Goal: Task Accomplishment & Management: Manage account settings

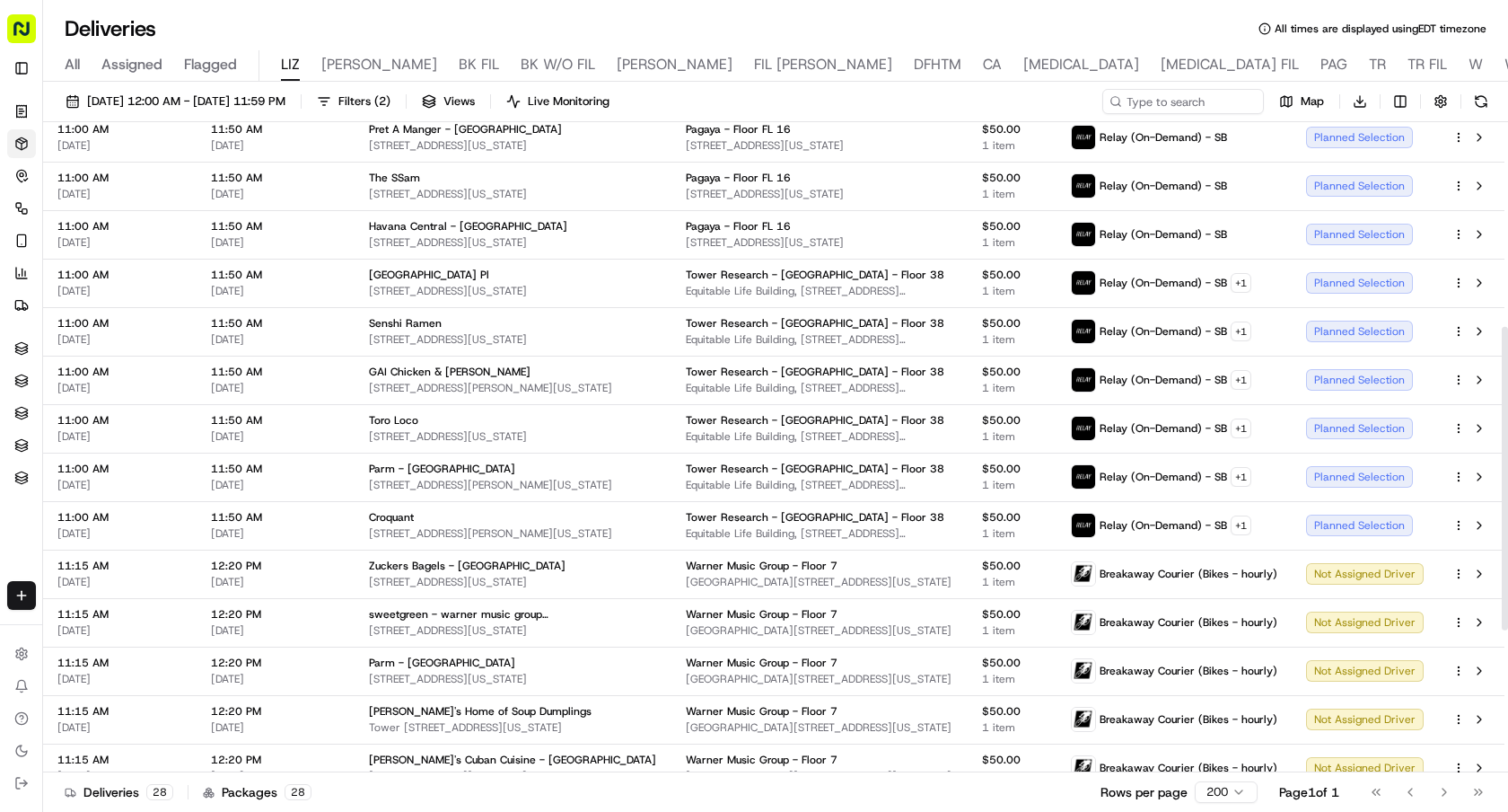
scroll to position [393, 0]
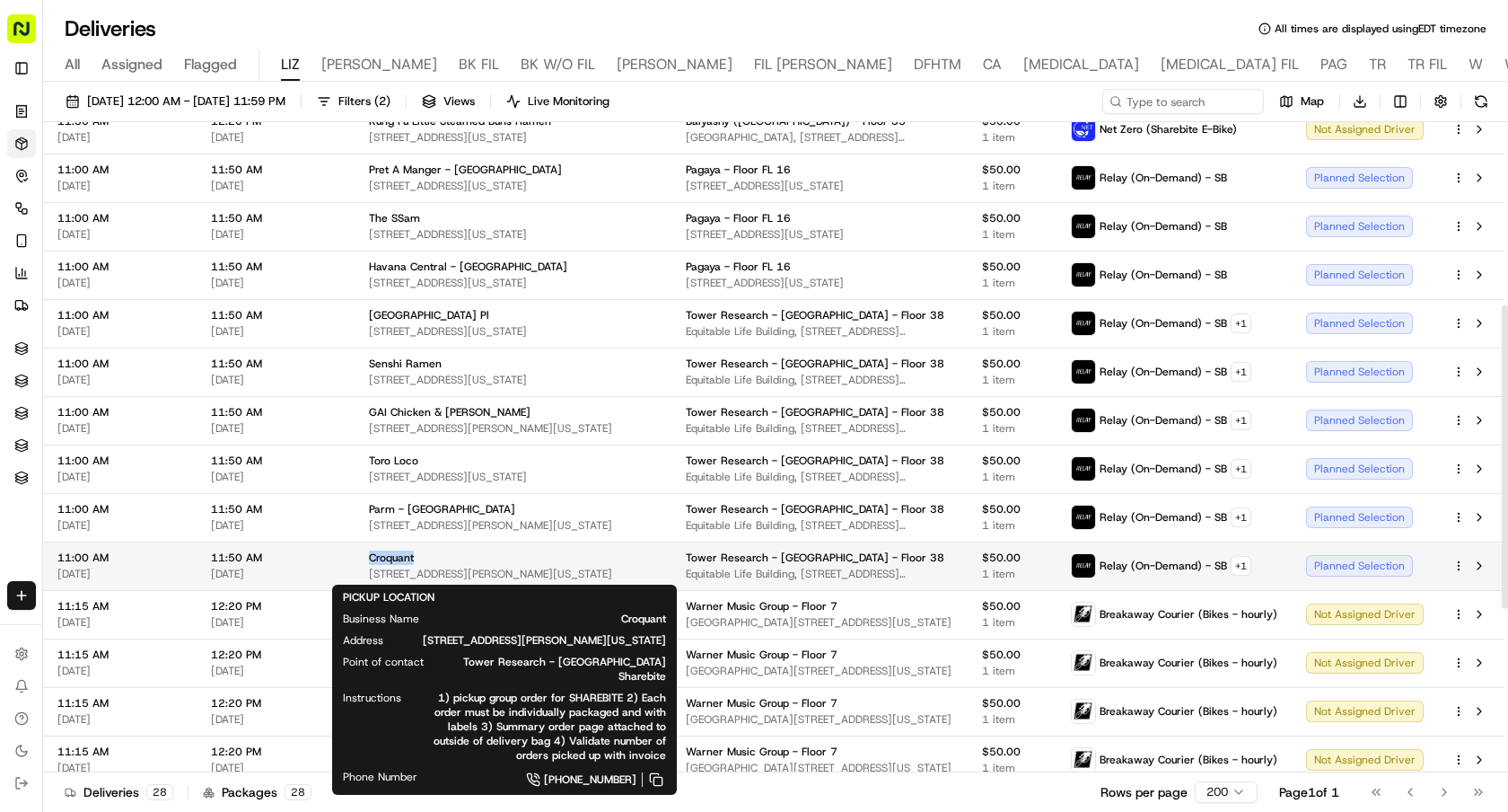
drag, startPoint x: 422, startPoint y: 559, endPoint x: 369, endPoint y: 562, distance: 53.1
click at [369, 562] on div "Croquant" at bounding box center [513, 558] width 288 height 14
copy span "Croquant"
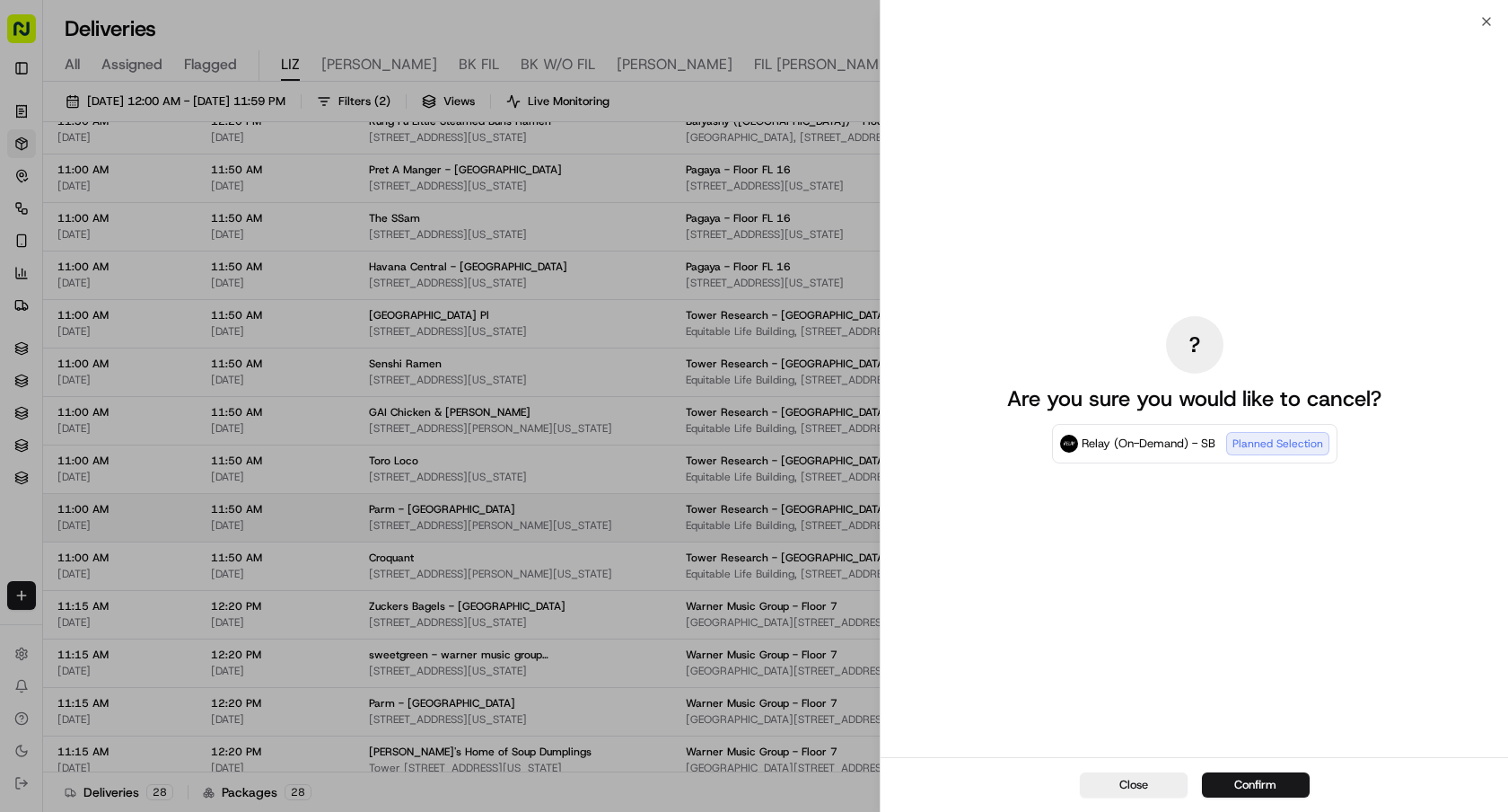
click at [288, 470] on div at bounding box center [754, 406] width 1508 height 812
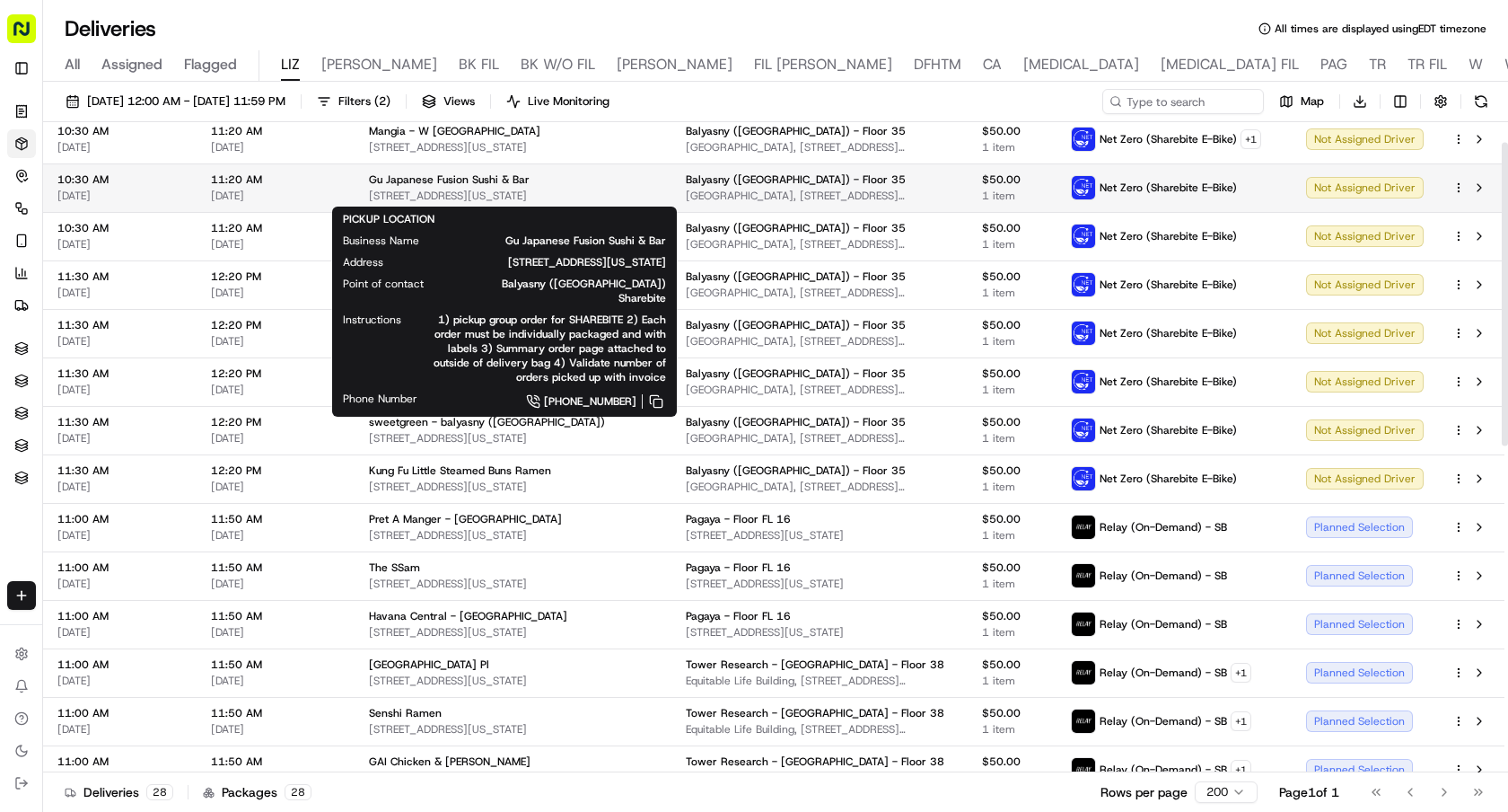
scroll to position [0, 0]
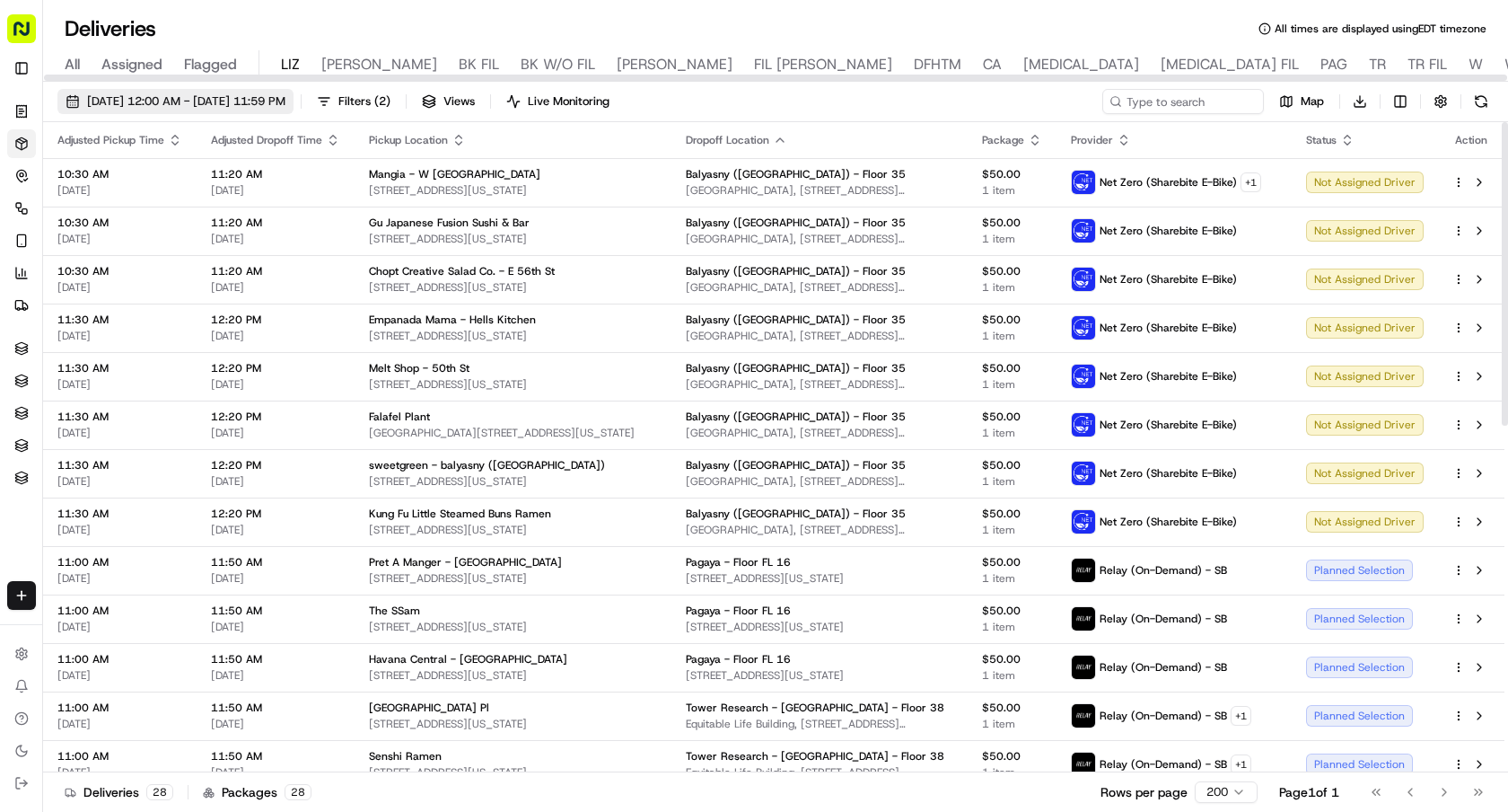
click at [247, 99] on span "09/18/2025 12:00 AM - 09/18/2025 11:59 PM" at bounding box center [187, 101] width 199 height 16
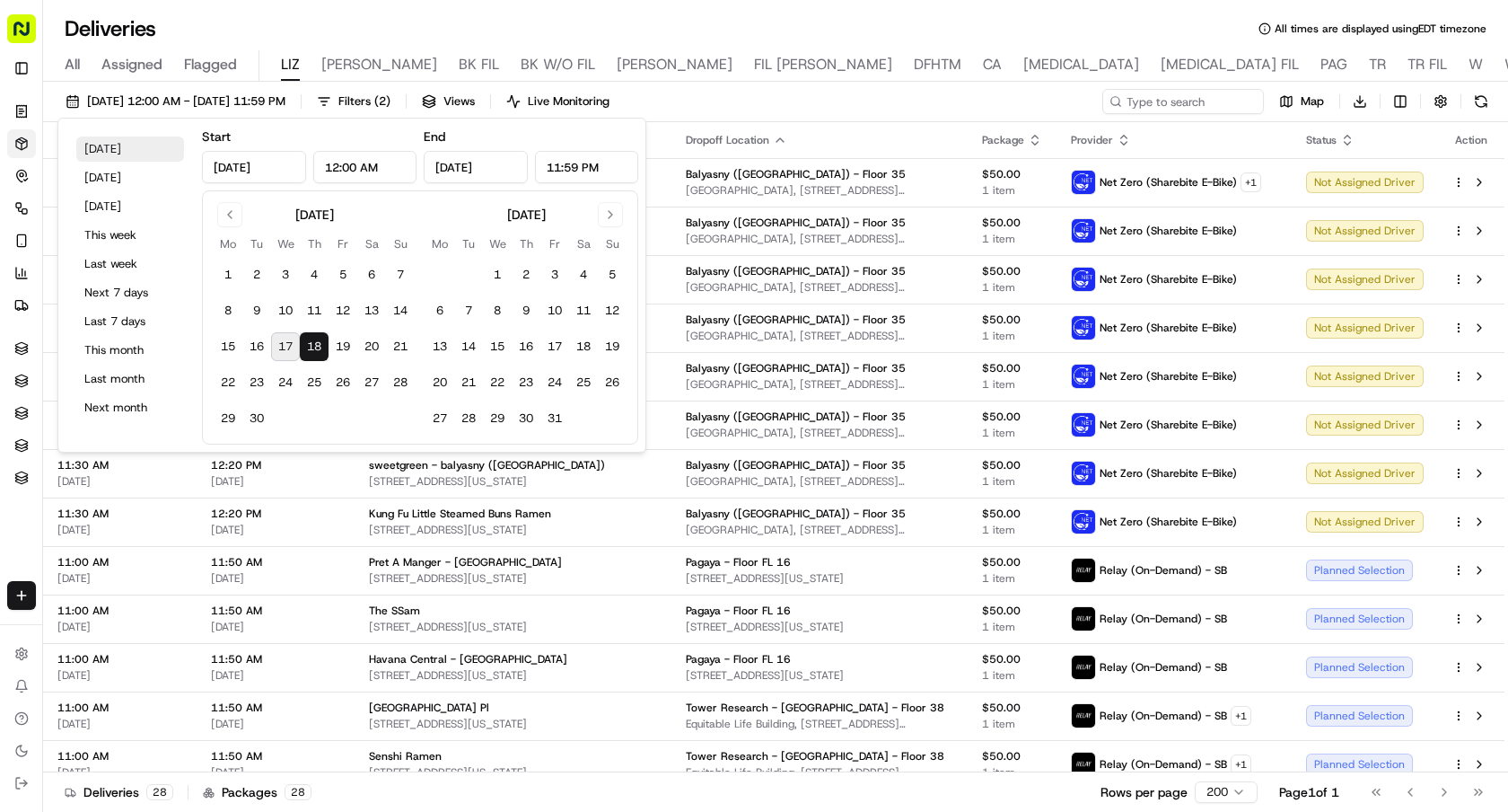
click at [117, 141] on button "Today" at bounding box center [130, 148] width 107 height 25
type input "Sep 17, 2025"
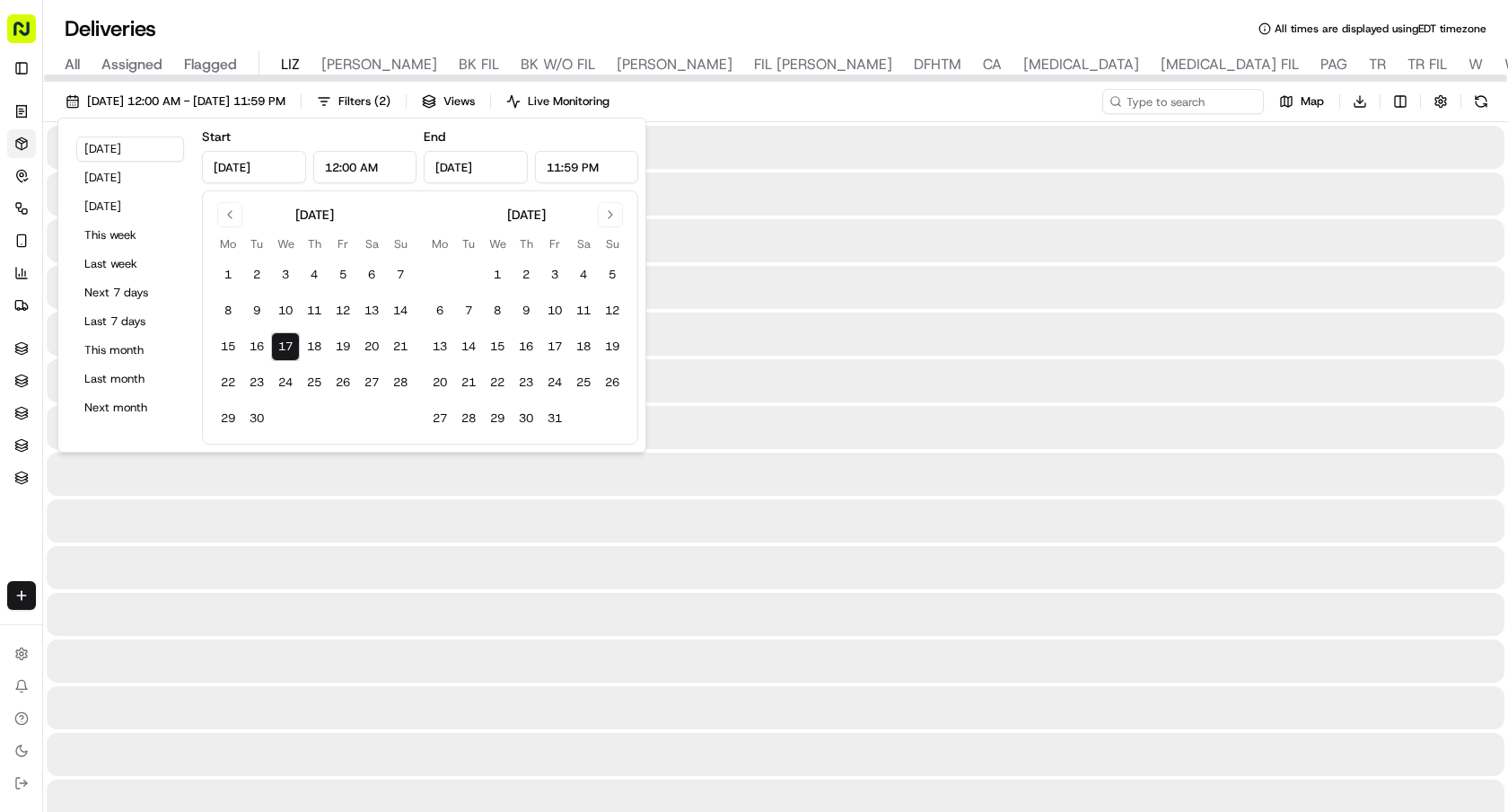
click at [233, 33] on div "Deliveries All times are displayed using EDT timezone" at bounding box center [775, 28] width 1465 height 29
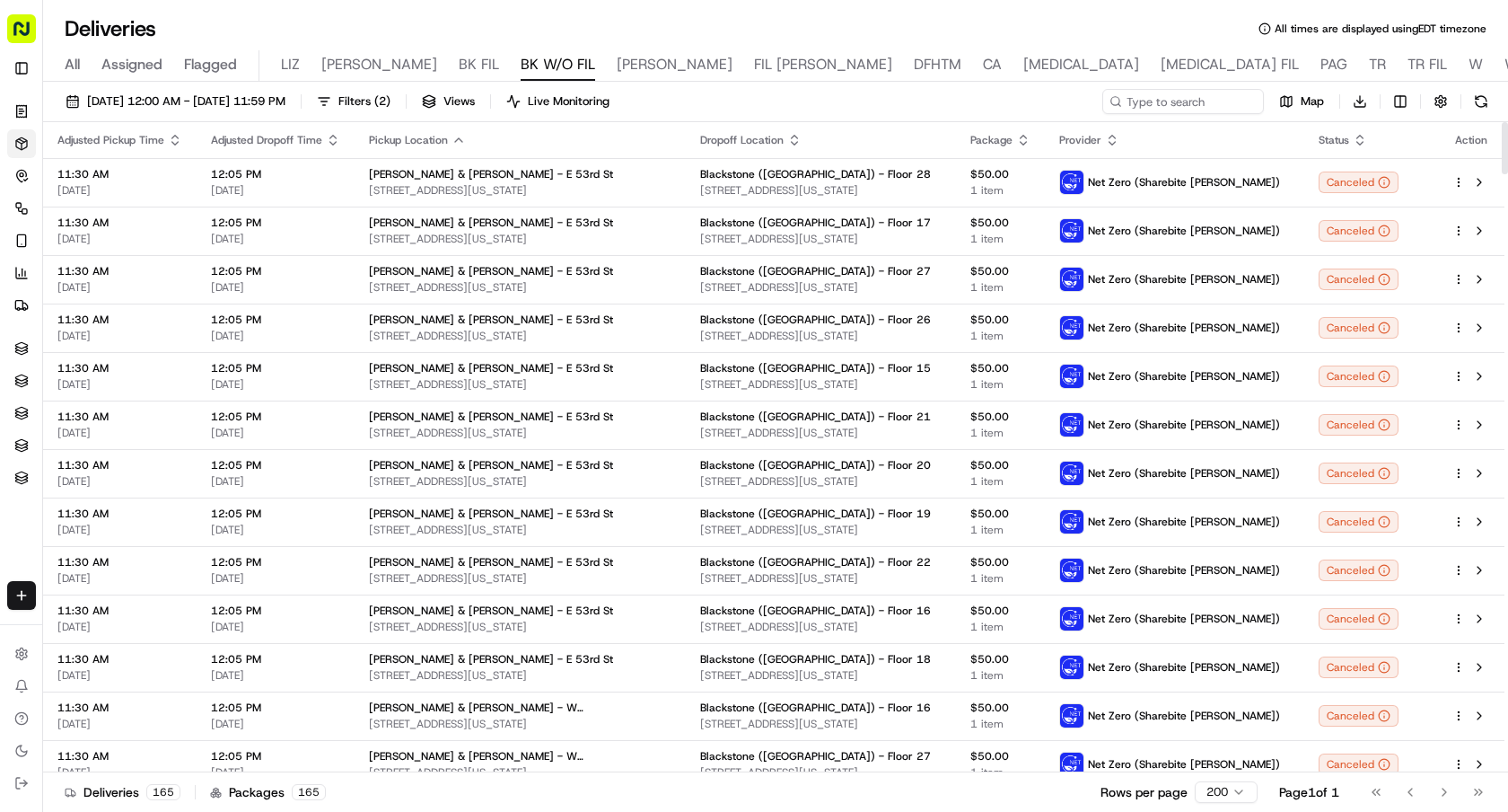
click at [268, 115] on div "09/17/2025 12:00 AM - 09/17/2025 11:59 PM Filters ( 2 ) Views Live Monitoring M…" at bounding box center [775, 104] width 1465 height 33
click at [268, 111] on button "[DATE] 12:00 AM - [DATE] 11:59 PM" at bounding box center [176, 100] width 237 height 25
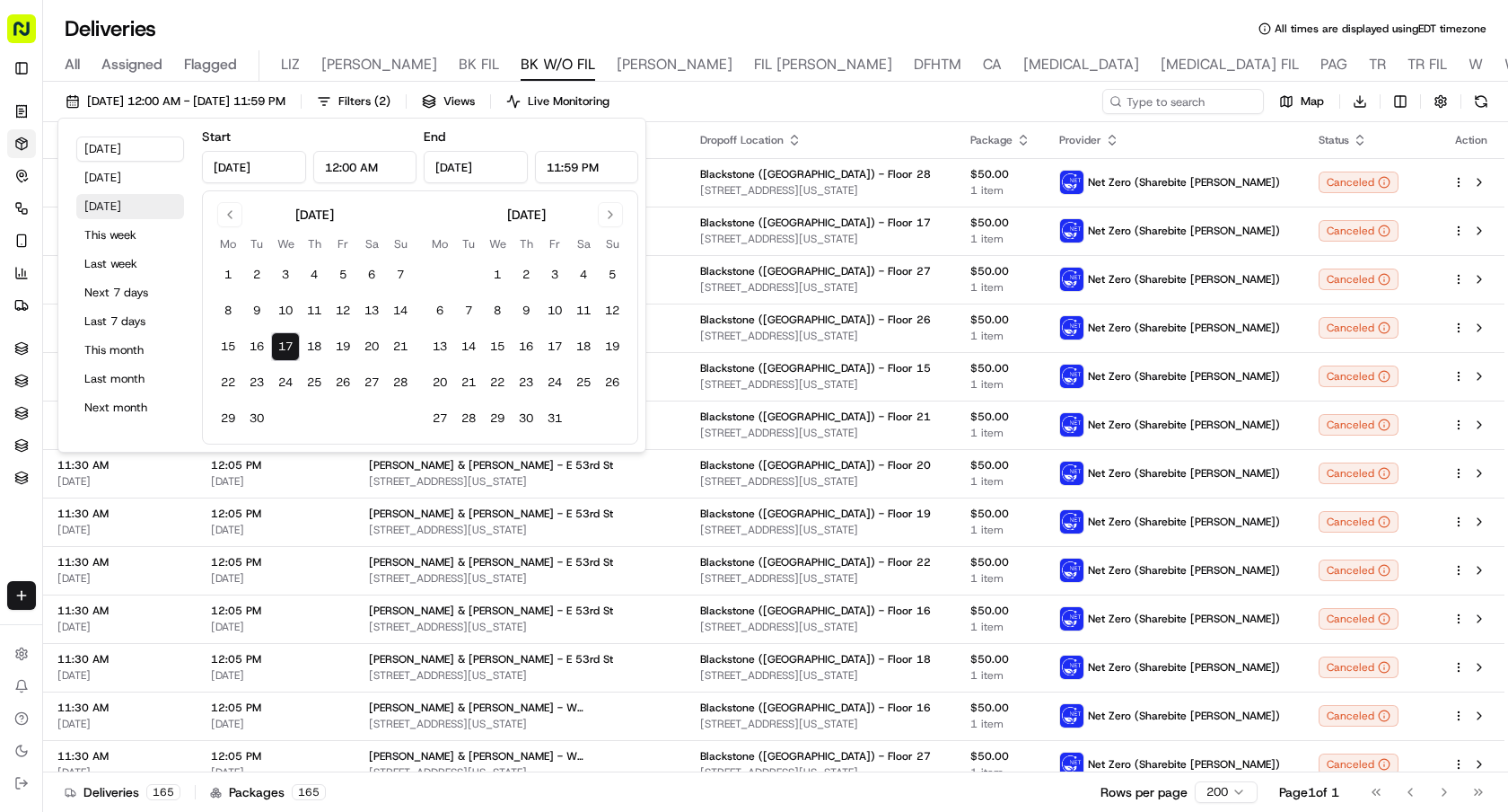
click at [144, 203] on button "Tomorrow" at bounding box center [130, 206] width 107 height 25
type input "Sep 18, 2025"
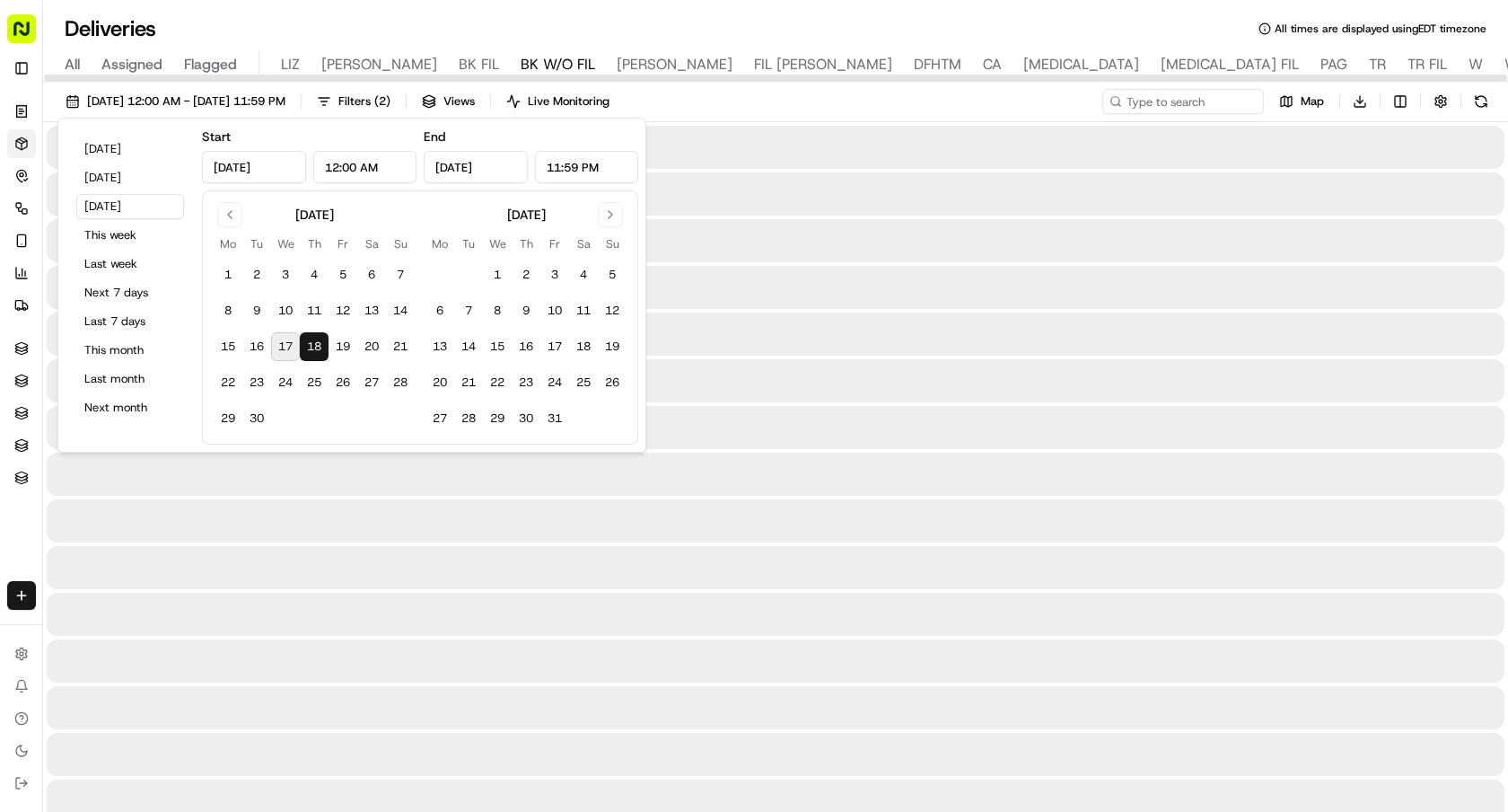
click at [953, 22] on div "Deliveries All times are displayed using EDT timezone" at bounding box center [775, 28] width 1465 height 29
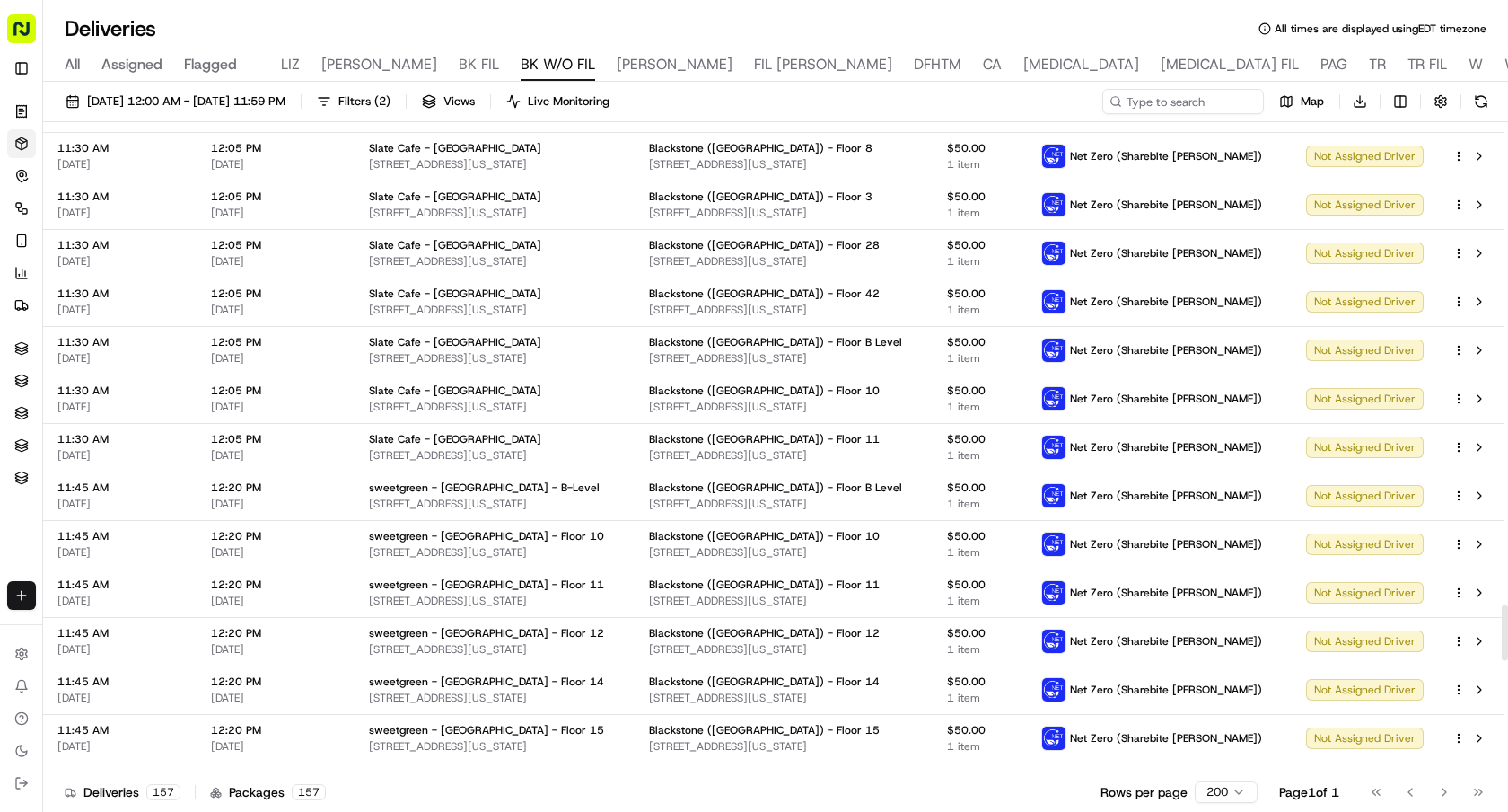
scroll to position [5853, 0]
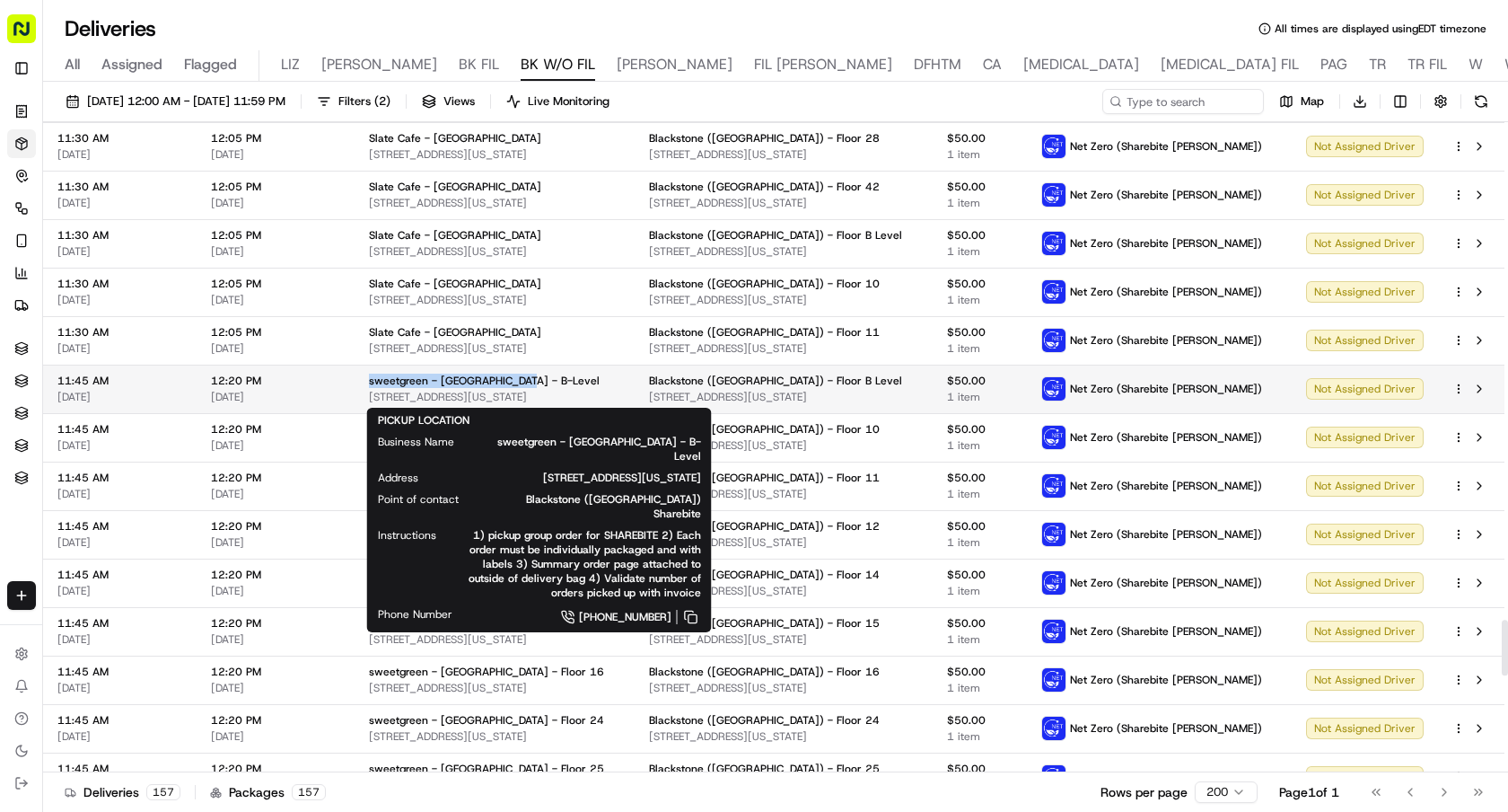
drag, startPoint x: 364, startPoint y: 381, endPoint x: 515, endPoint y: 383, distance: 151.0
click at [515, 383] on td "sweetgreen - Blackstone Park - B-Level 2 Park Ave, New York, NY 10016, USA" at bounding box center [495, 389] width 280 height 49
copy span "sweetgreen - Blackstone Park"
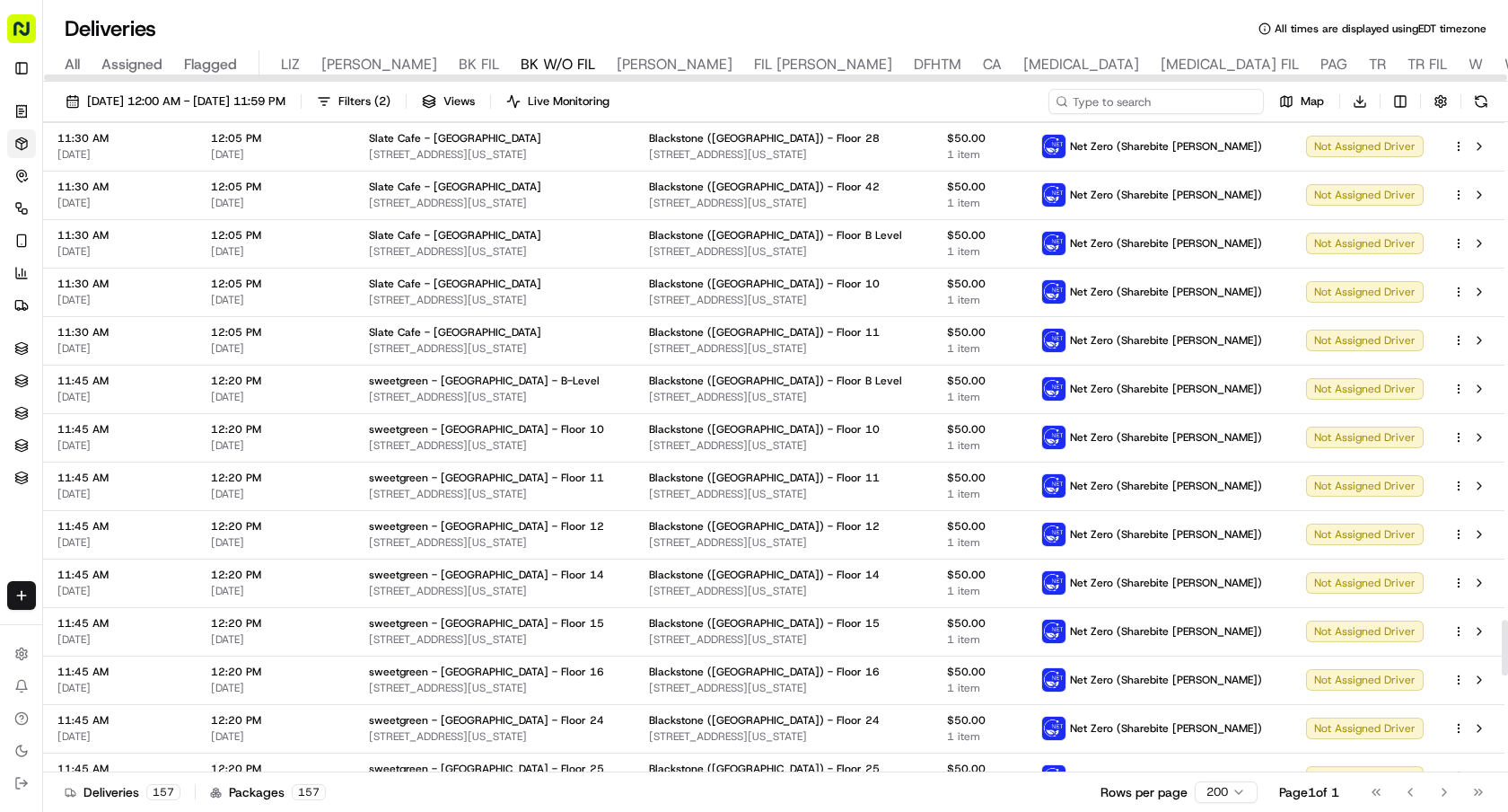
click at [1179, 101] on input at bounding box center [1156, 100] width 216 height 25
type input "milk"
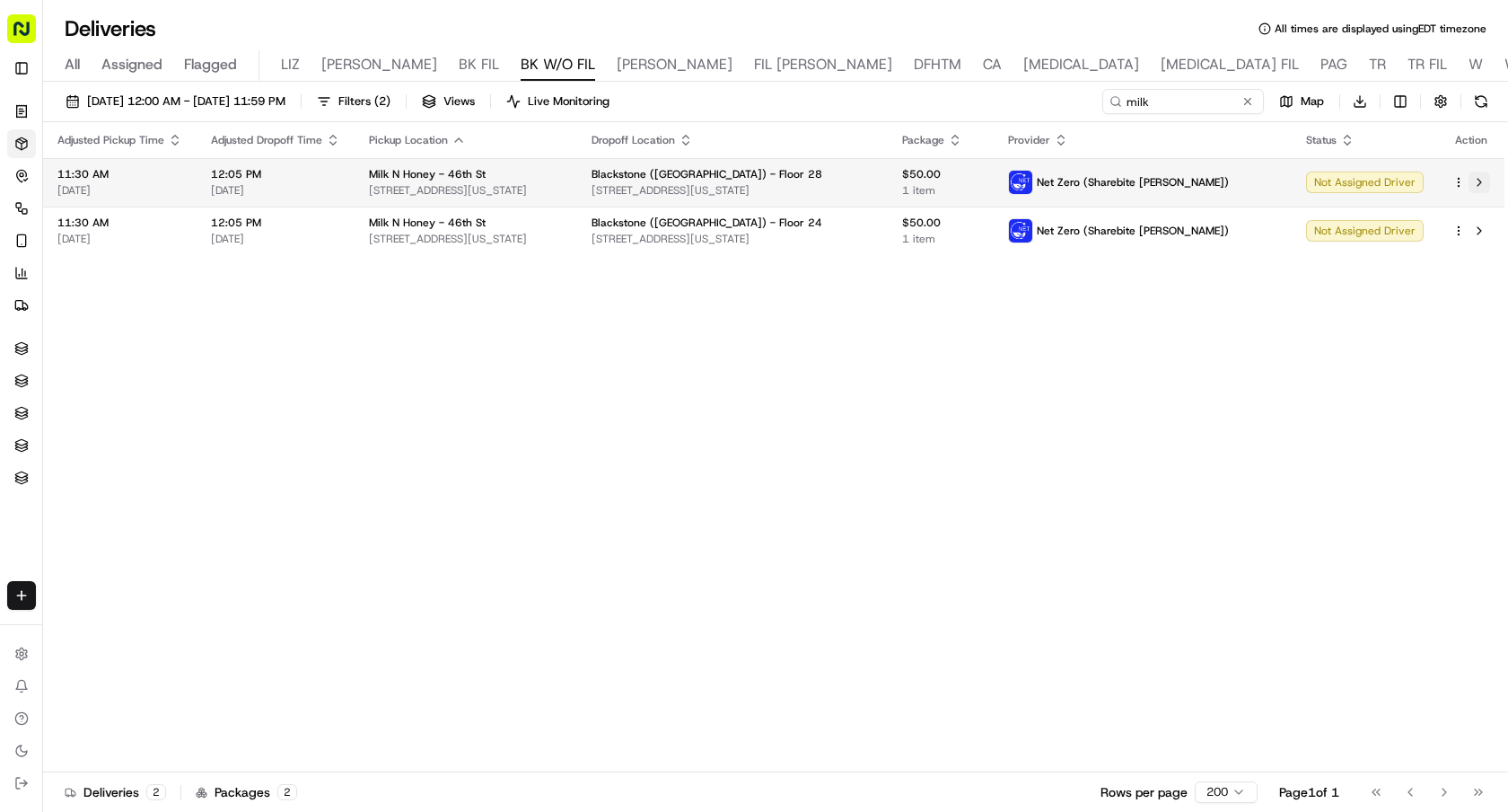
click at [1477, 177] on button at bounding box center [1480, 183] width 22 height 22
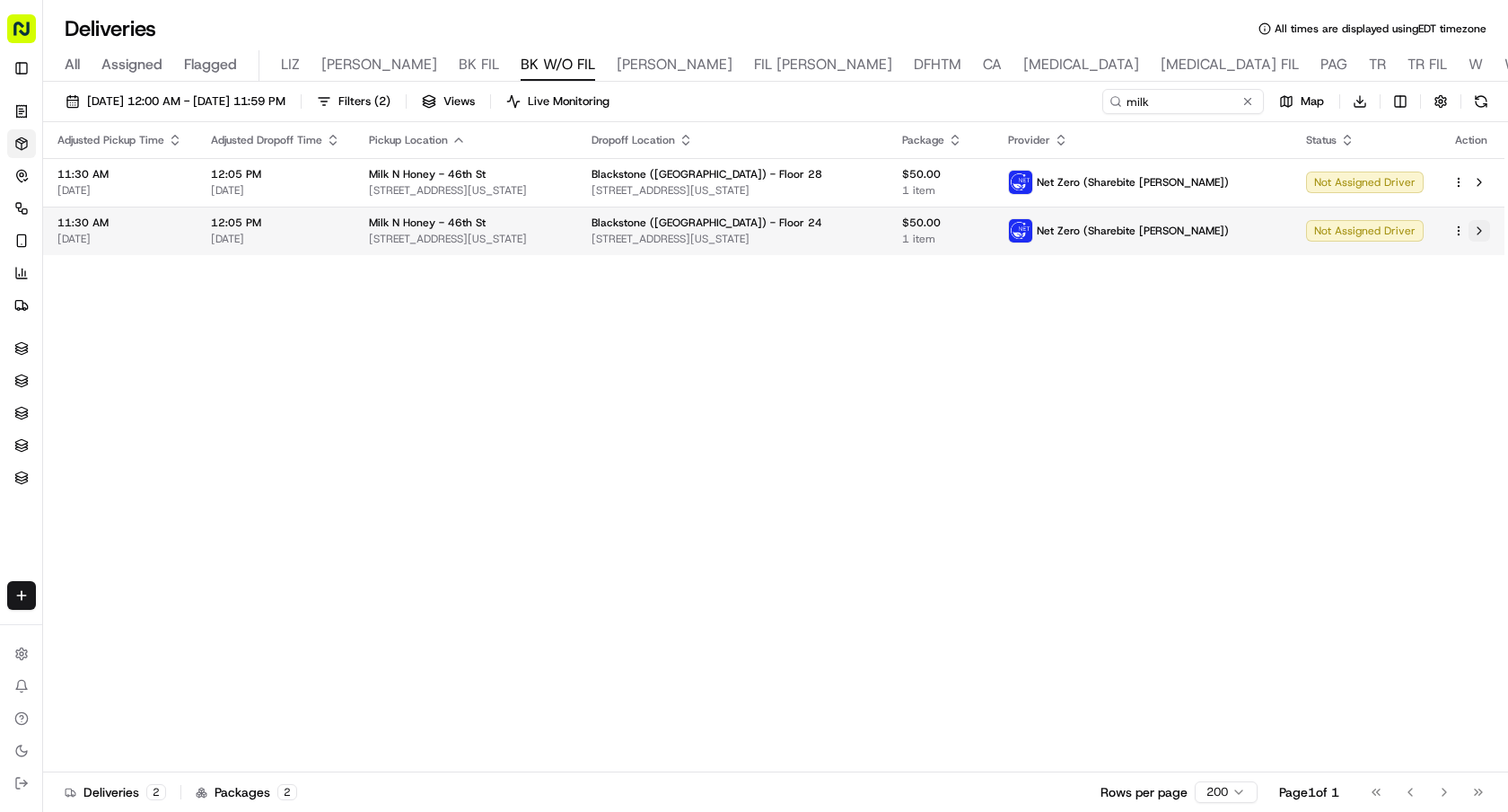
click at [1485, 231] on button at bounding box center [1480, 231] width 22 height 22
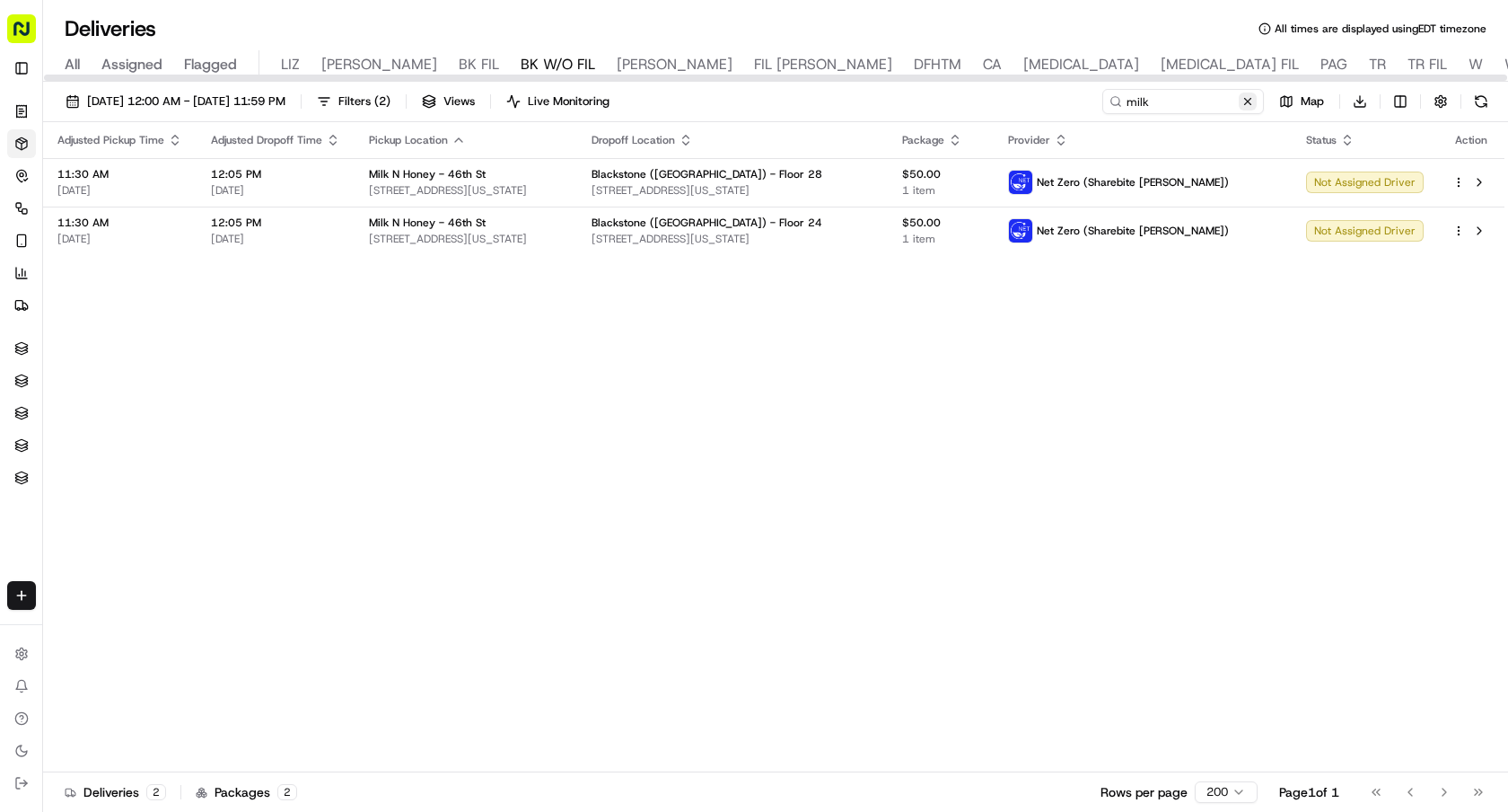
click at [1244, 107] on button at bounding box center [1248, 101] width 18 height 18
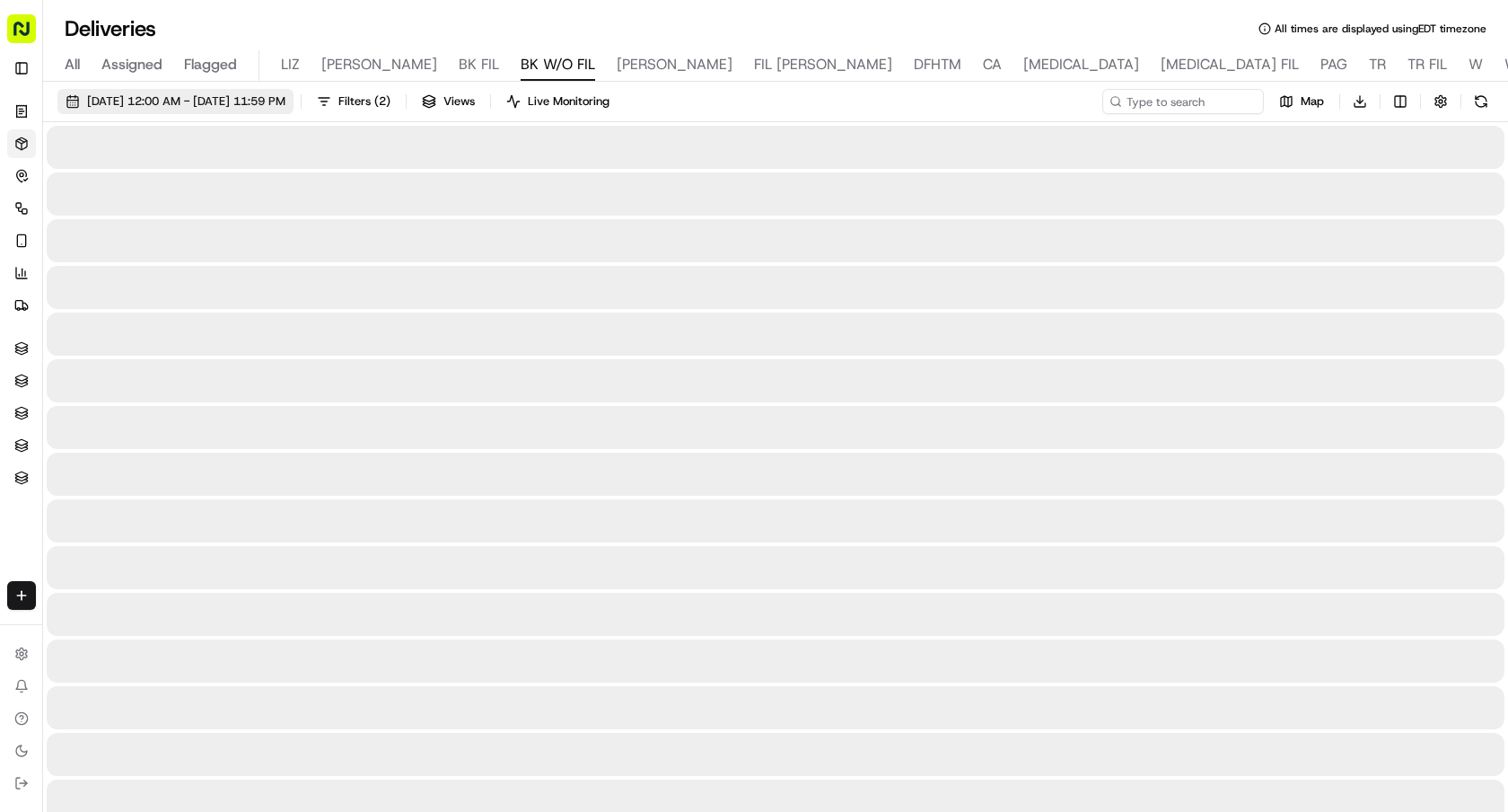
click at [285, 105] on span "09/18/2025 12:00 AM - 09/18/2025 11:59 PM" at bounding box center [187, 101] width 199 height 16
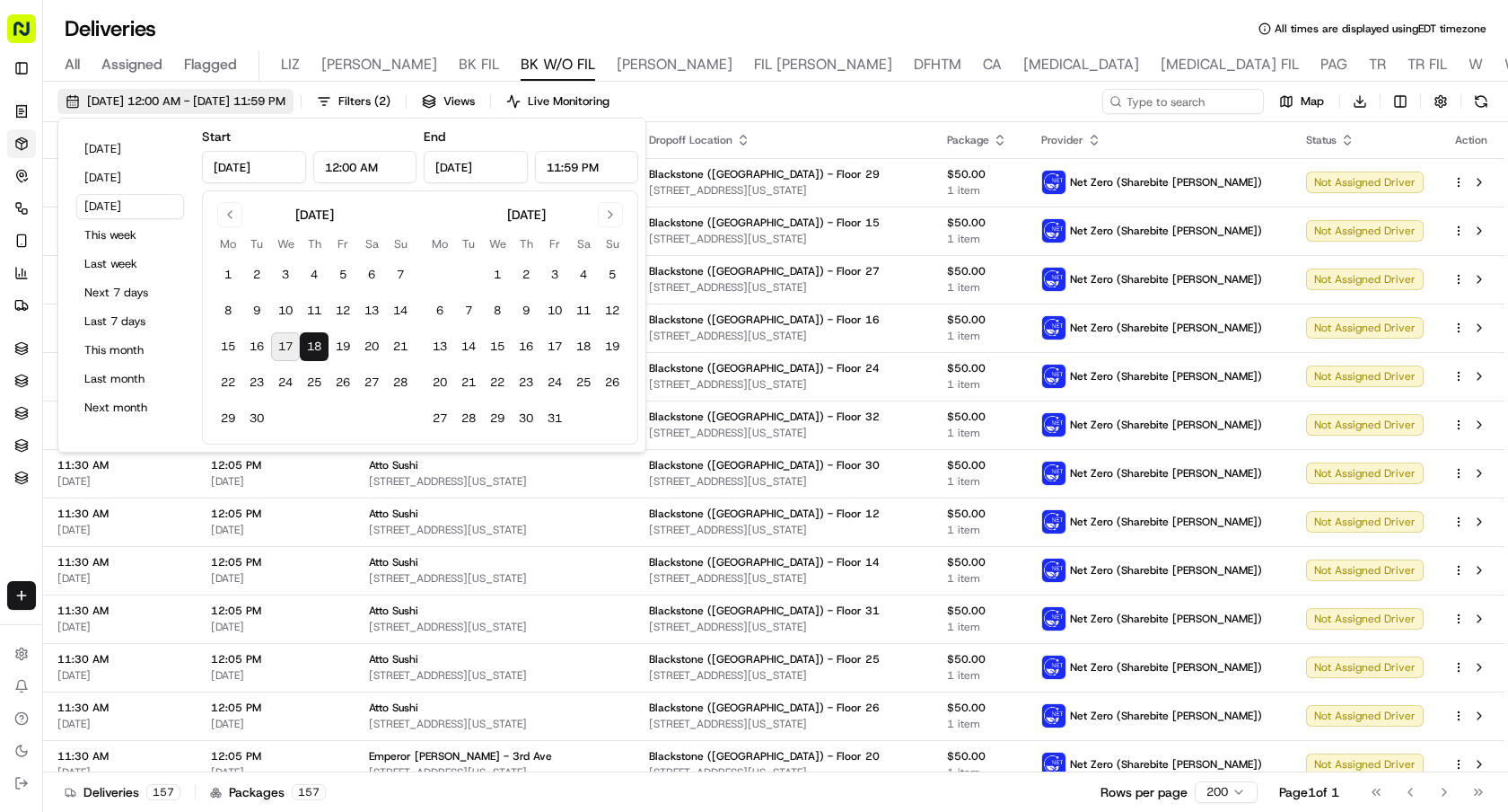
type input "Sep 18, 2025"
type input "12:00 AM"
type input "Sep 18, 2025"
type input "11:59 PM"
click at [152, 150] on button "Today" at bounding box center [130, 148] width 107 height 25
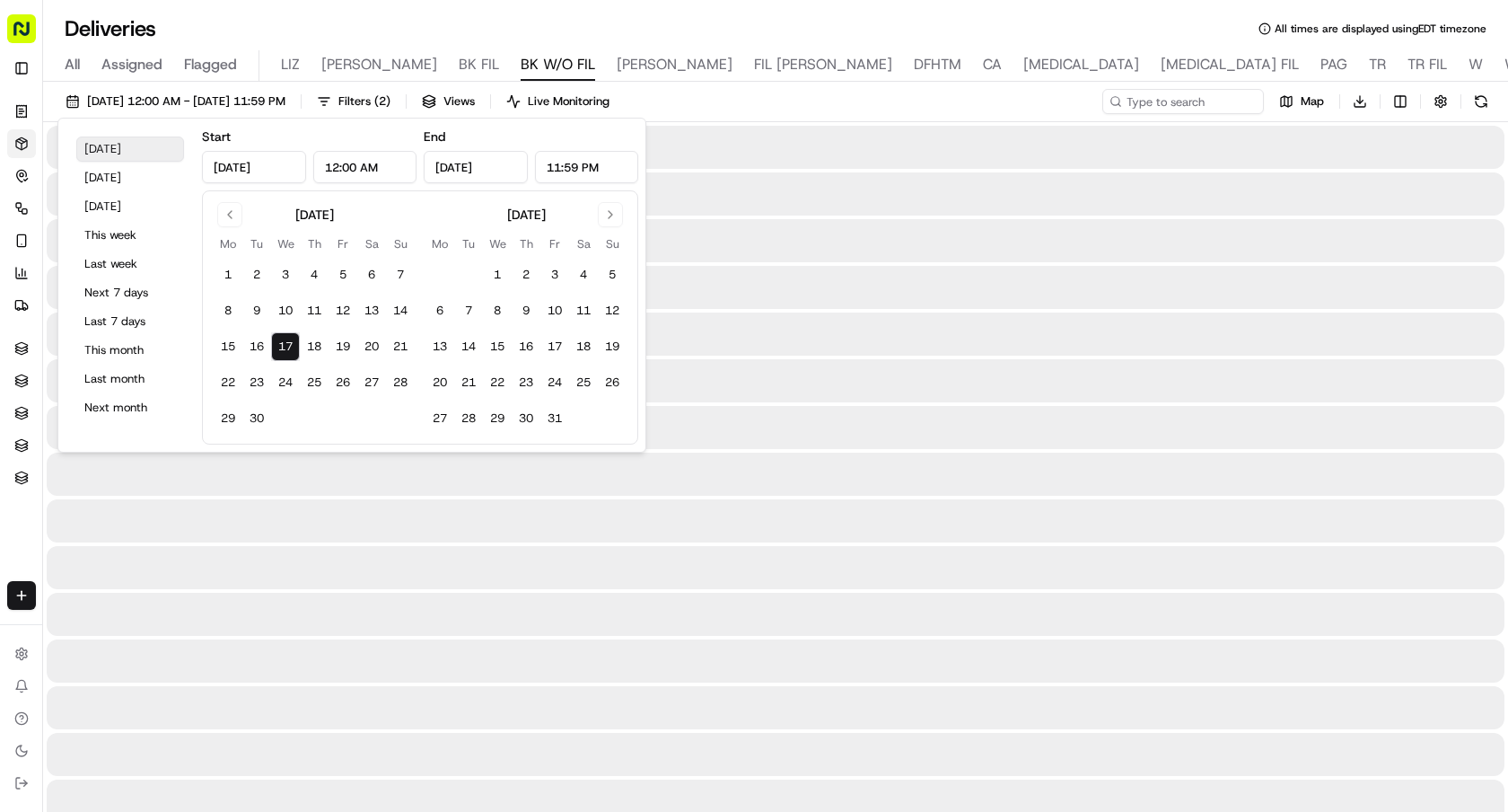
type input "Sep 17, 2025"
click at [844, 30] on div "Deliveries All times are displayed using EDT timezone" at bounding box center [775, 28] width 1465 height 29
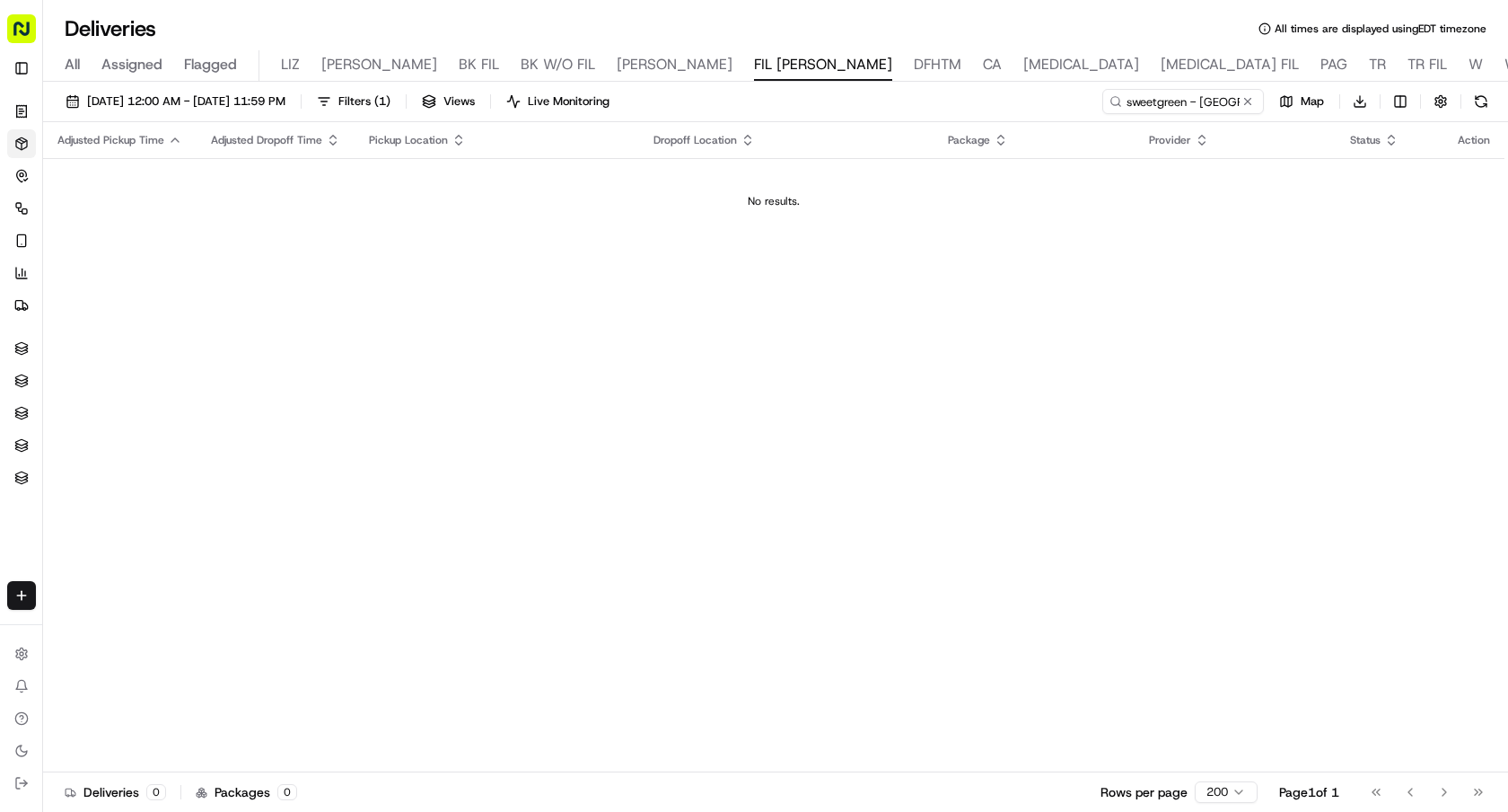
type input "sweetgreen - Blackstone Park"
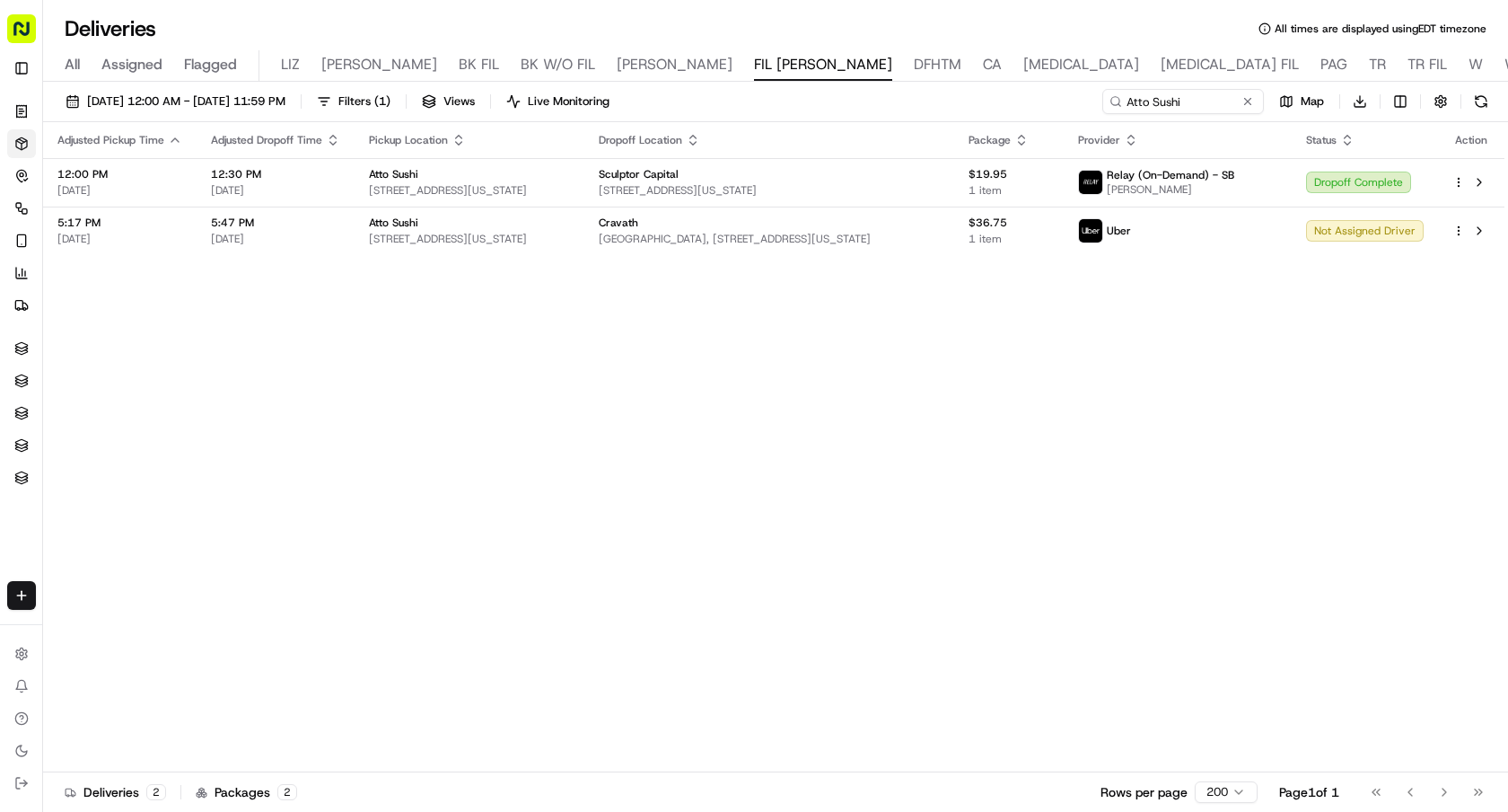
type input "Atto Sushi"
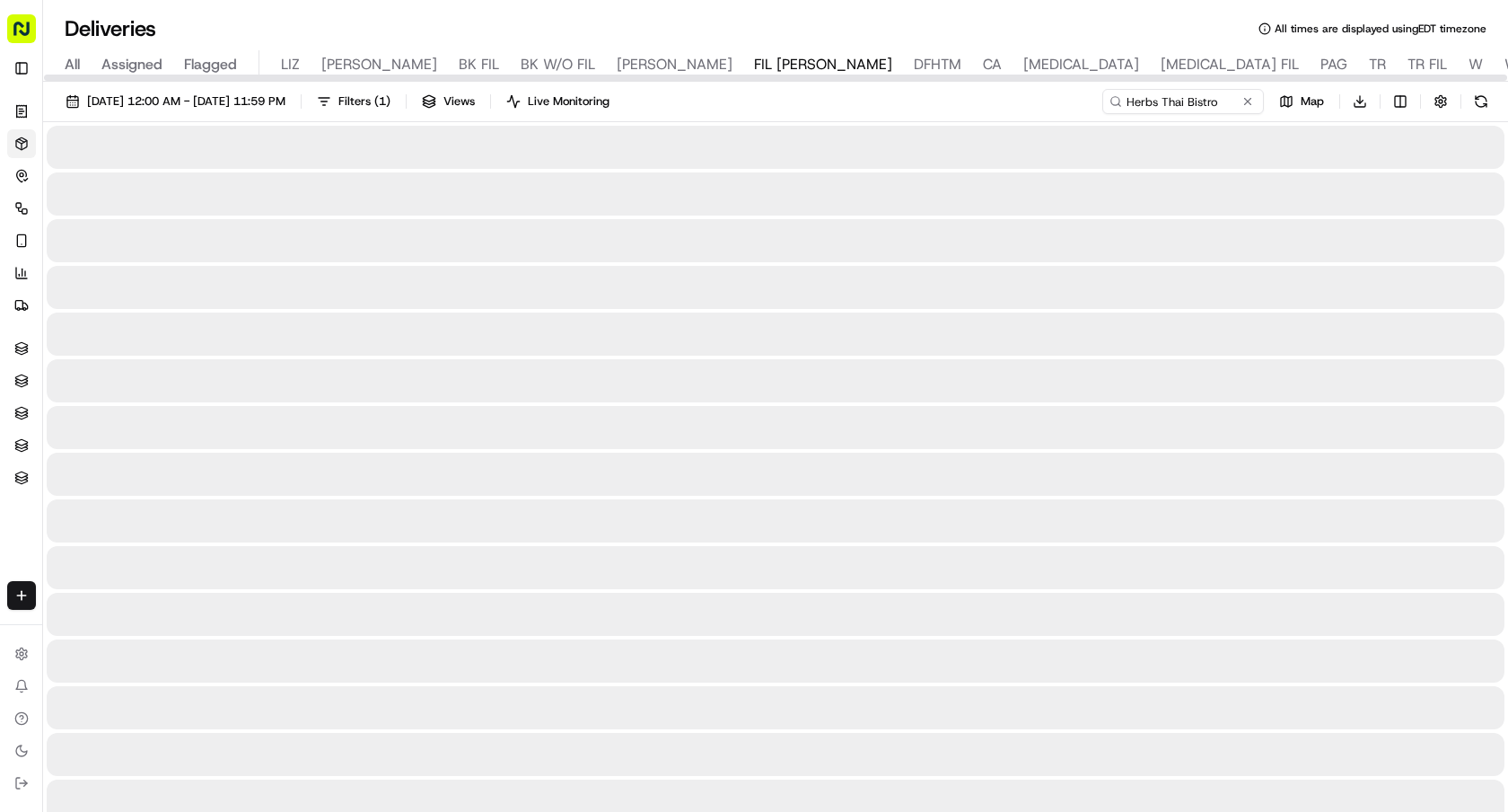
type input "Herbs Thai Bistro"
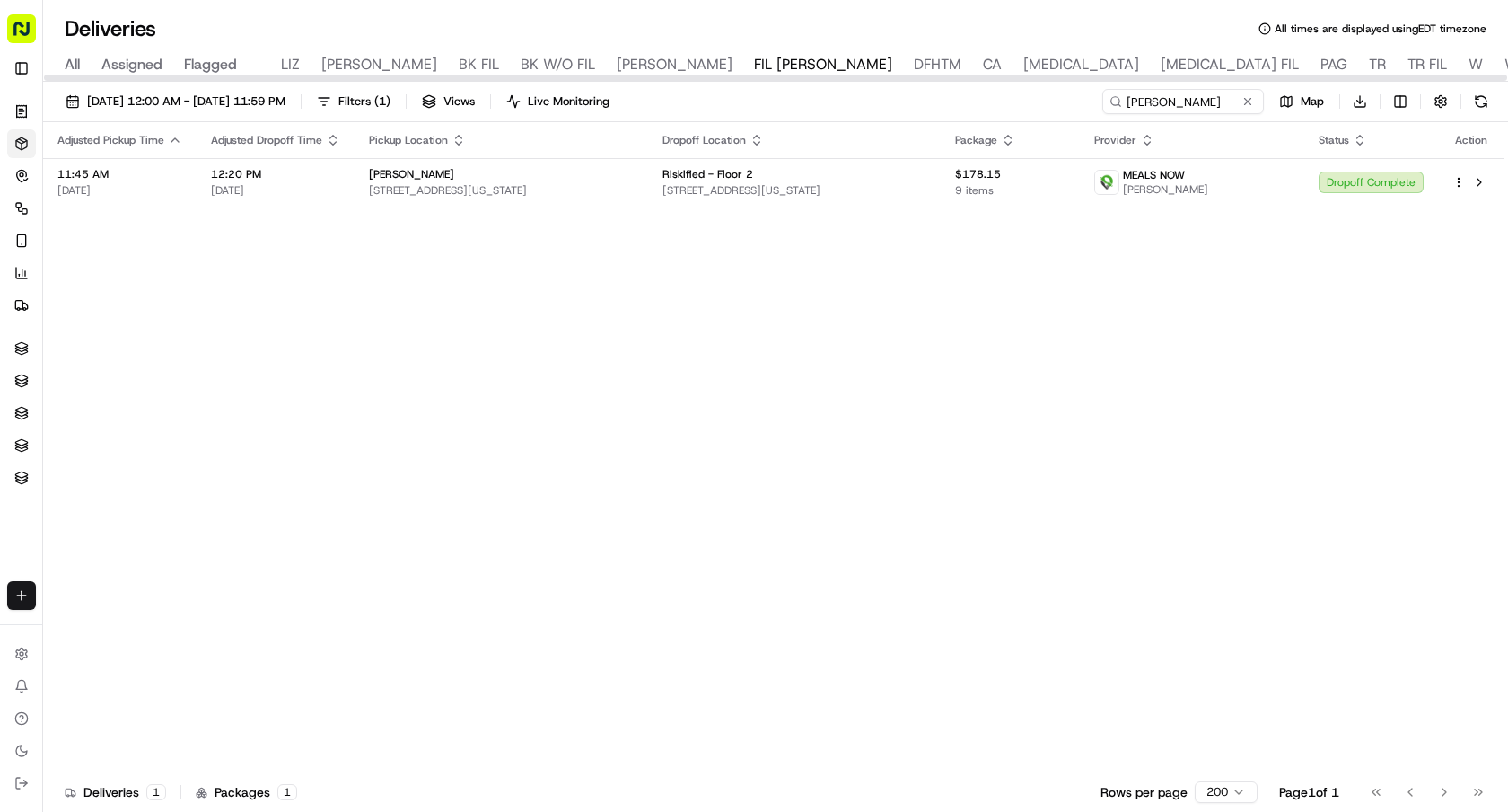
type input "Kosher Sushi"
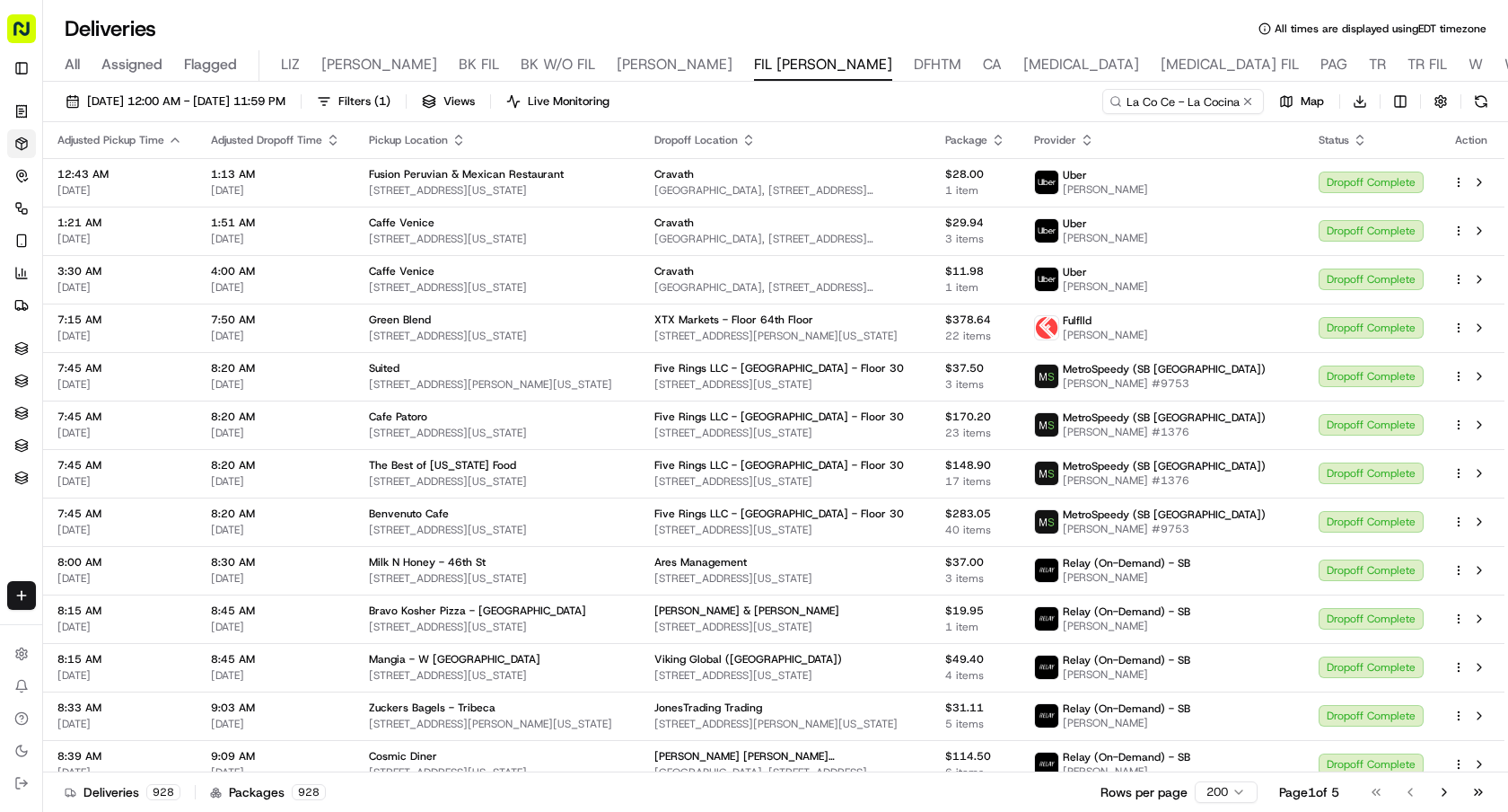
type input "La Co Ce - La Cocina Central"
type input "Pave"
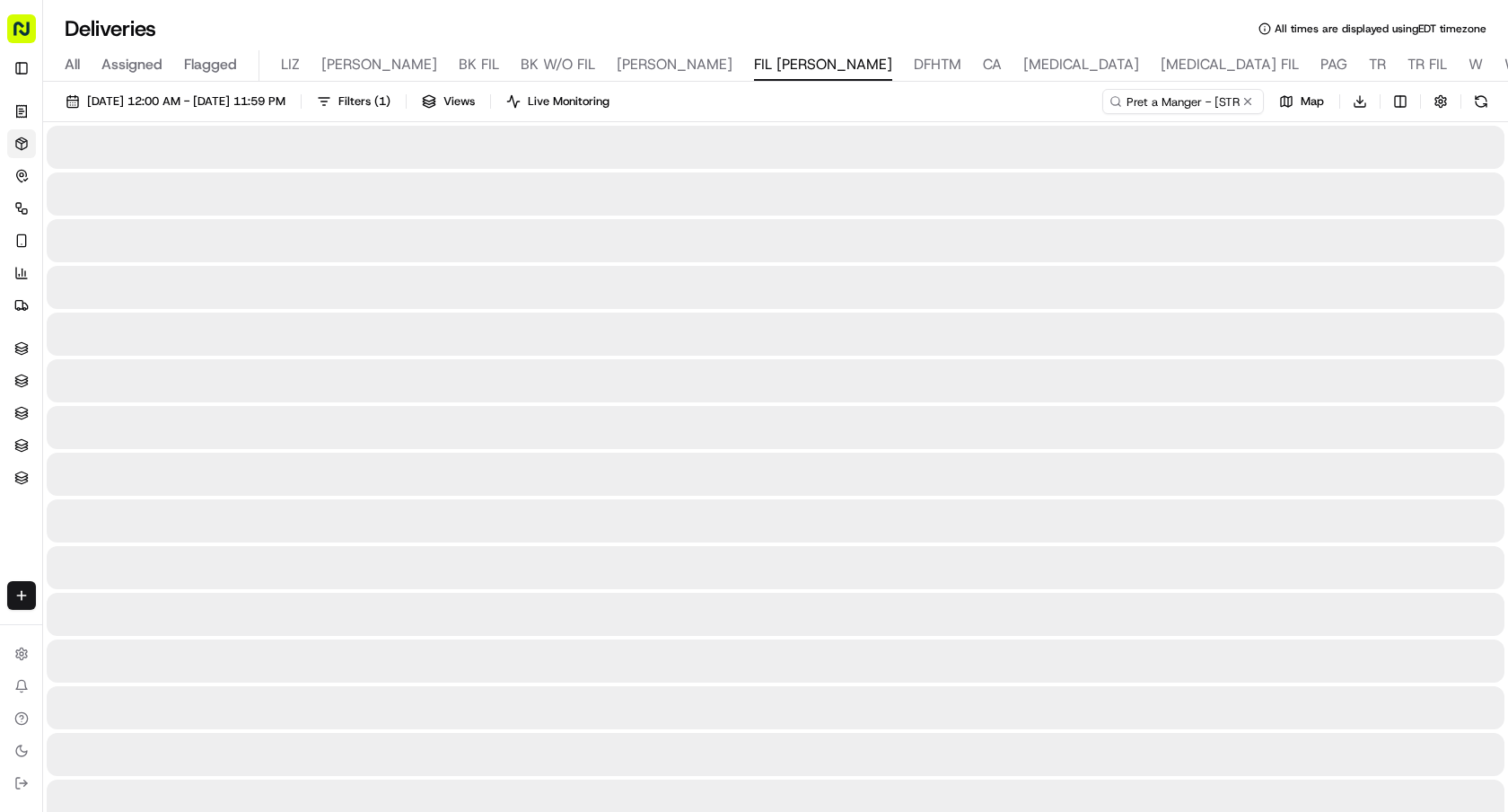
type input "Pret a Manger - [STREET_ADDRESS]"
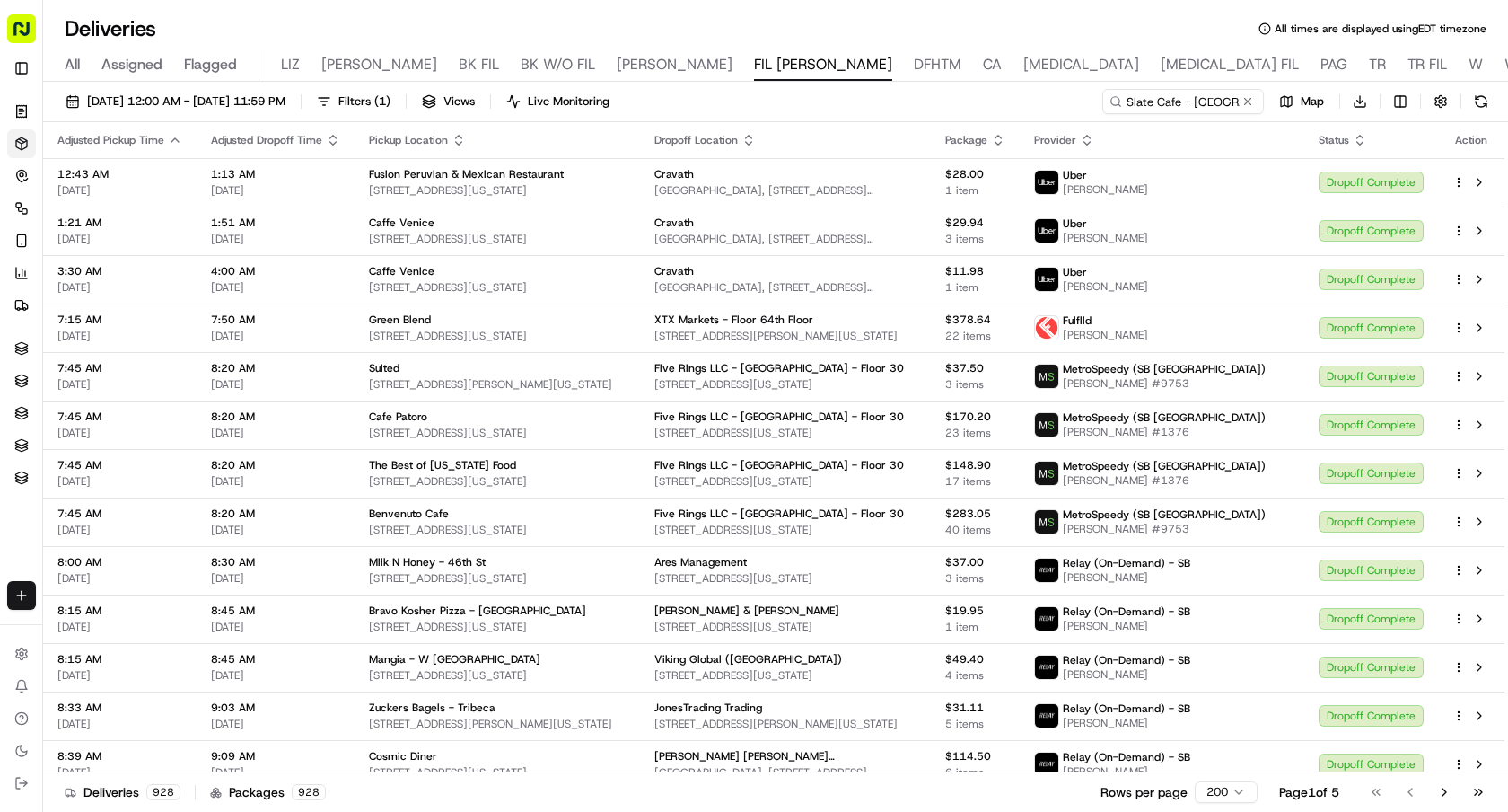
type input "Slate Cafe - [GEOGRAPHIC_DATA]"
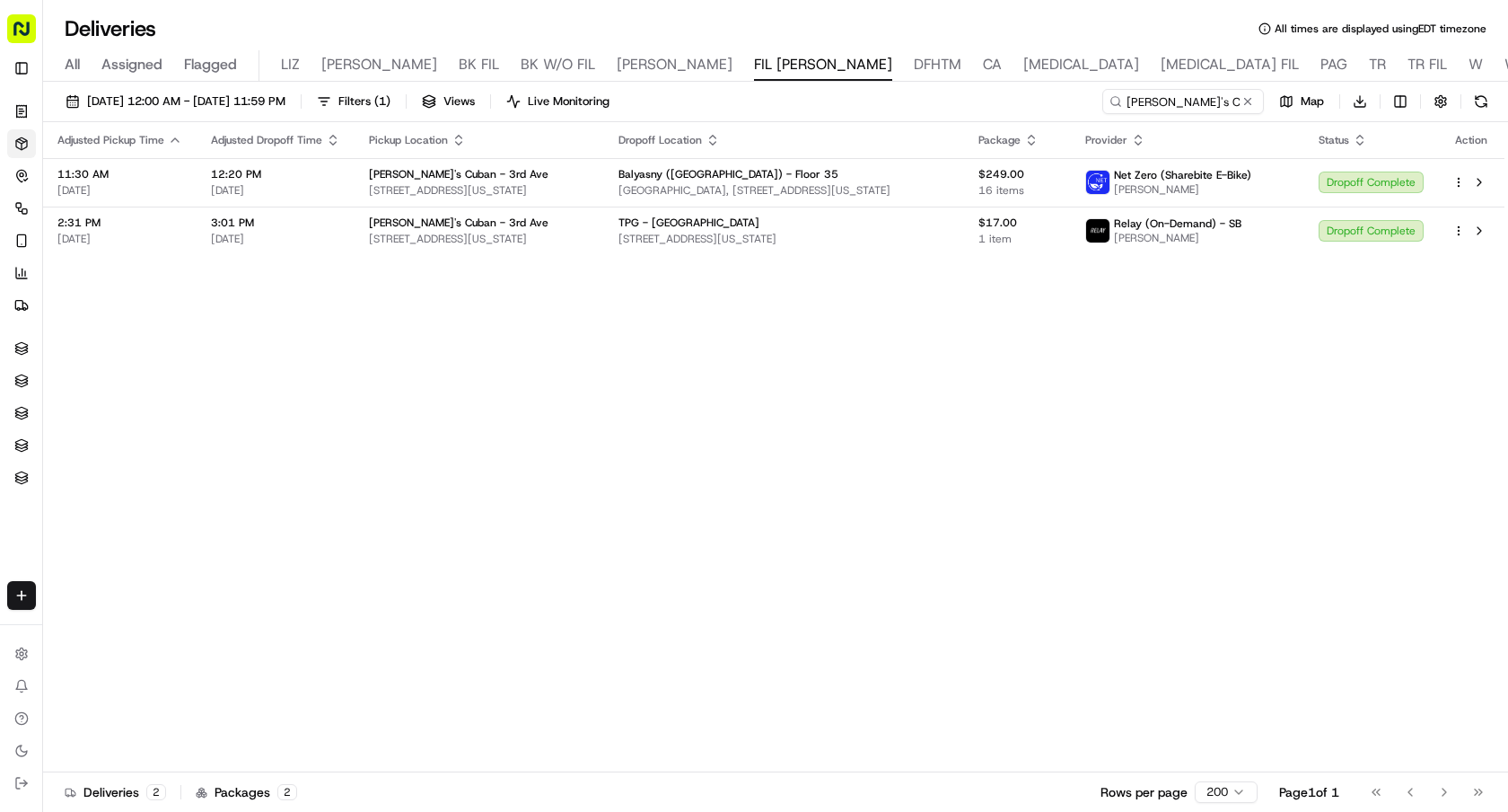
type input "Tina's Cuban - 3rd Ave"
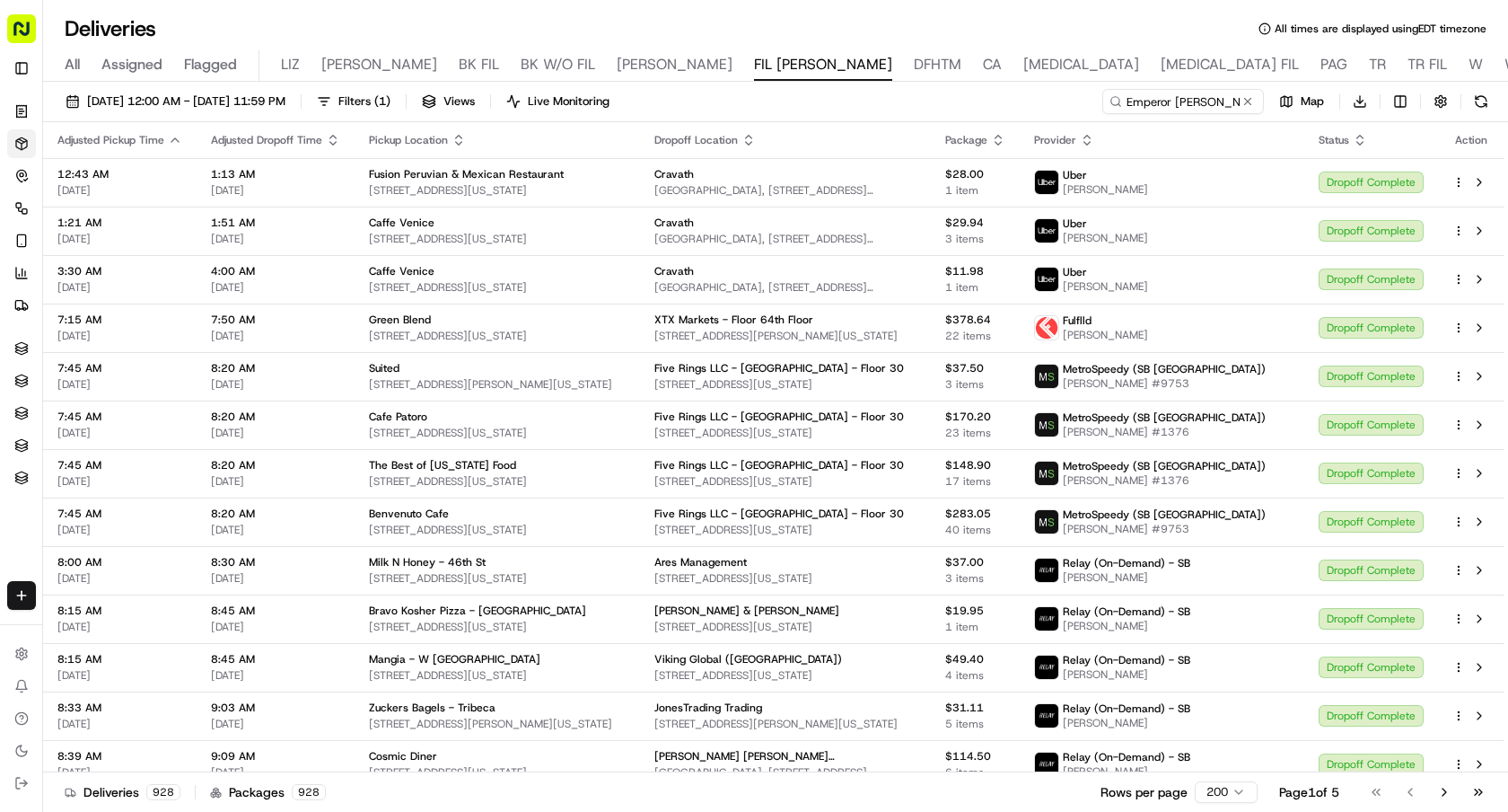
type input "Emperor [PERSON_NAME] - 3rd Ave"
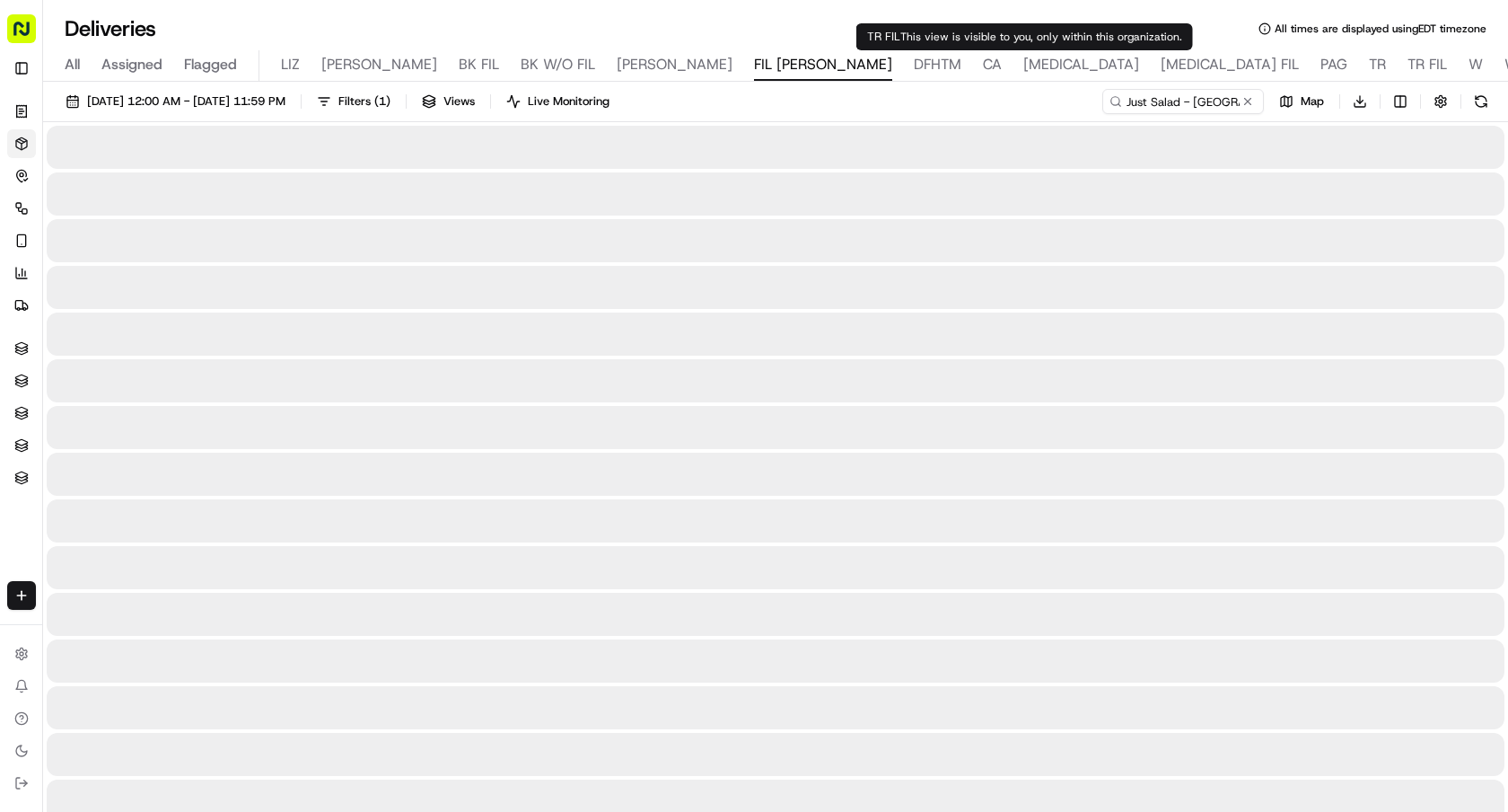
type input "Just Salad - Midtown West"
type input "Kosher Deluxe"
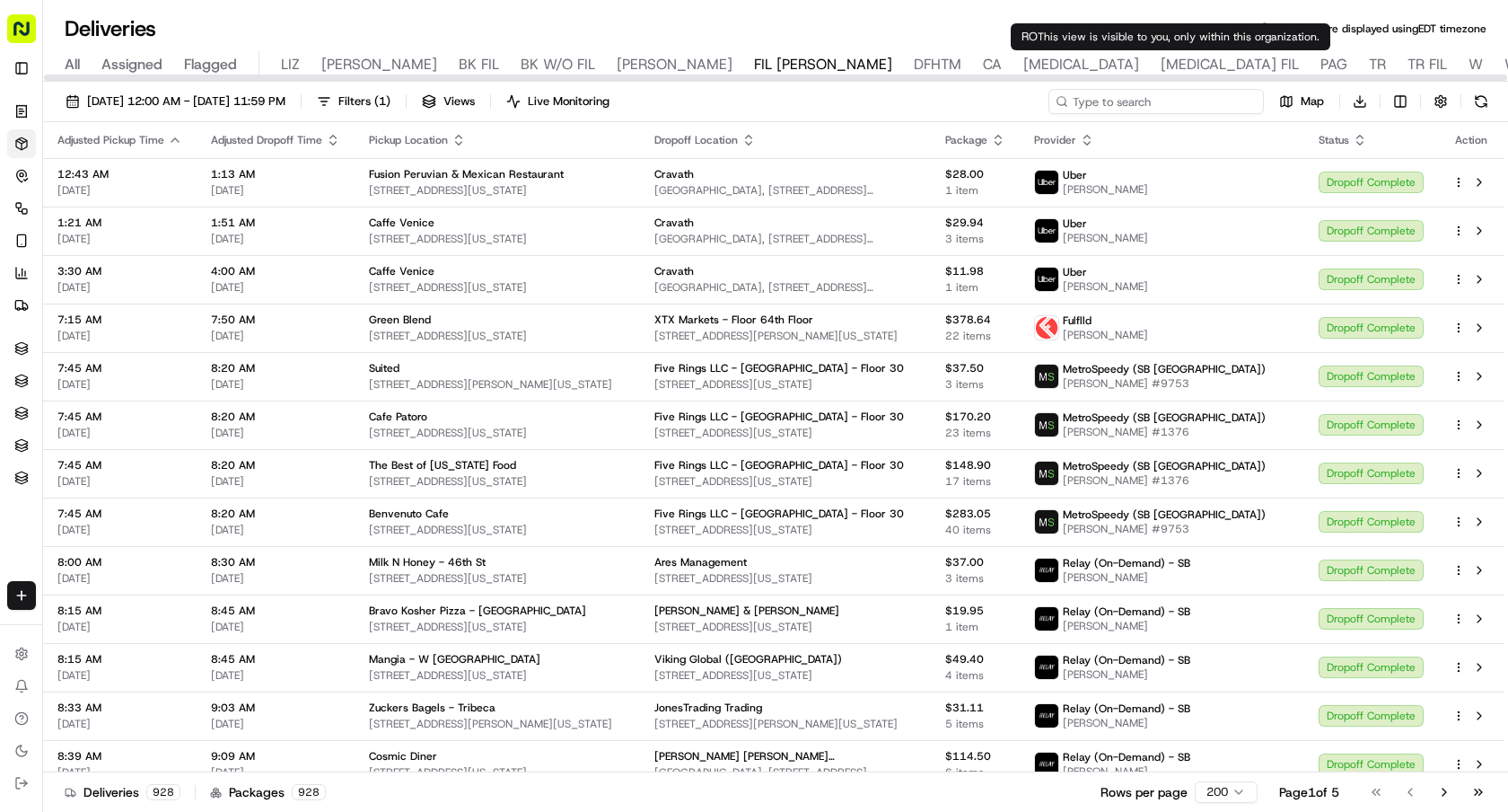
click at [1161, 106] on input at bounding box center [1156, 100] width 216 height 25
paste input "Naya - 2nd Ave"
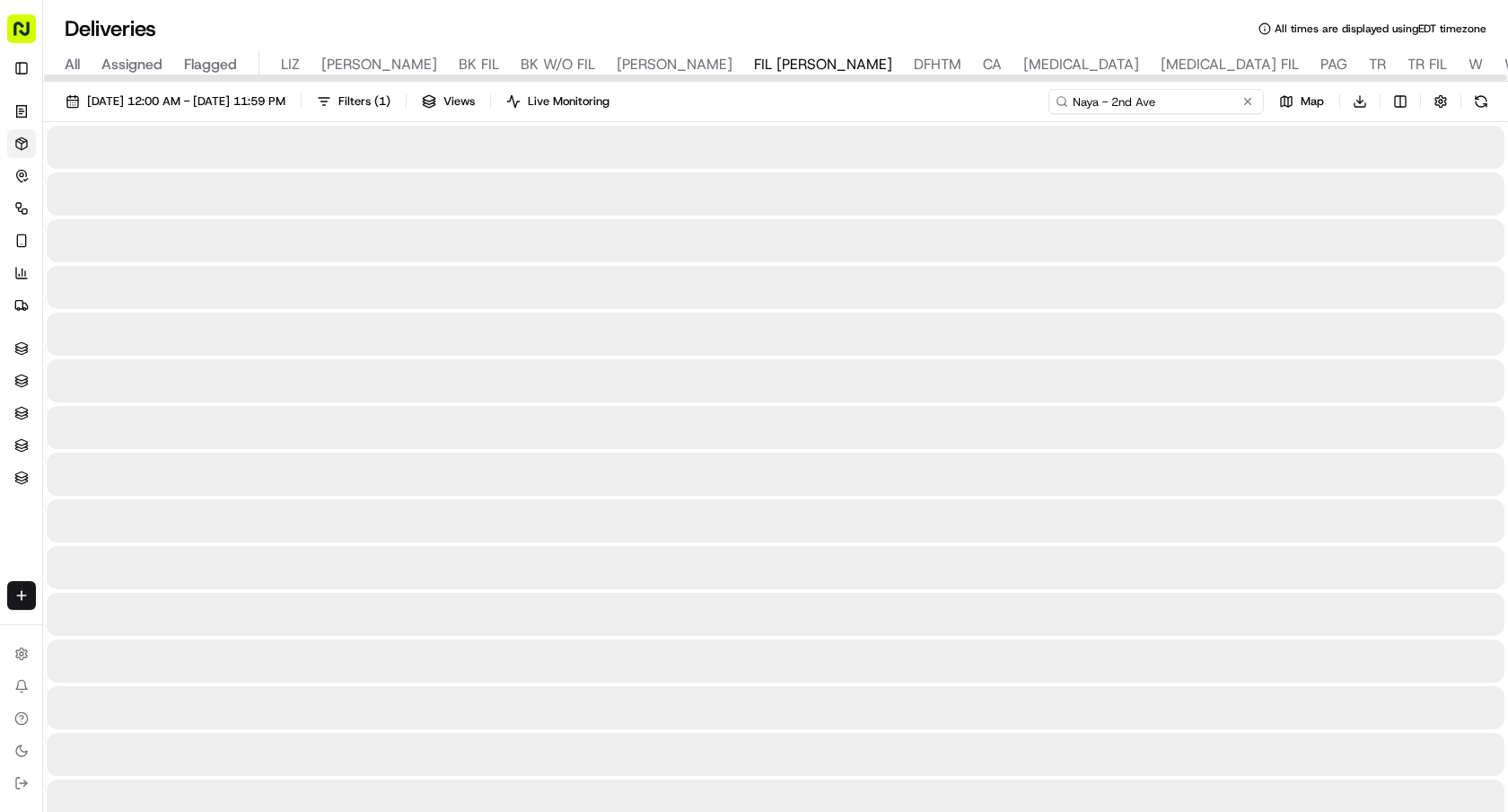
type input "Naya - 2nd Ave"
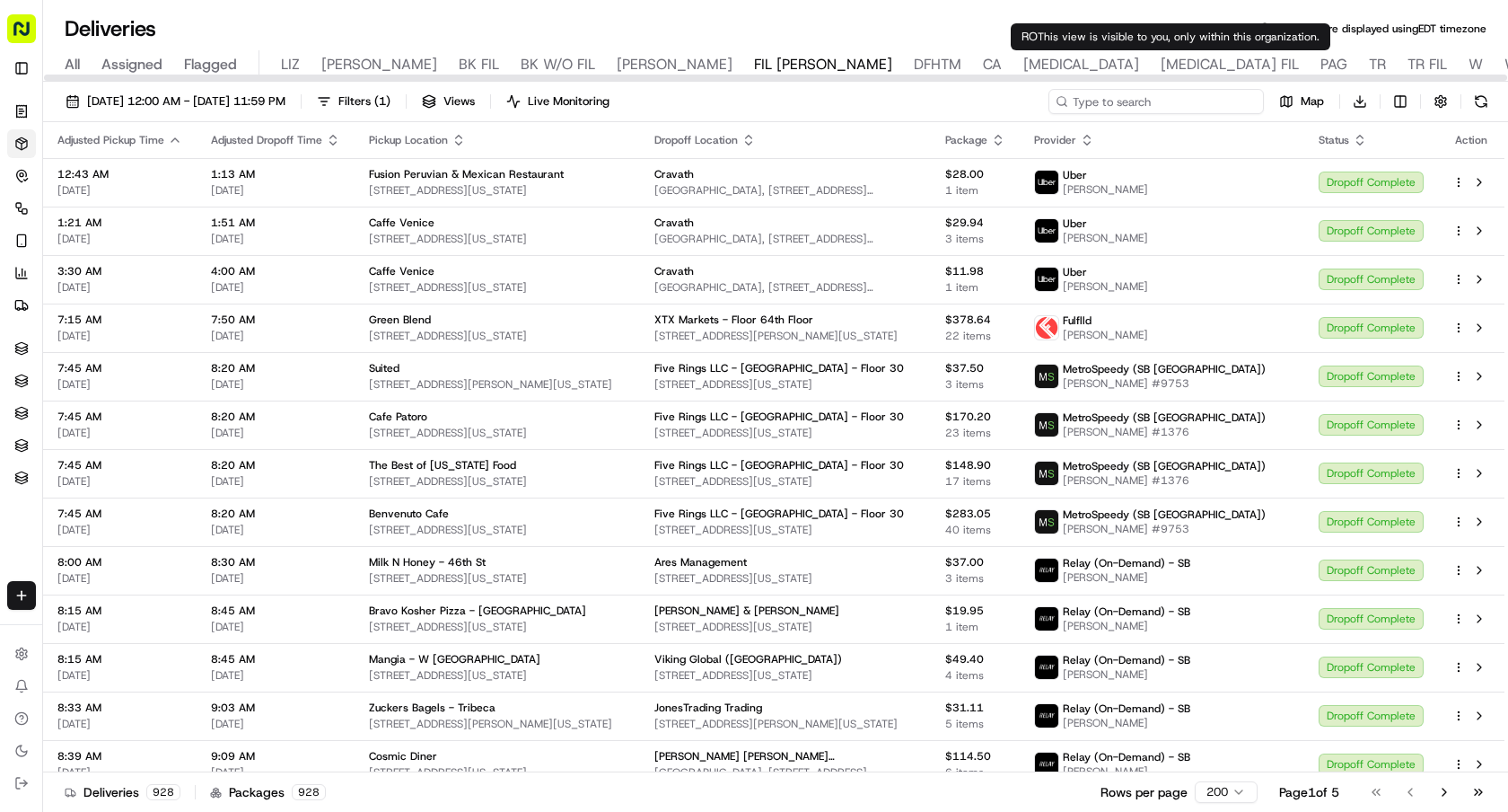
click at [1159, 98] on input at bounding box center [1156, 100] width 216 height 25
paste input "New York Luncheonette"
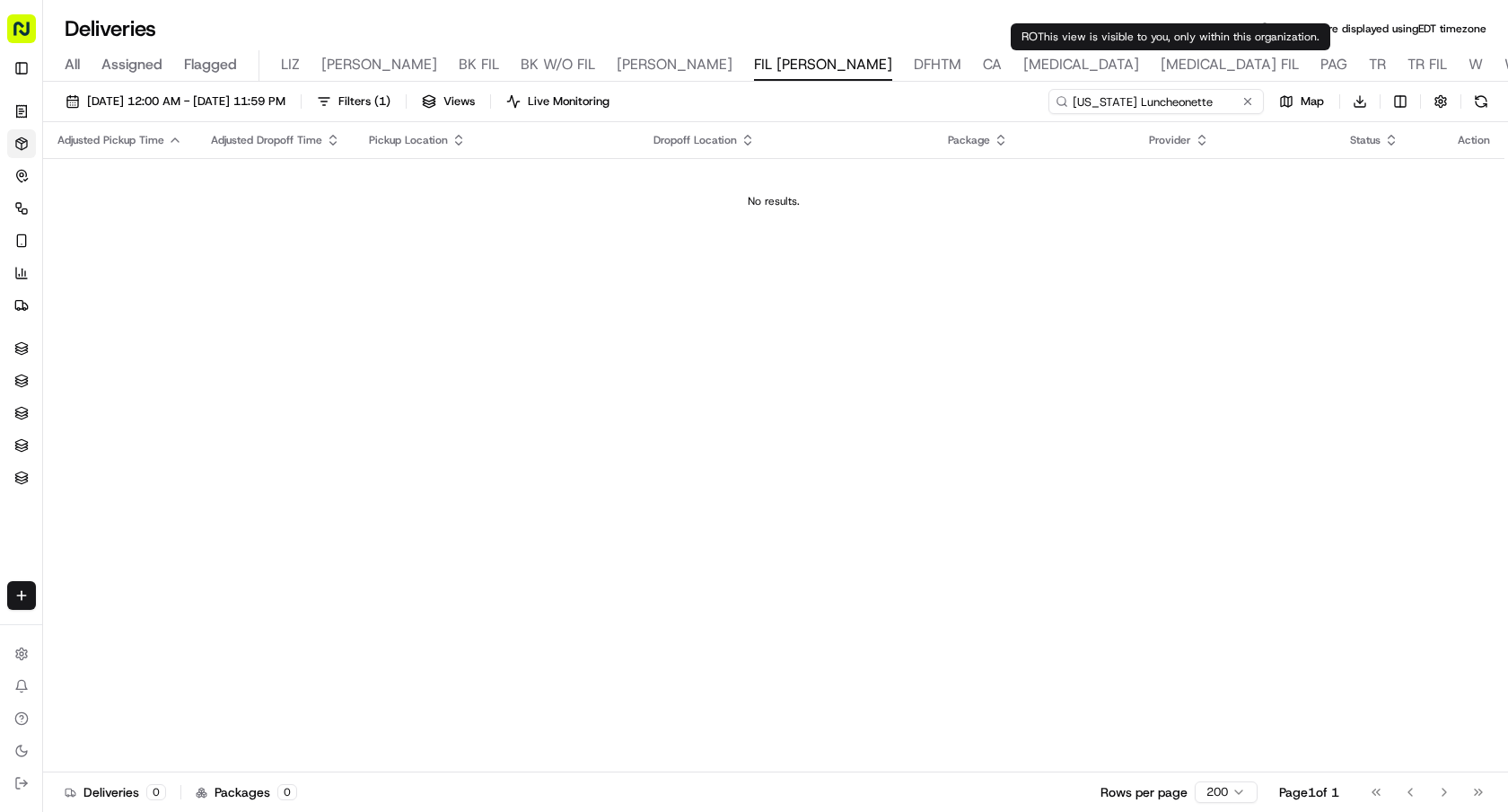
type input "New York Luncheonette"
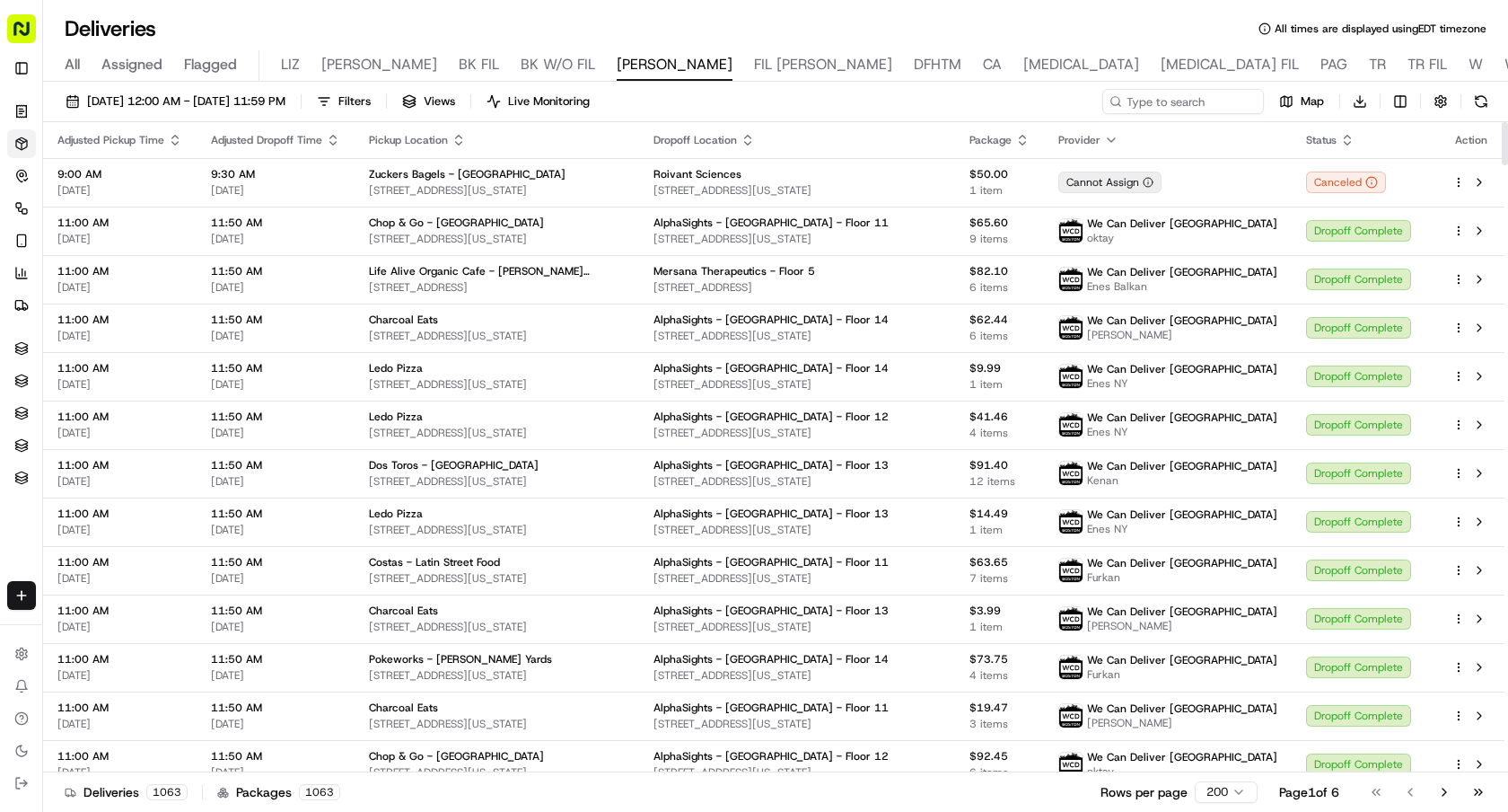
click at [1216, 98] on input at bounding box center [1183, 100] width 162 height 25
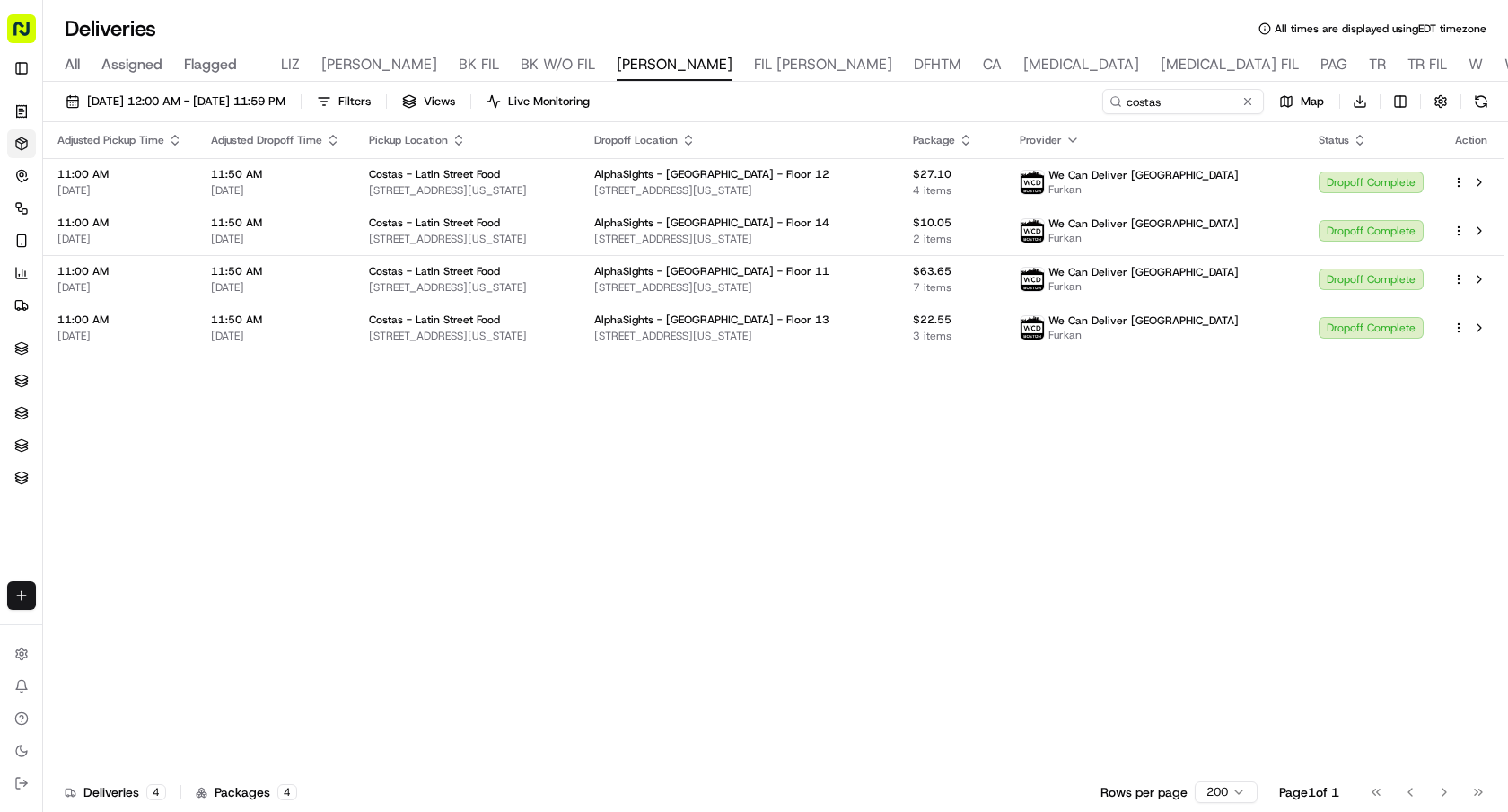
drag, startPoint x: 1154, startPoint y: 100, endPoint x: 941, endPoint y: 87, distance: 213.4
click at [942, 87] on div "09/17/2025 12:00 AM - 09/17/2025 11:59 PM Filters Views Live Monitoring costas …" at bounding box center [775, 448] width 1465 height 733
type input "costas"
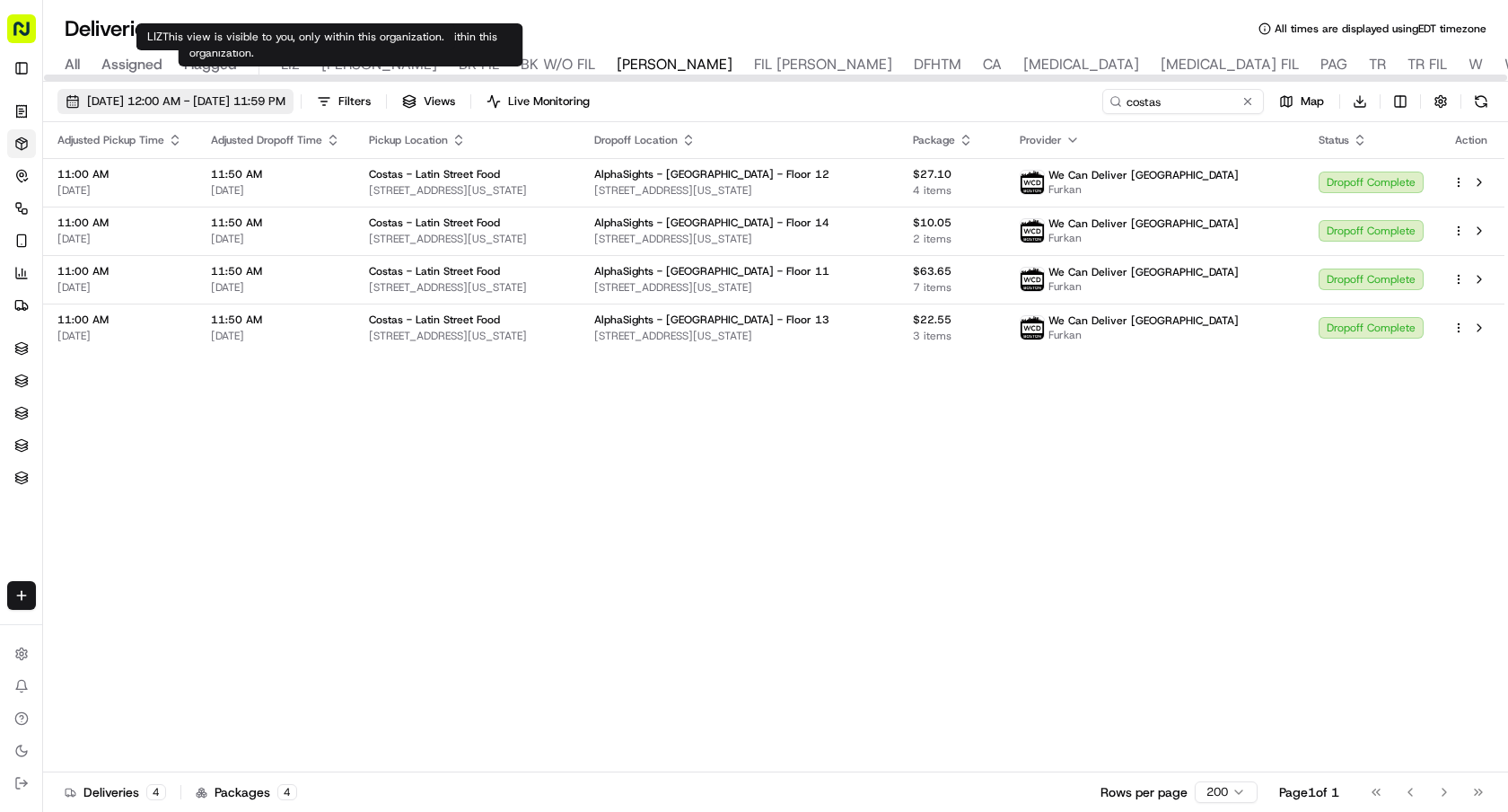
click at [265, 94] on span "09/17/2025 12:00 AM - 09/17/2025 11:59 PM" at bounding box center [187, 101] width 199 height 16
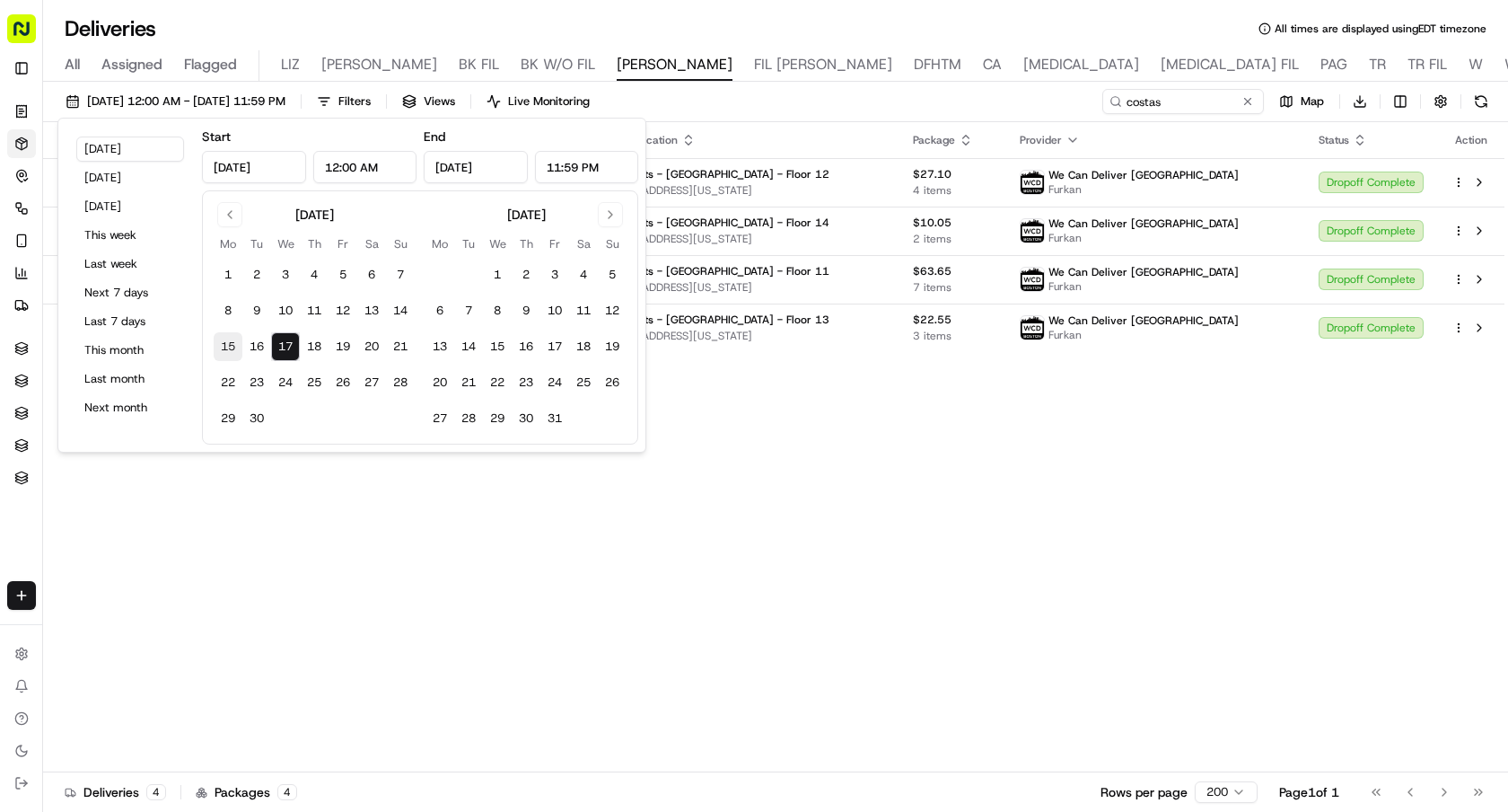
click at [231, 344] on button "15" at bounding box center [228, 346] width 29 height 29
type input "Sep 15, 2025"
click at [231, 344] on button "15" at bounding box center [228, 346] width 29 height 29
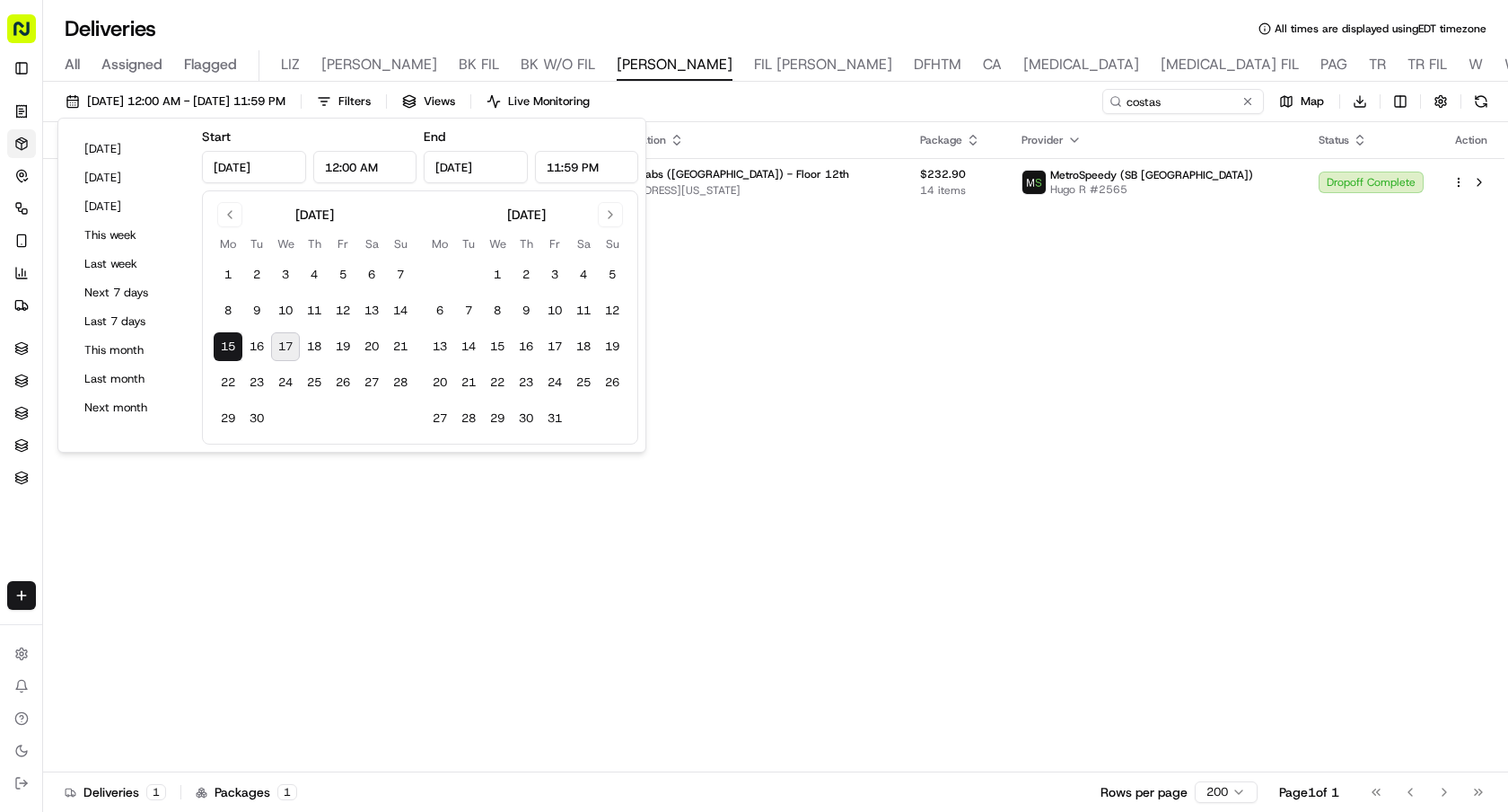
click at [791, 538] on div "Adjusted Pickup Time Adjusted Dropoff Time Pickup Location Dropoff Location Pac…" at bounding box center [773, 447] width 1461 height 650
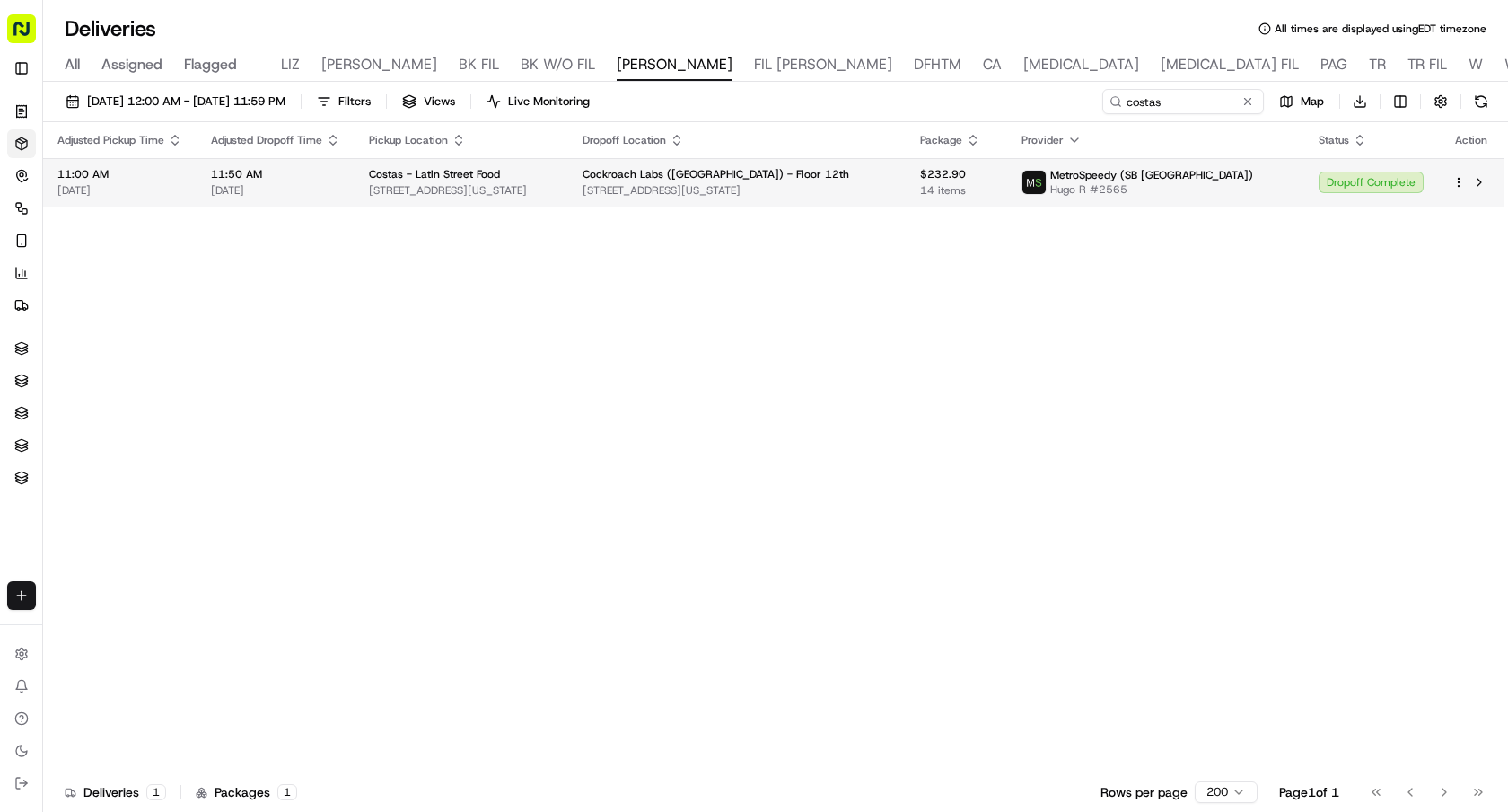
drag, startPoint x: 582, startPoint y: 190, endPoint x: 354, endPoint y: 190, distance: 228.0
click at [355, 190] on td "Costas - Latin Street Food 40 W 38th St, New York, NY 10018, USA" at bounding box center [461, 182] width 214 height 49
copy span "[STREET_ADDRESS][US_STATE]"
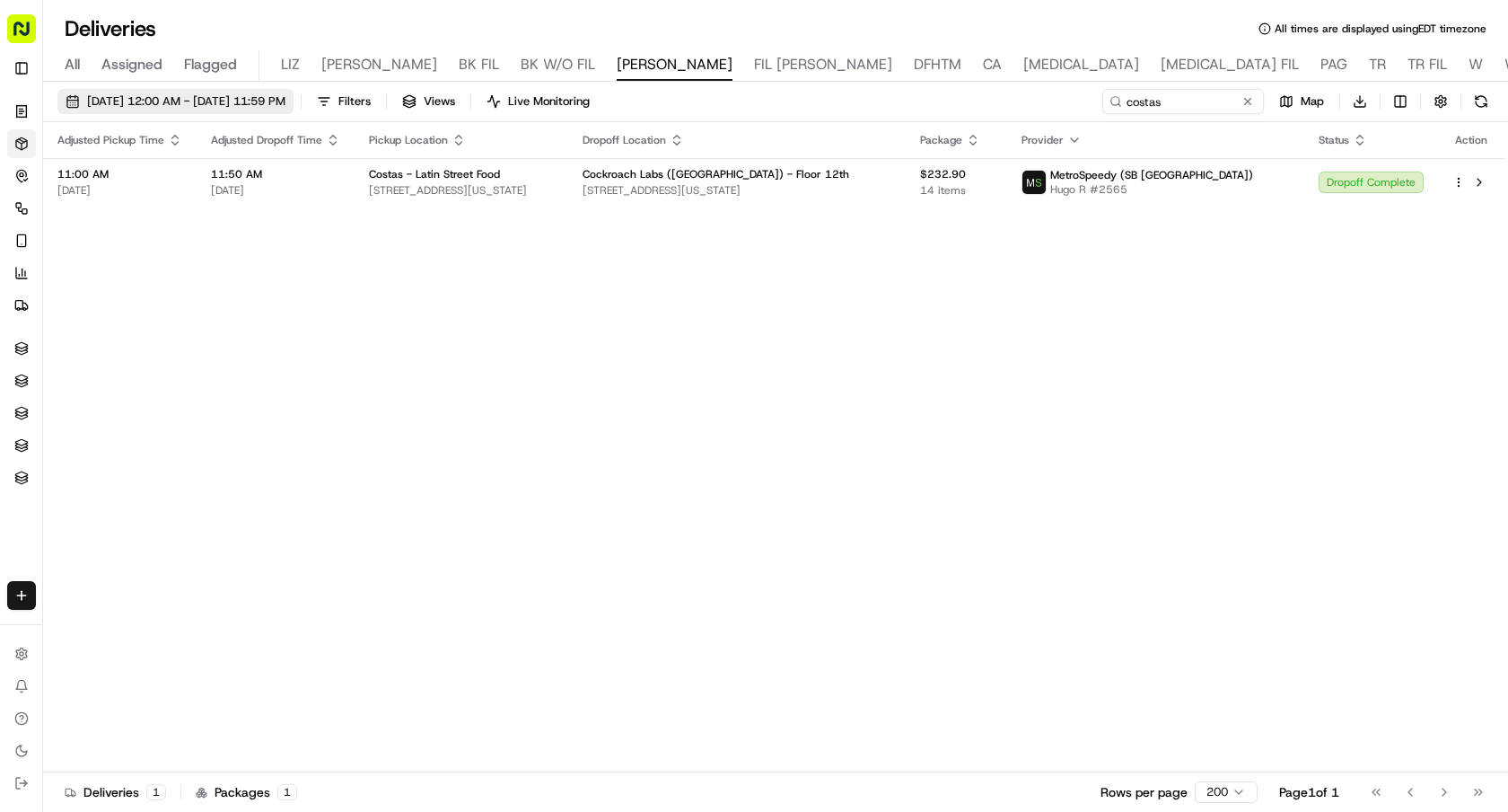
click at [285, 106] on span "09/15/2025 12:00 AM - 09/15/2025 11:59 PM" at bounding box center [187, 101] width 199 height 16
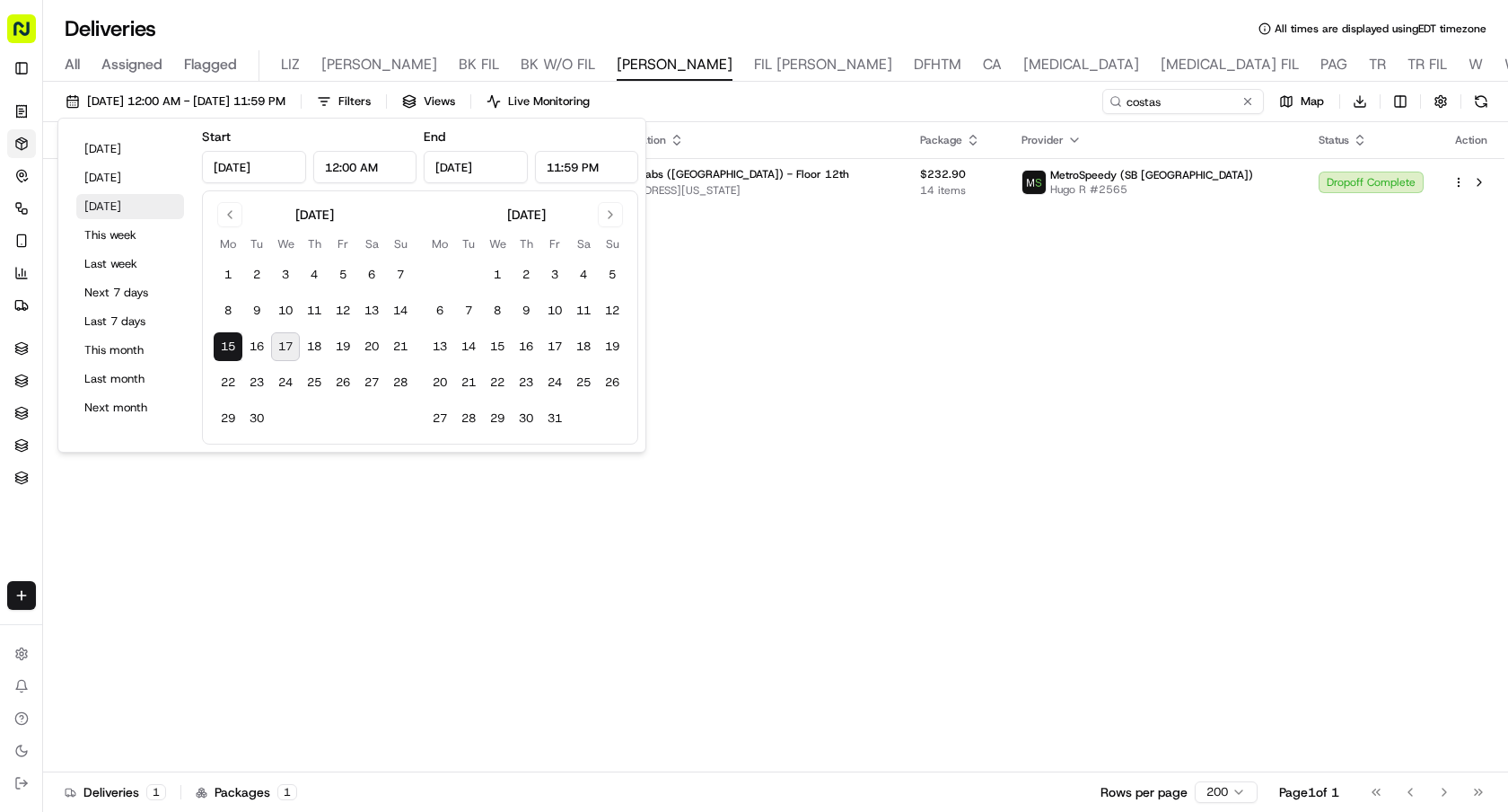
click at [138, 213] on button "Tomorrow" at bounding box center [130, 206] width 107 height 25
type input "Sep 18, 2025"
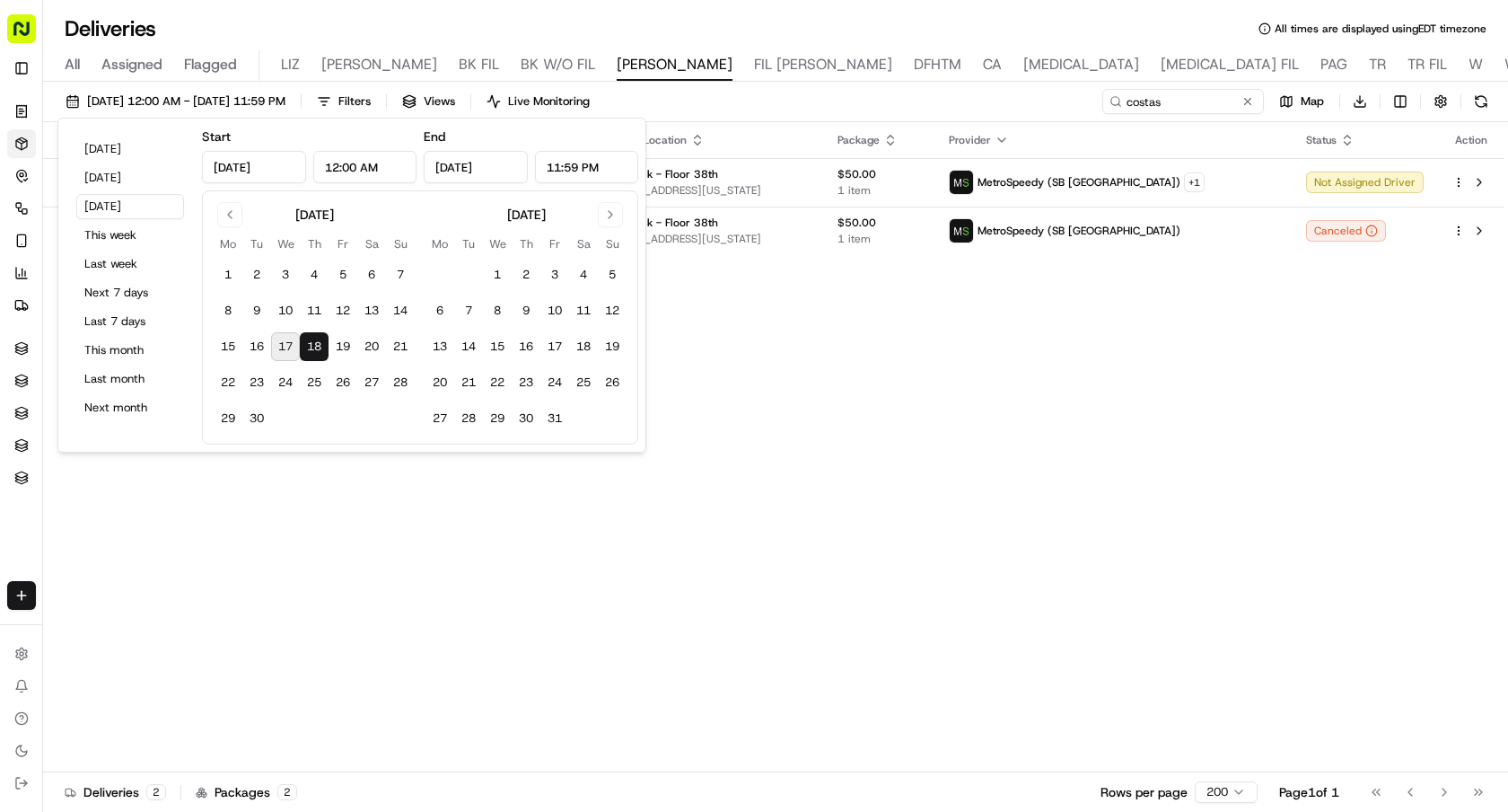
click at [1059, 387] on div "Adjusted Pickup Time Adjusted Dropoff Time Pickup Location Dropoff Location Pac…" at bounding box center [773, 447] width 1461 height 650
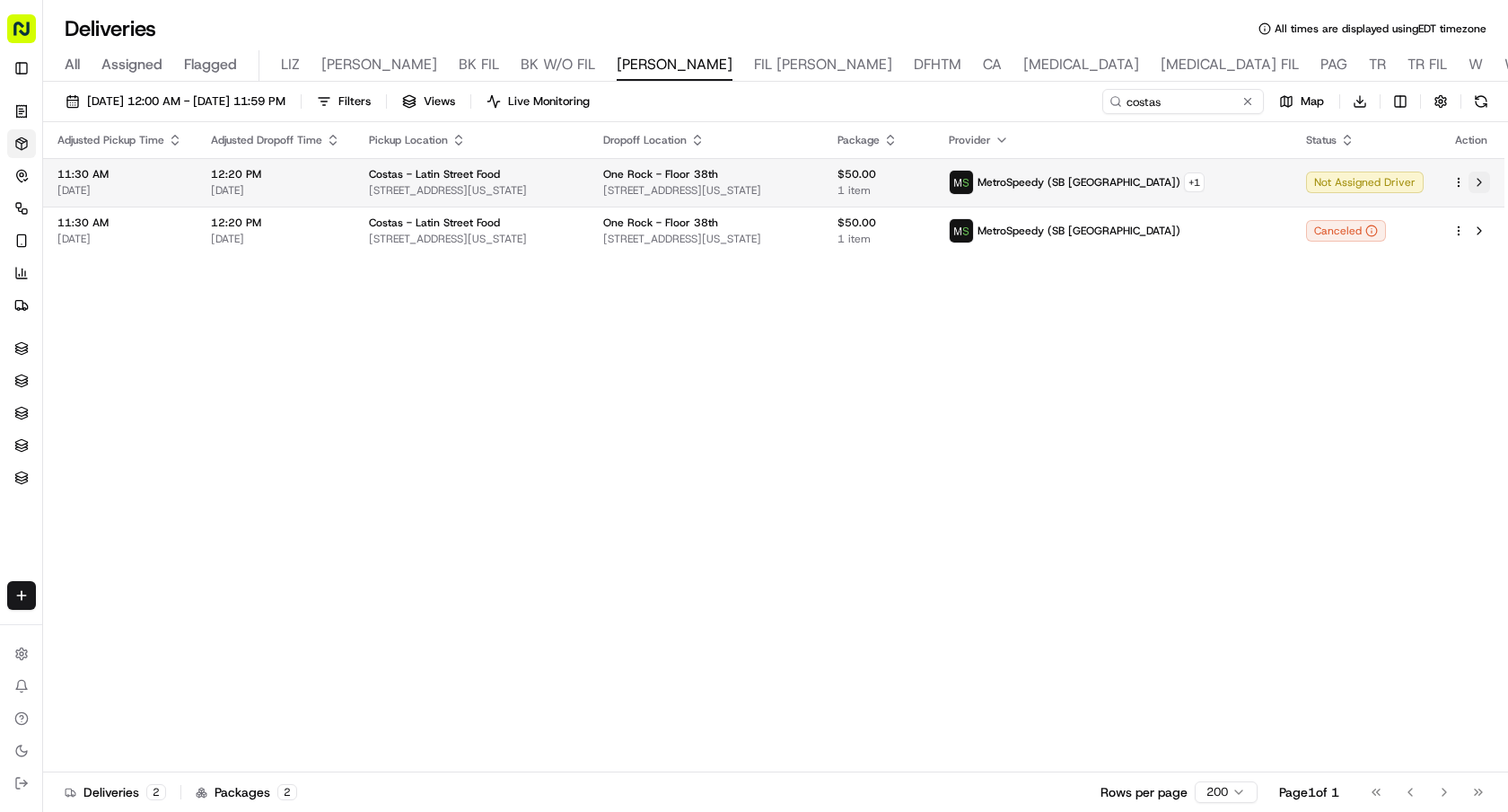
click at [1475, 178] on button at bounding box center [1480, 183] width 22 height 22
click at [1248, 99] on button at bounding box center [1248, 101] width 18 height 18
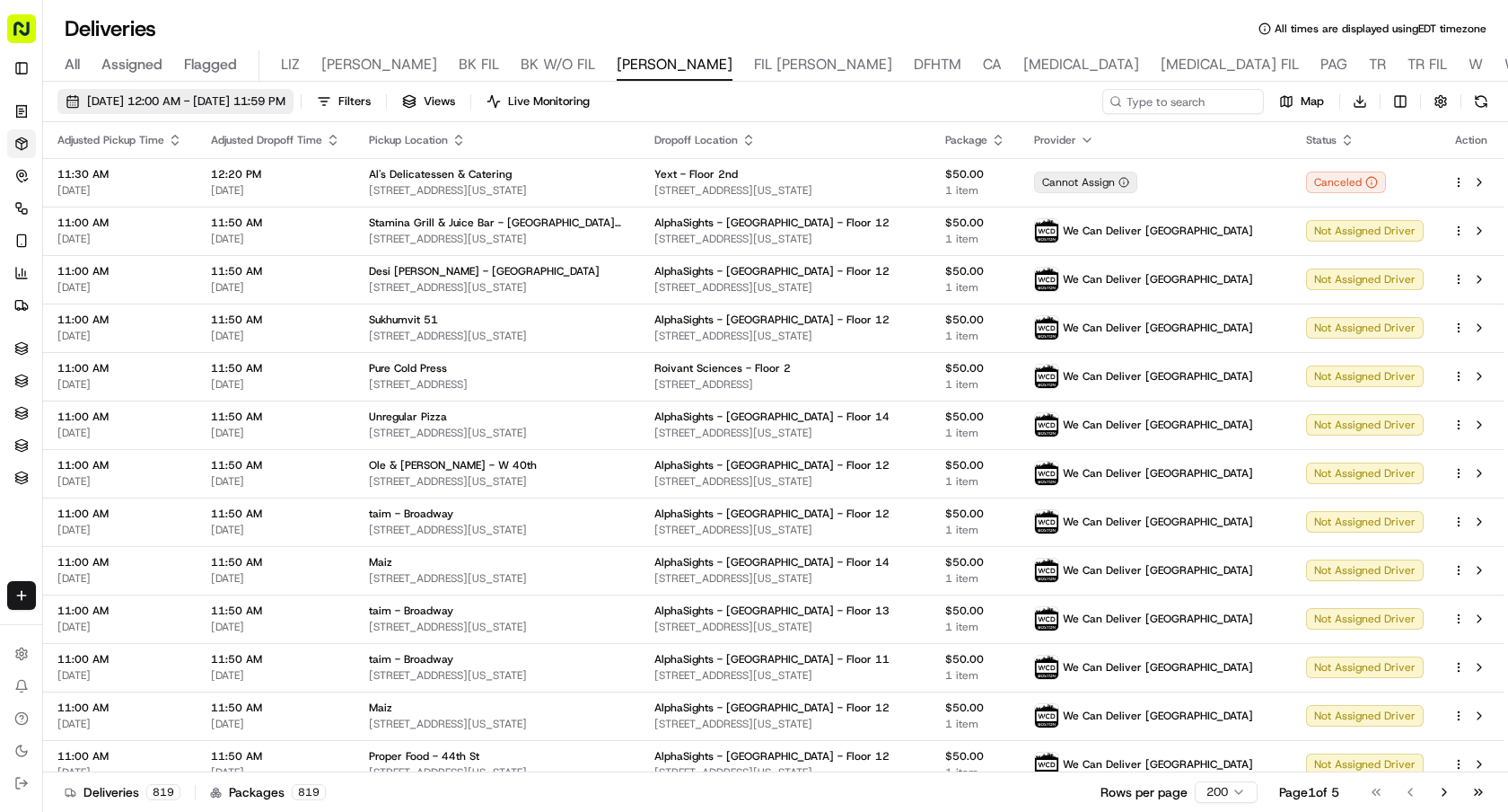
click at [285, 100] on span "09/18/2025 12:00 AM - 09/18/2025 11:59 PM" at bounding box center [187, 101] width 199 height 16
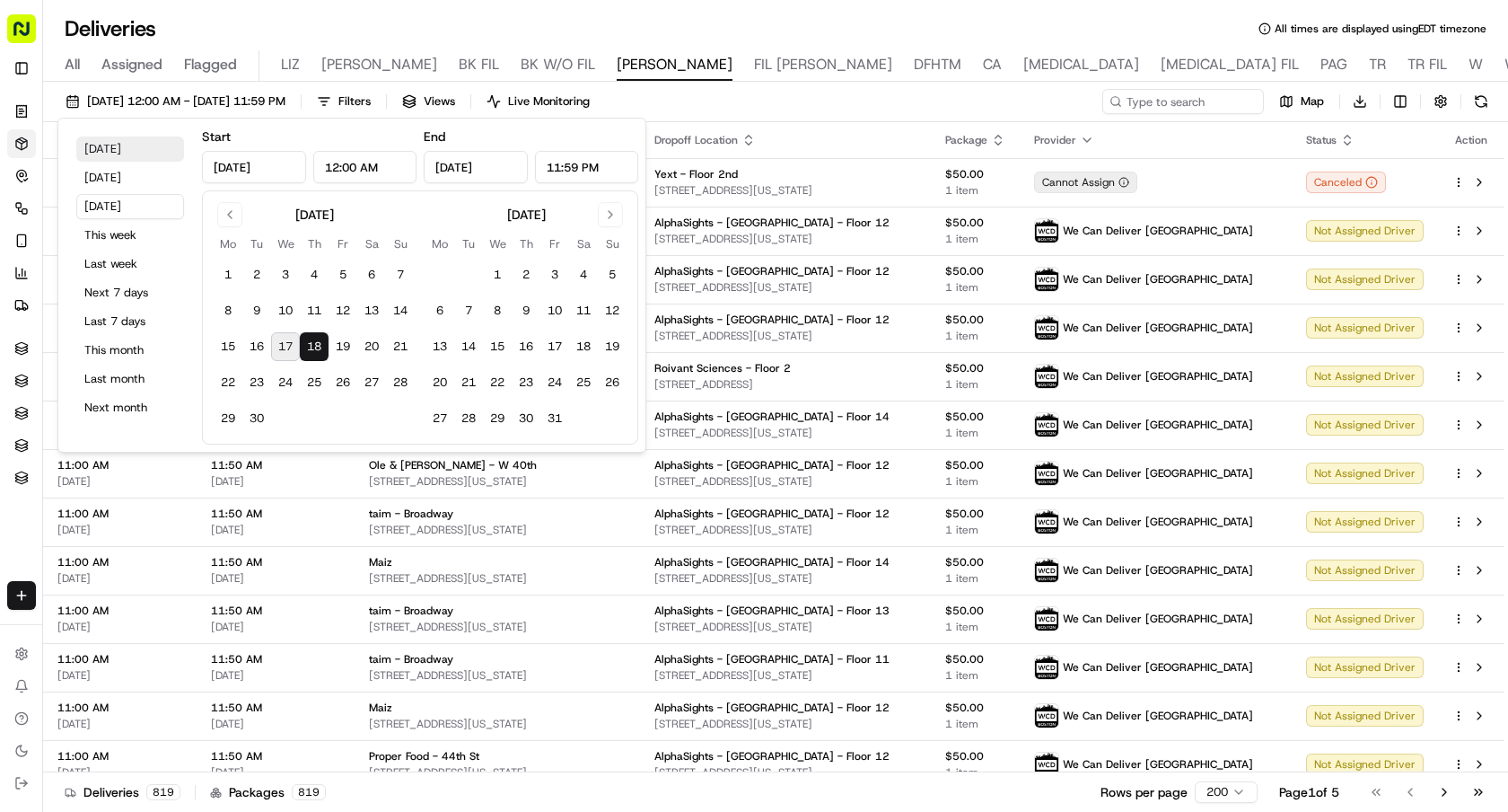
click at [116, 145] on button "Today" at bounding box center [130, 148] width 107 height 25
type input "Sep 17, 2025"
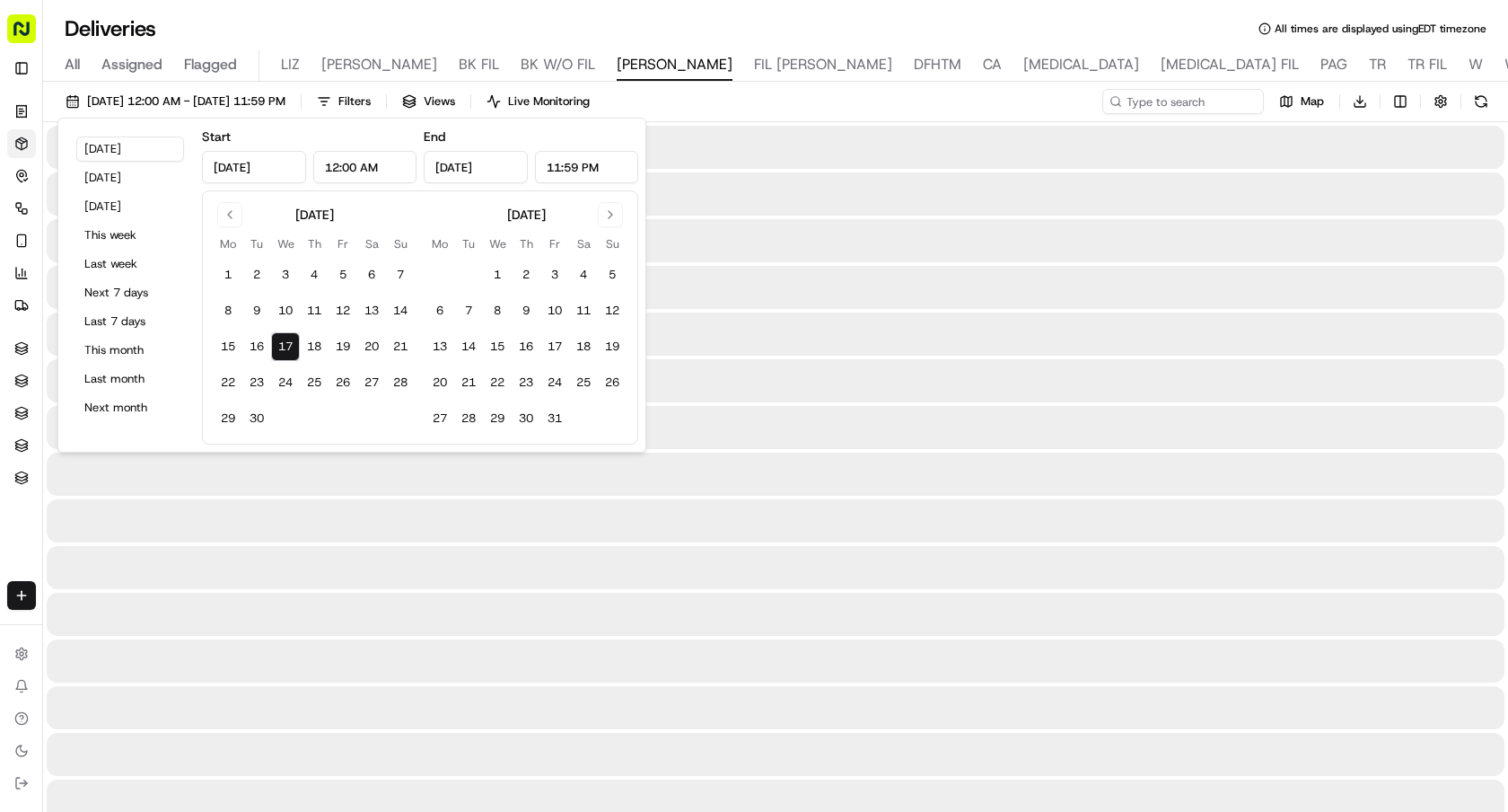
click at [1127, 18] on div "Deliveries All times are displayed using EDT timezone" at bounding box center [775, 28] width 1465 height 29
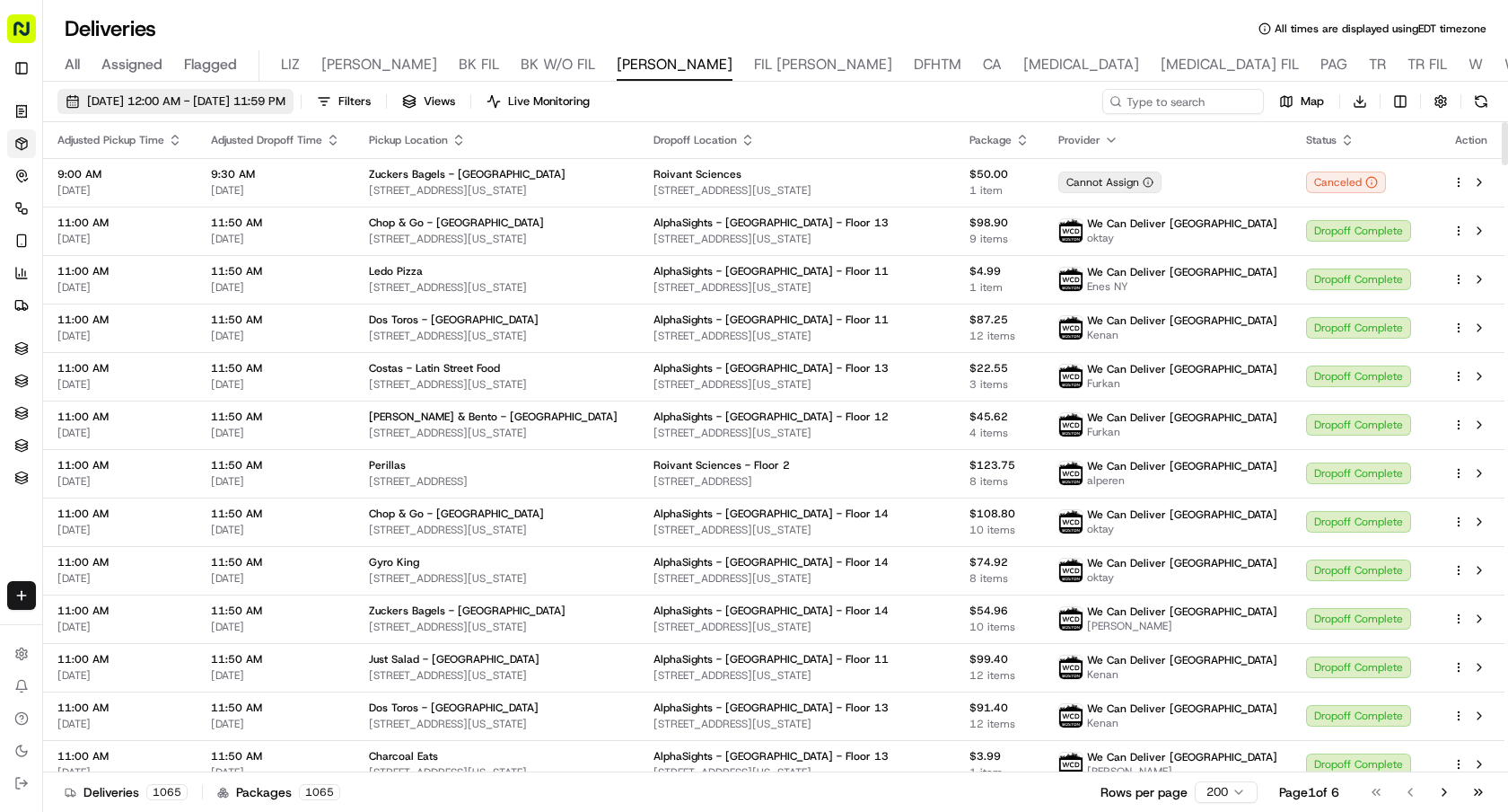
click at [285, 101] on span "09/17/2025 12:00 AM - 09/17/2025 11:59 PM" at bounding box center [187, 101] width 199 height 16
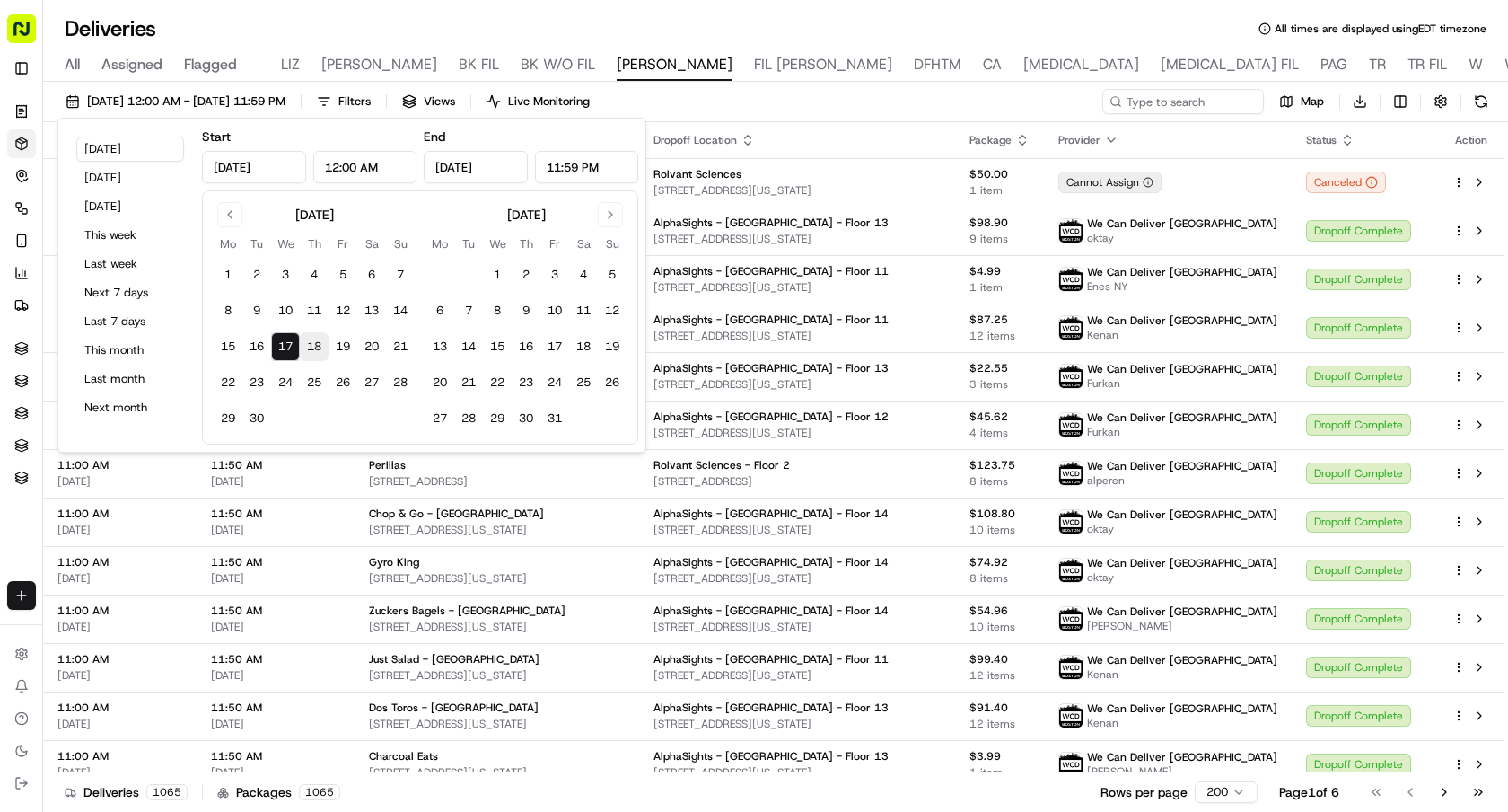
click at [322, 343] on button "18" at bounding box center [314, 346] width 29 height 29
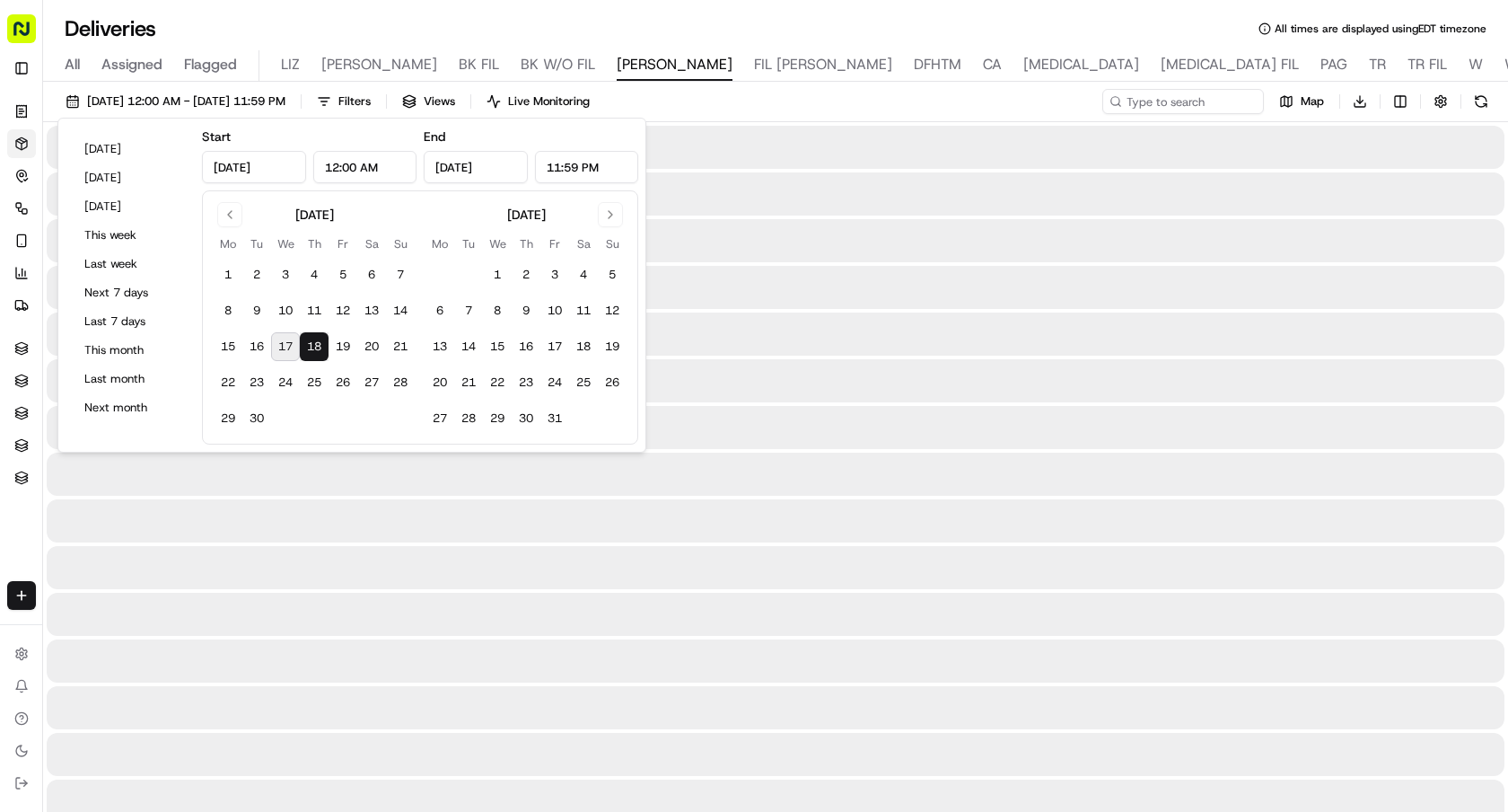
type input "Sep 18, 2025"
click at [1229, 98] on input at bounding box center [1156, 100] width 216 height 25
paste input "Budlong"
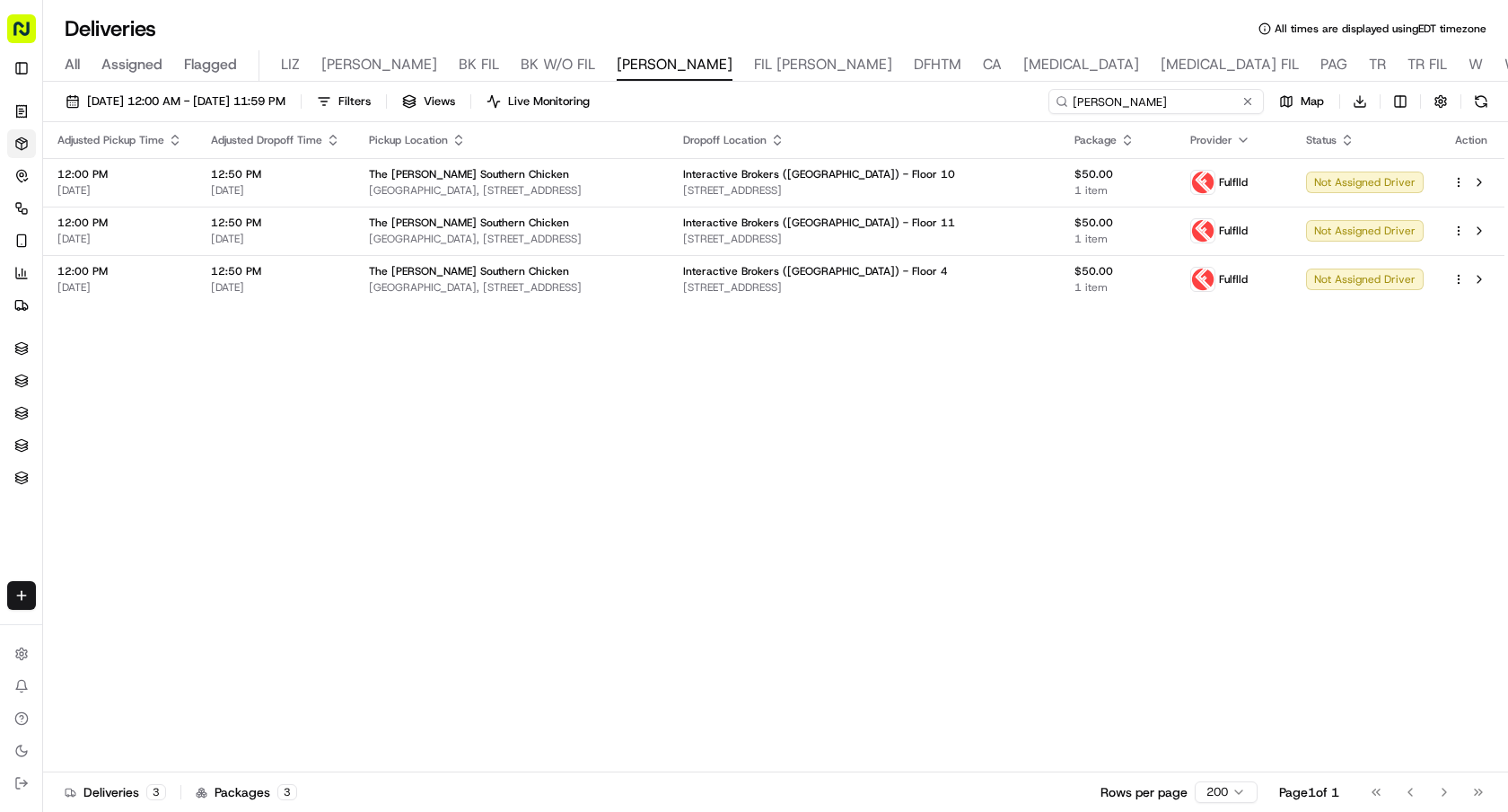
type input "Budlong"
drag, startPoint x: 674, startPoint y: 196, endPoint x: 363, endPoint y: 190, distance: 311.1
click at [363, 190] on td "The Budlong Southern Chicken Cna Center, 333 S Wabash Ave, Chicago, IL 60604, U…" at bounding box center [512, 182] width 314 height 49
copy span "Cna Center, 333 S Wabash Ave, Chicago, IL 60604, USA"
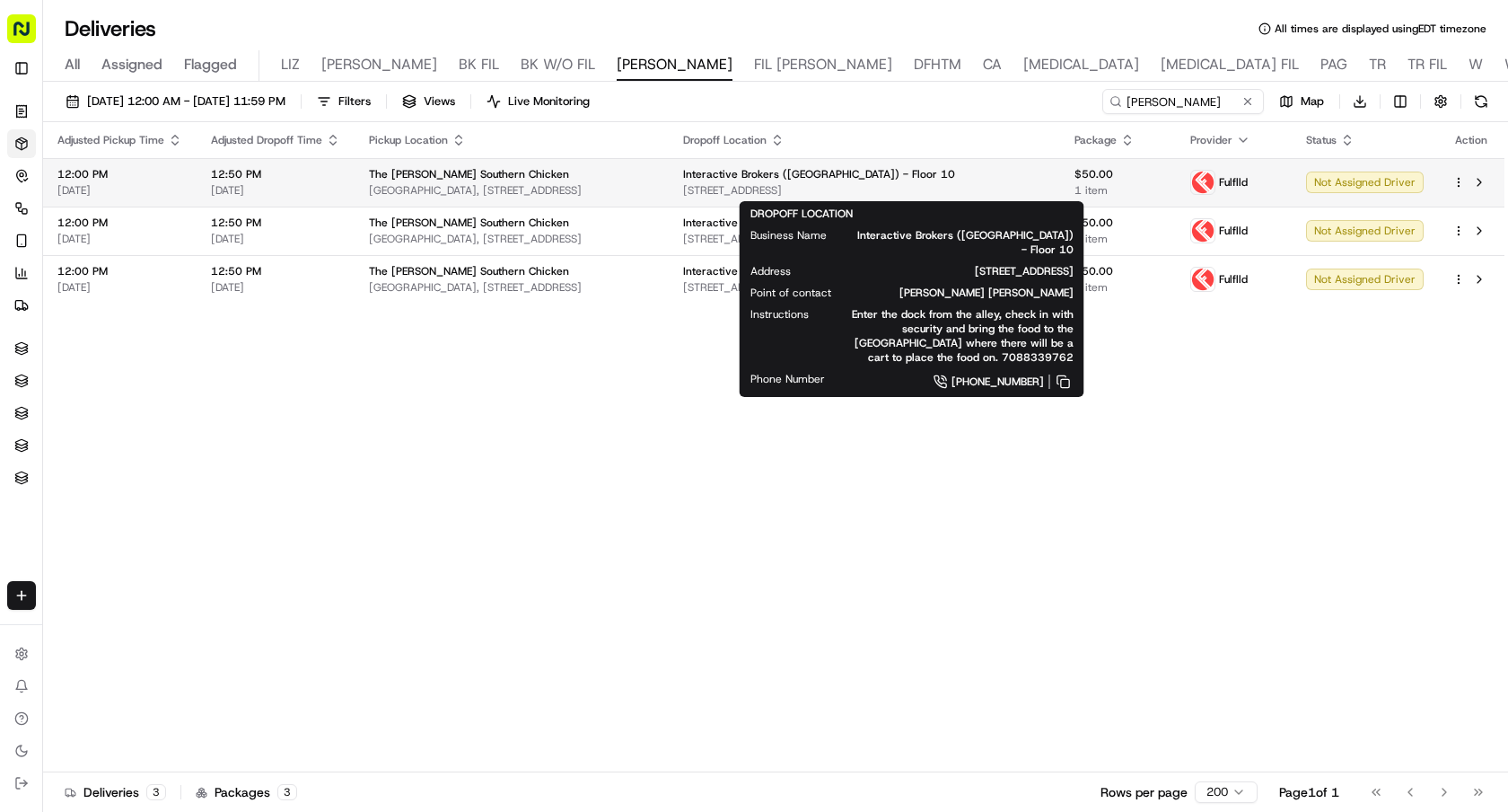
drag, startPoint x: 979, startPoint y: 197, endPoint x: 767, endPoint y: 197, distance: 212.0
click at [767, 197] on td "Interactive Brokers (US) - Floor 10 209 S LaSalle St, Chicago, IL 60604, USA" at bounding box center [865, 182] width 392 height 49
copy span "209 S LaSalle St, Chicago, IL 60604, USA"
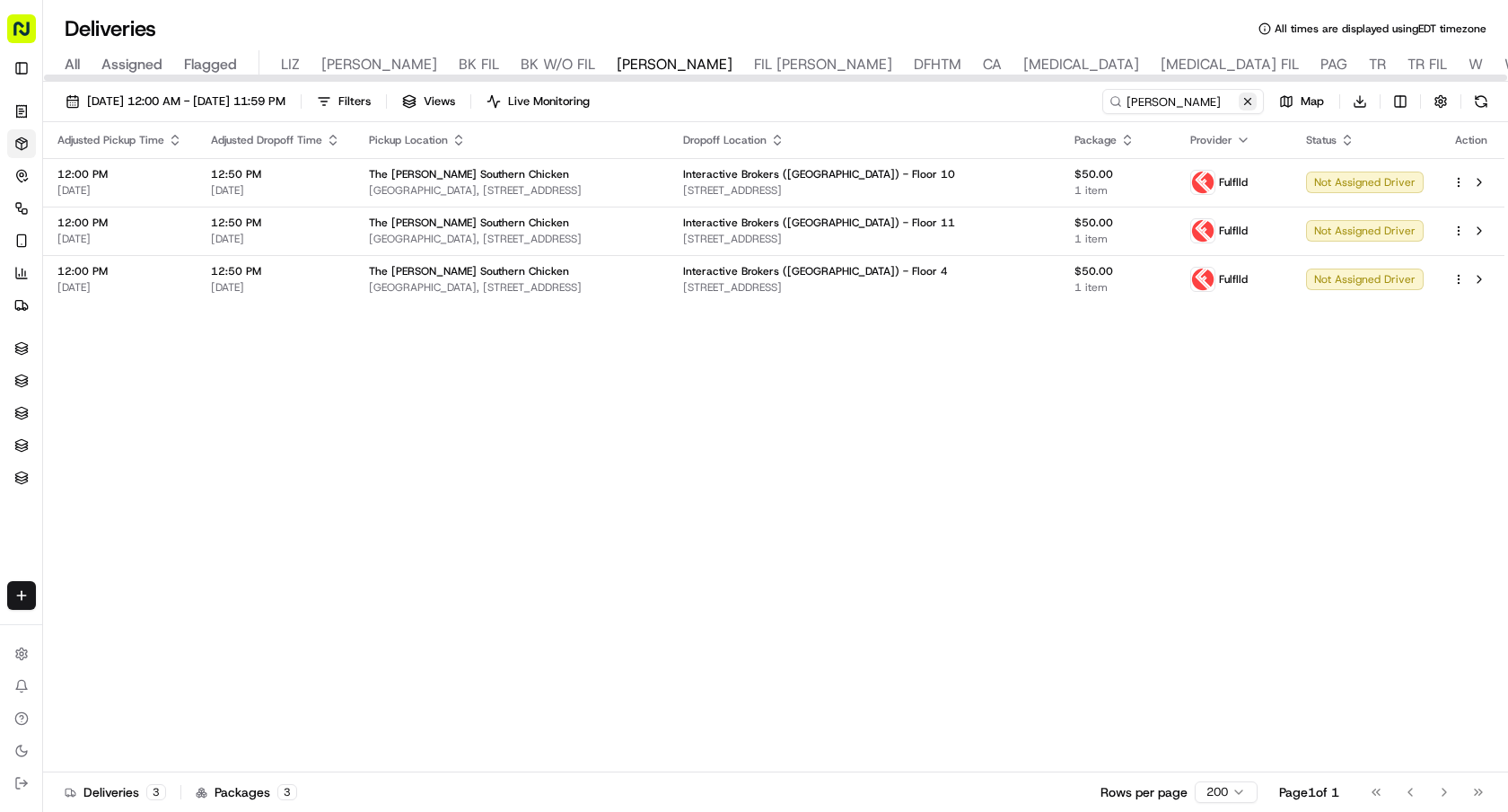
click at [1245, 104] on button at bounding box center [1248, 101] width 18 height 18
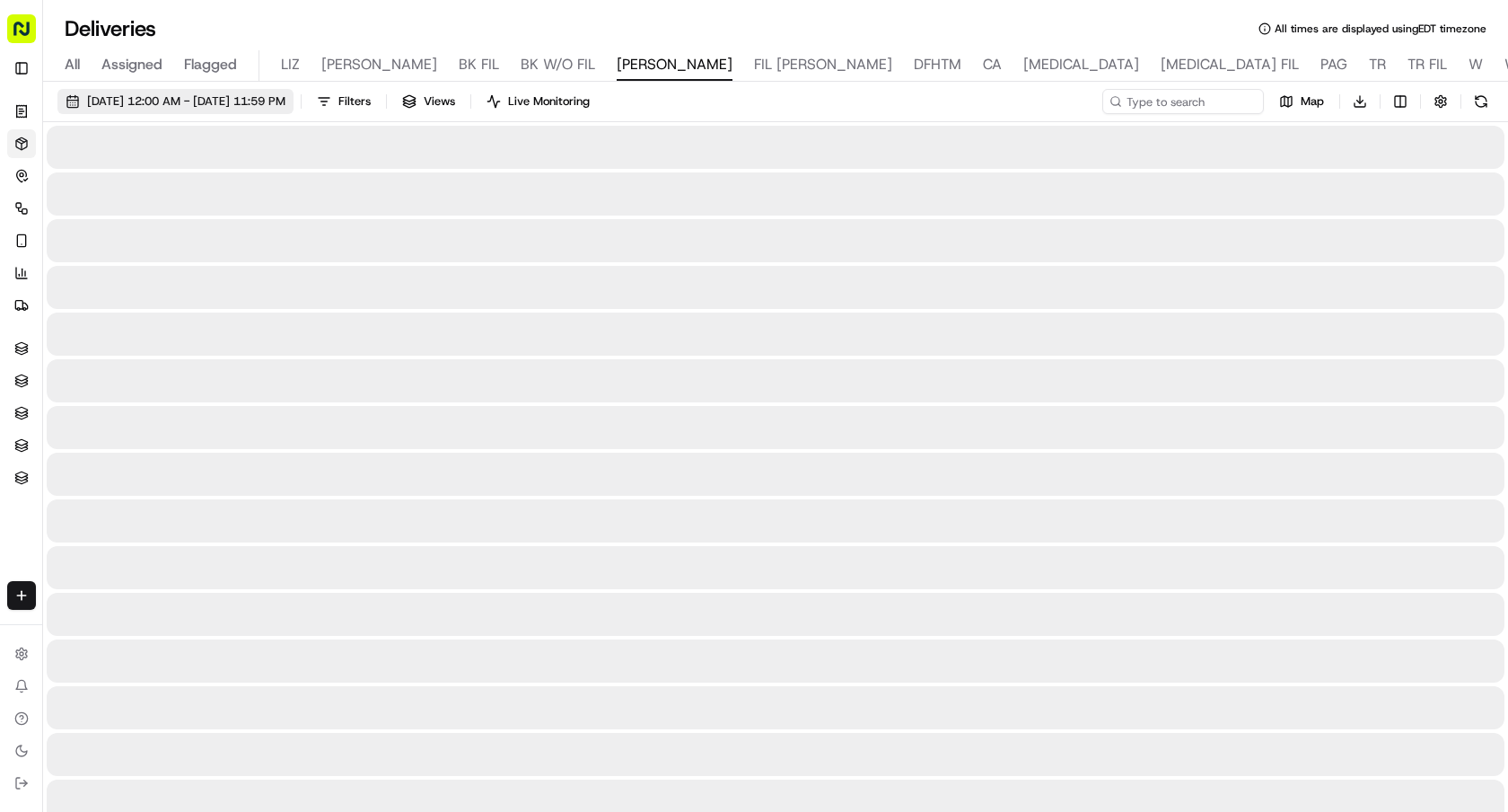
click at [185, 106] on span "09/18/2025 12:00 AM - 09/18/2025 11:59 PM" at bounding box center [187, 101] width 199 height 16
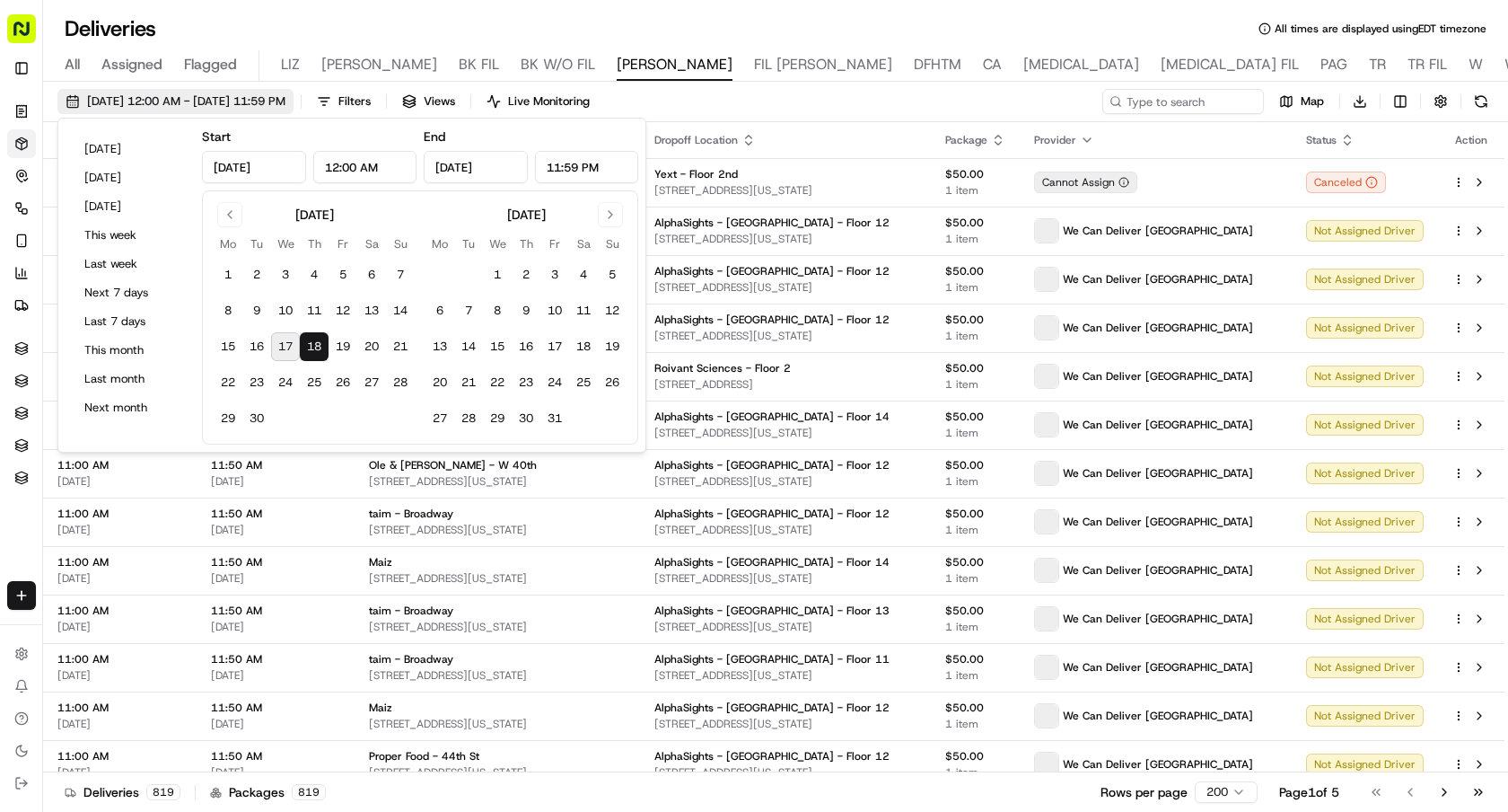
type input "Sep 18, 2025"
type input "12:00 AM"
type input "Sep 18, 2025"
type input "11:59 PM"
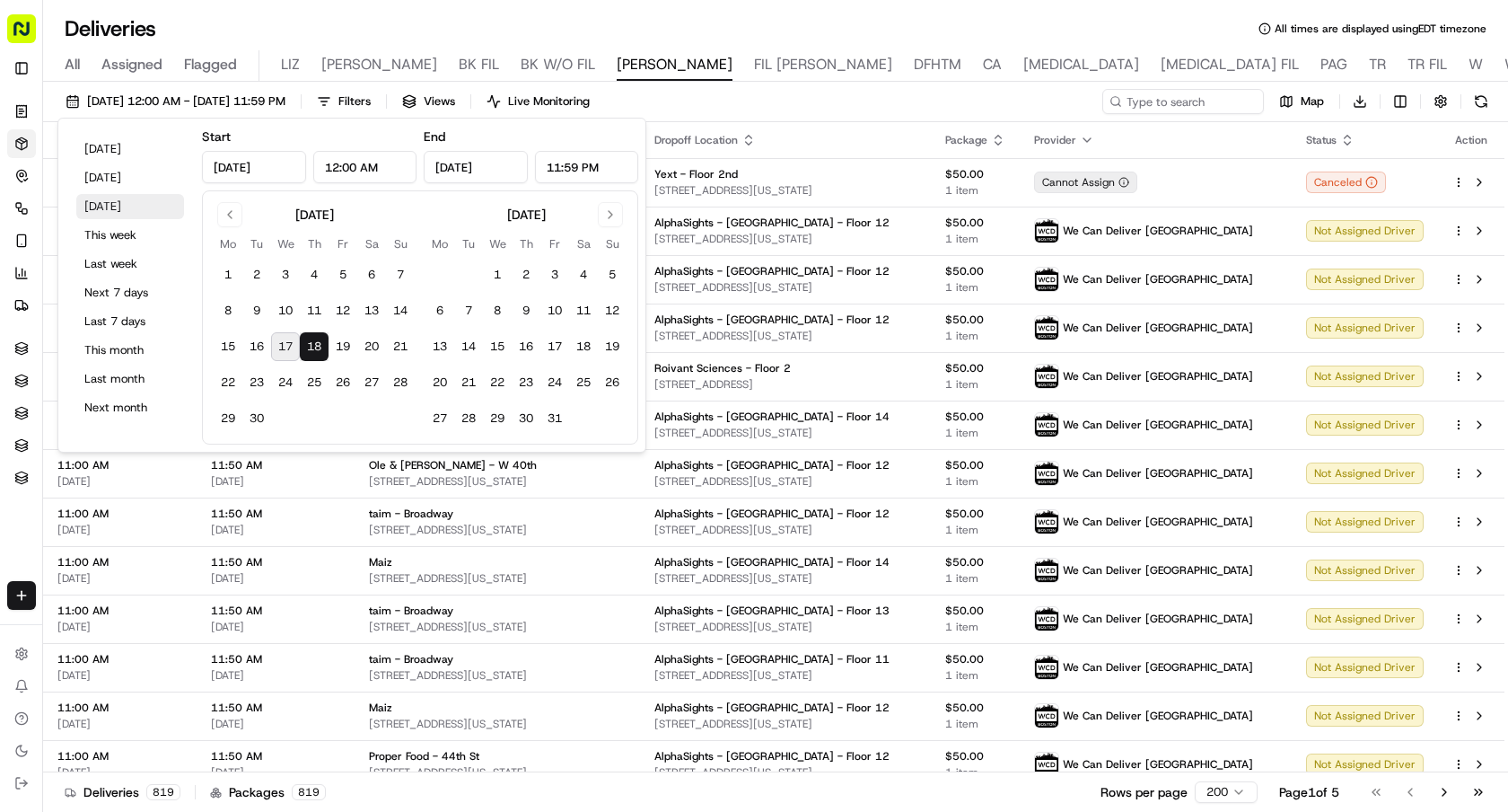
click at [120, 205] on button "Tomorrow" at bounding box center [130, 206] width 107 height 25
click at [116, 154] on button "Today" at bounding box center [130, 148] width 107 height 25
type input "Sep 17, 2025"
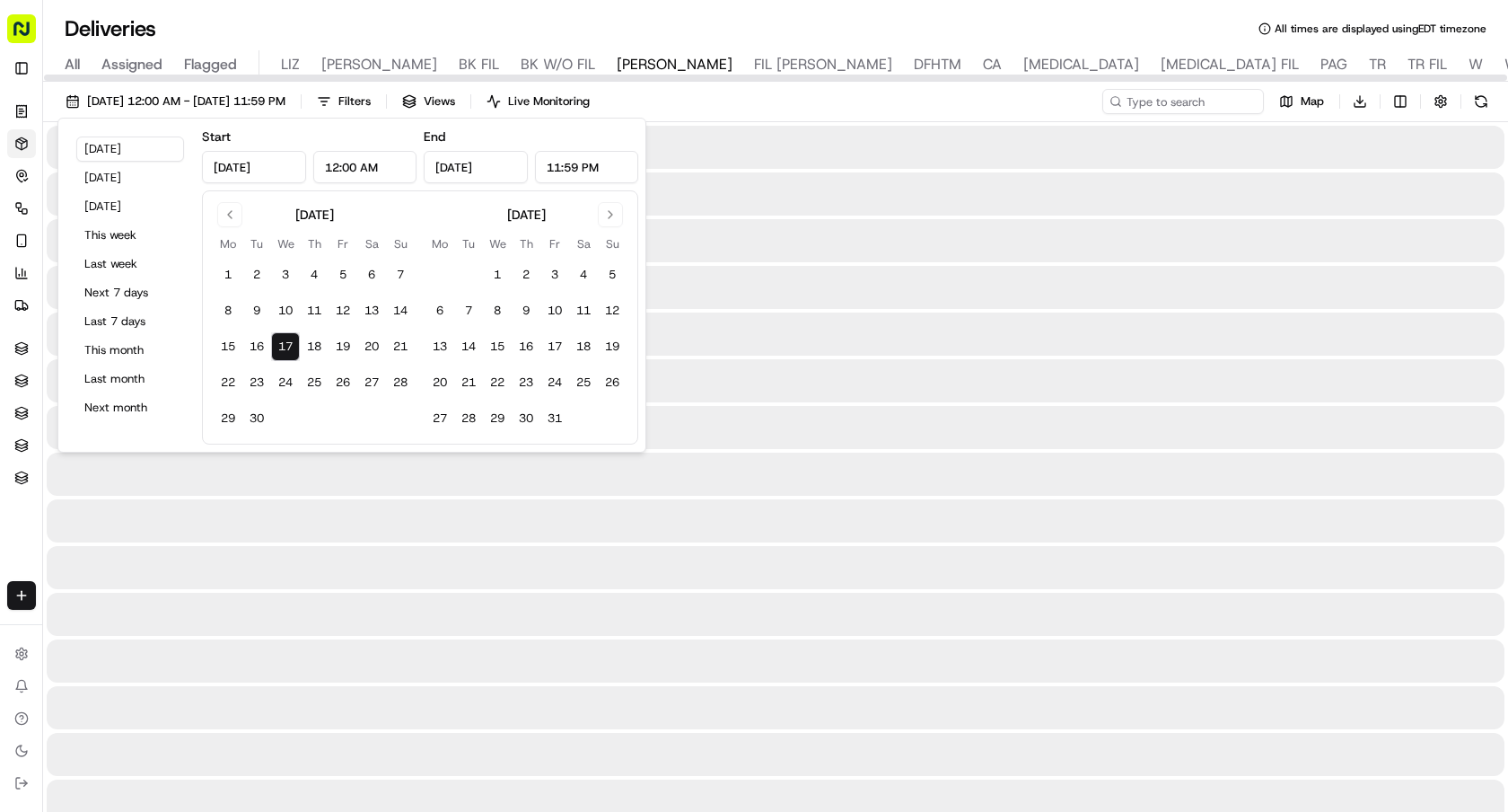
click at [871, 24] on div "Deliveries All times are displayed using EDT timezone" at bounding box center [775, 28] width 1465 height 29
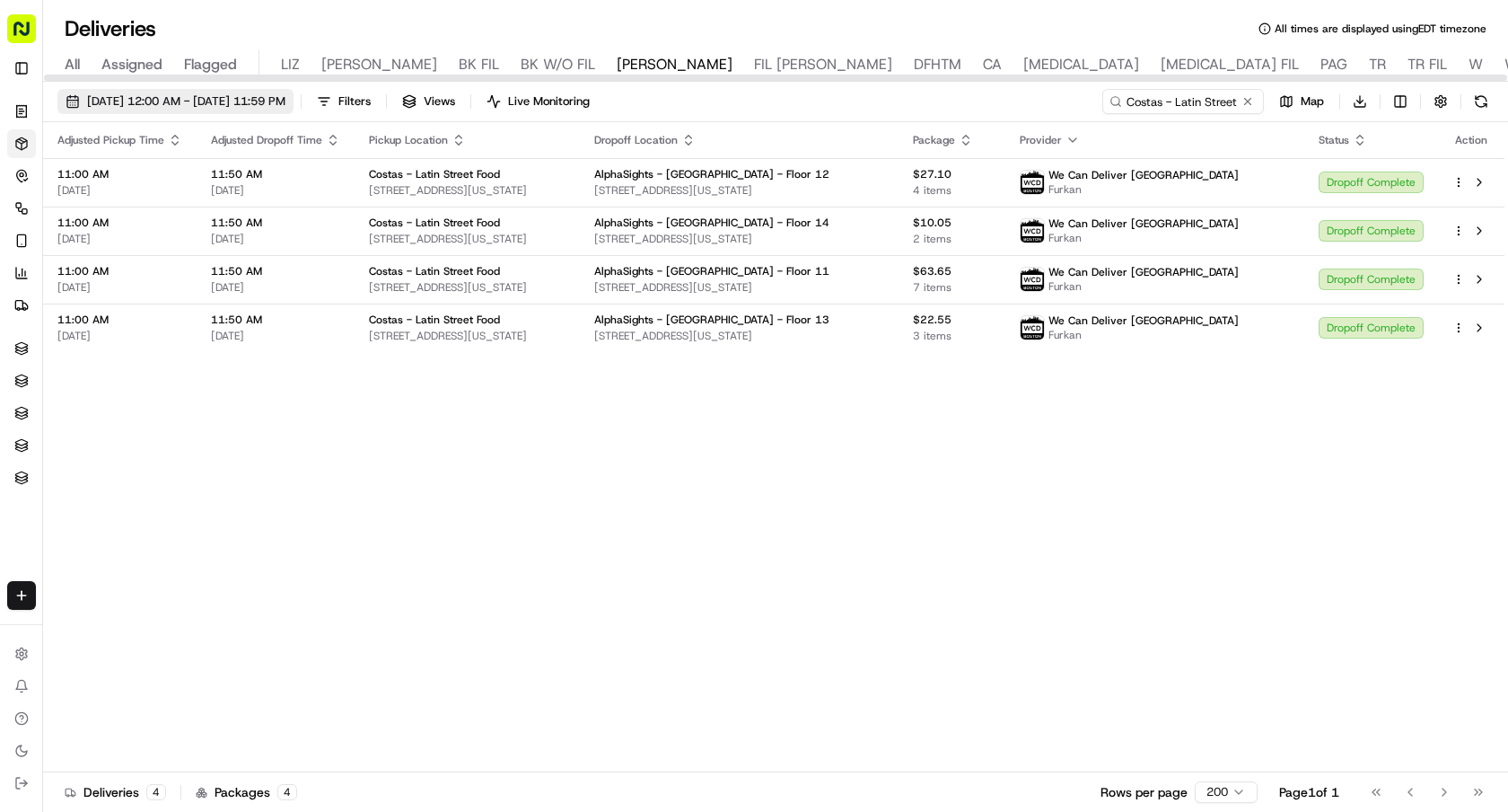
click at [285, 99] on span "[DATE] 12:00 AM - [DATE] 11:59 PM" at bounding box center [187, 101] width 199 height 16
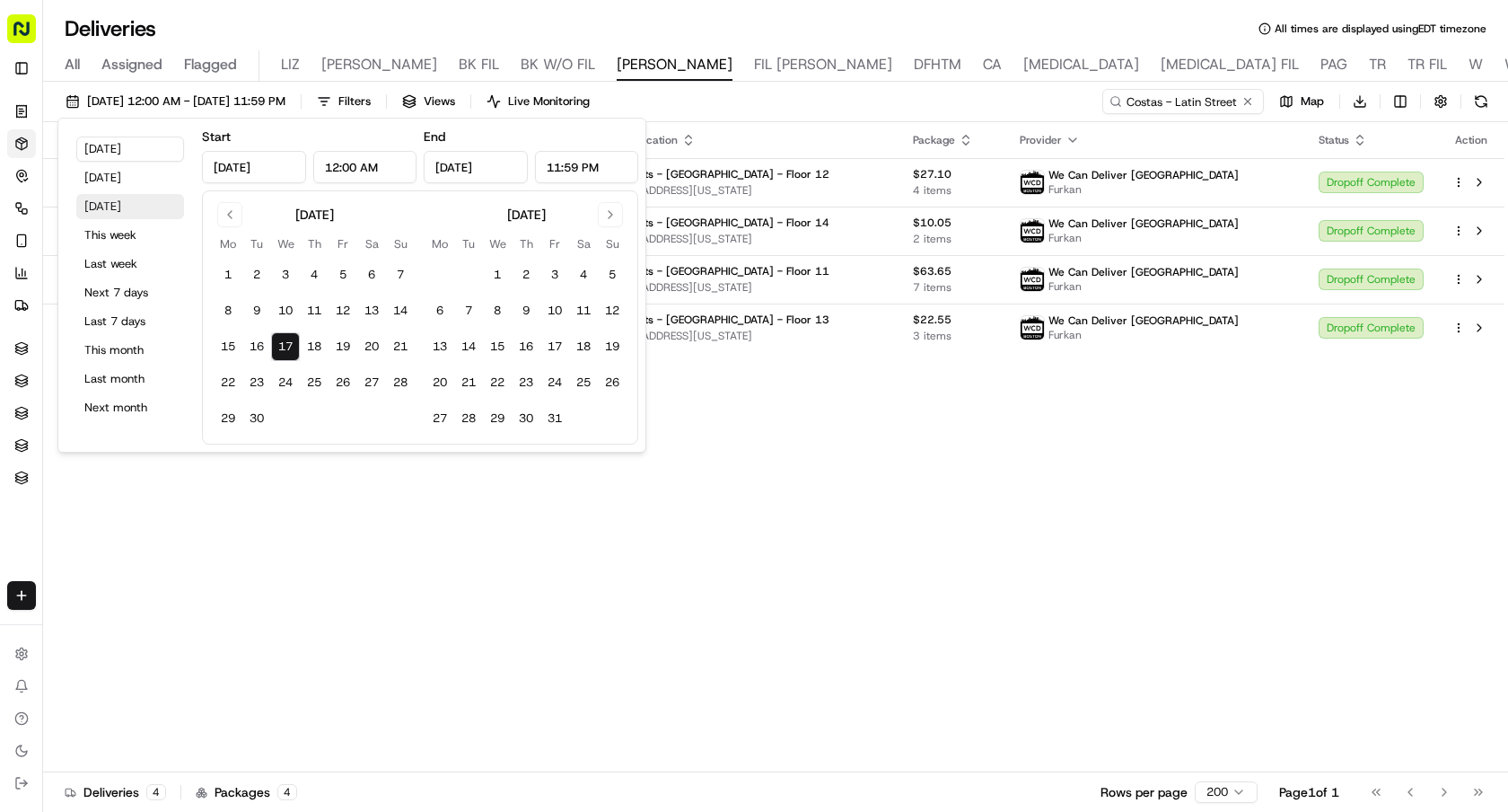
click at [143, 208] on button "Tomorrow" at bounding box center [130, 206] width 107 height 25
type input "Sep 18, 2025"
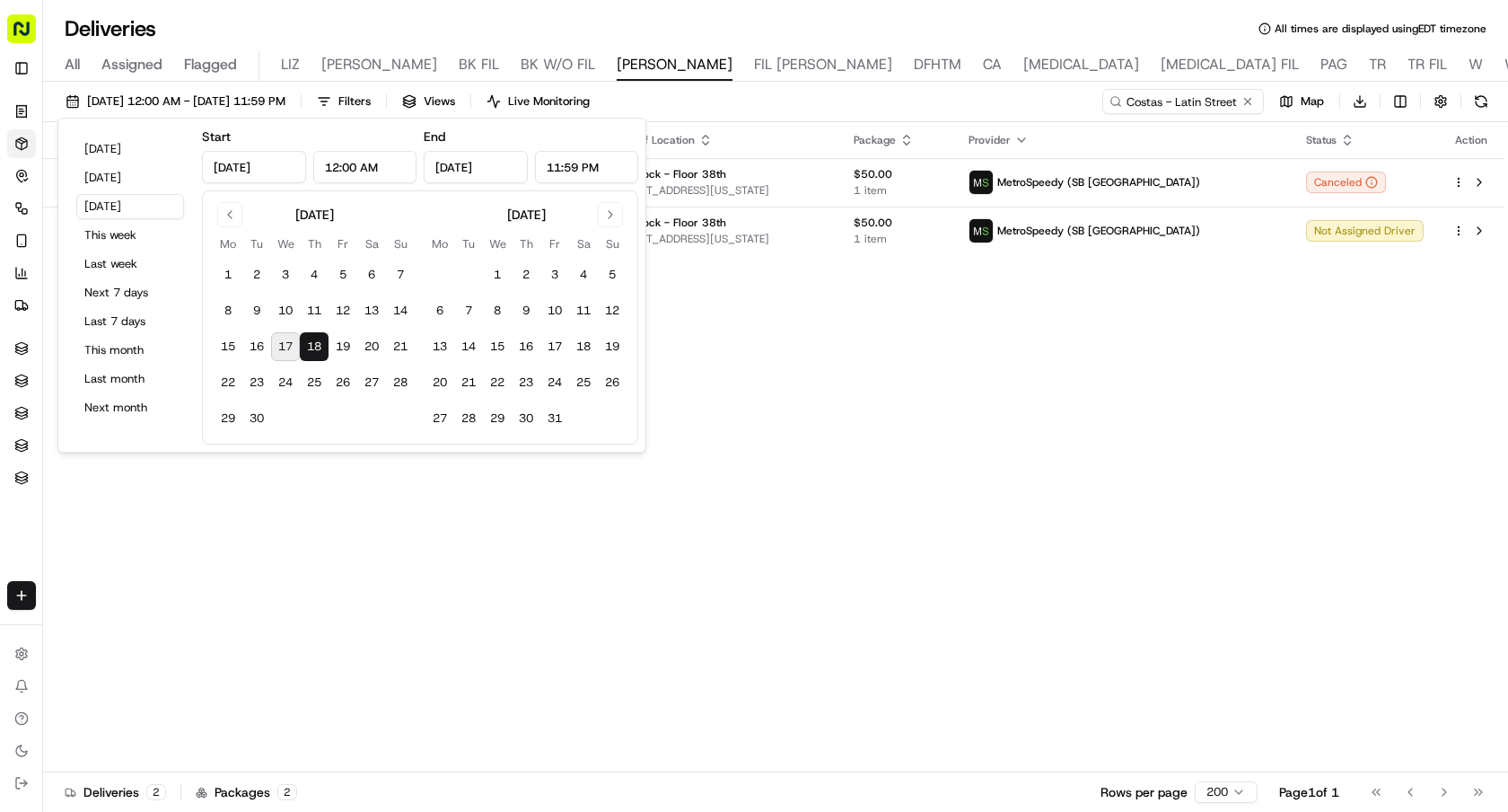
click at [1087, 349] on div "Adjusted Pickup Time Adjusted Dropoff Time Pickup Location Dropoff Location Pac…" at bounding box center [773, 447] width 1461 height 650
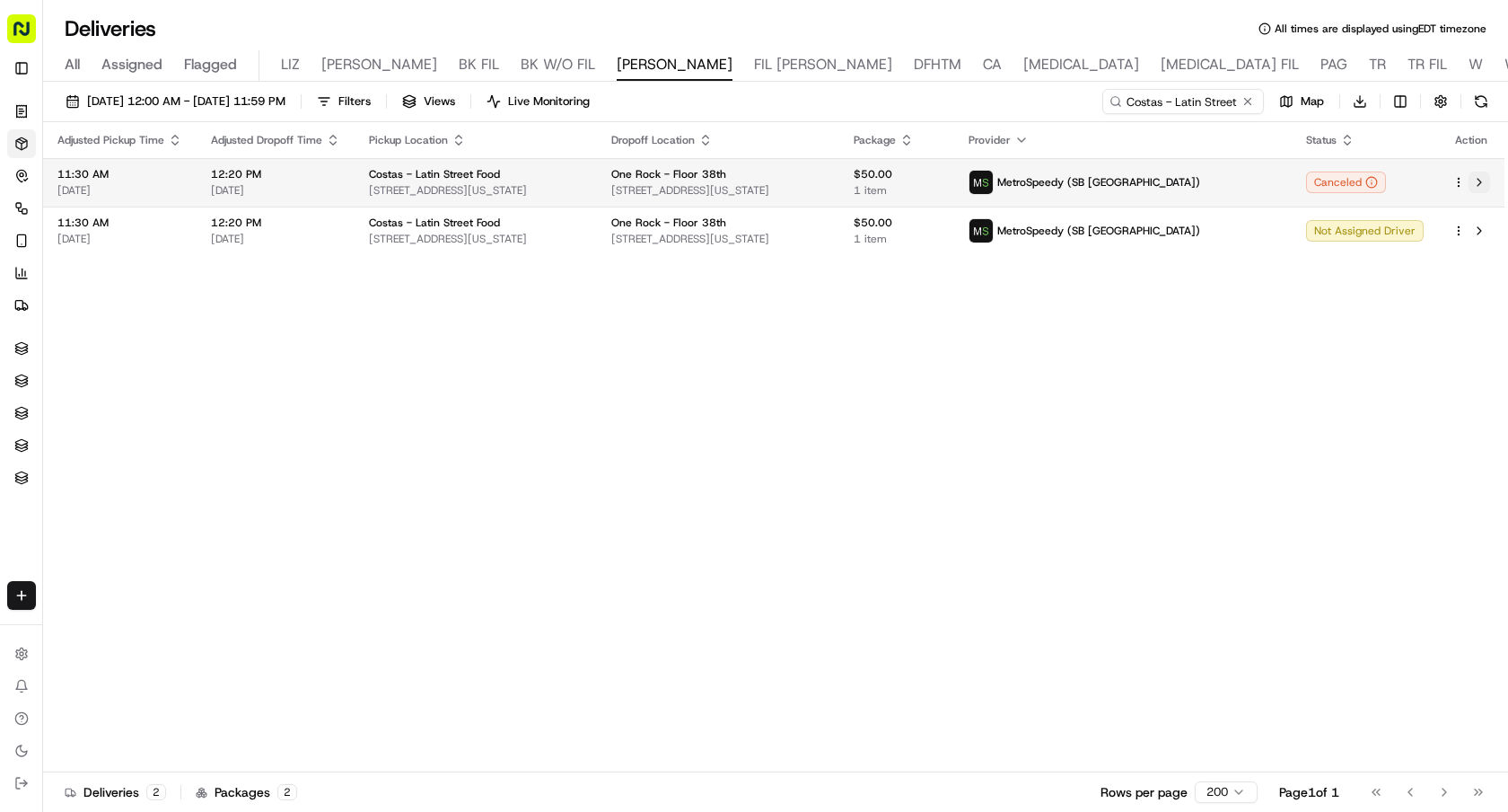
click at [1478, 185] on button at bounding box center [1480, 183] width 22 height 22
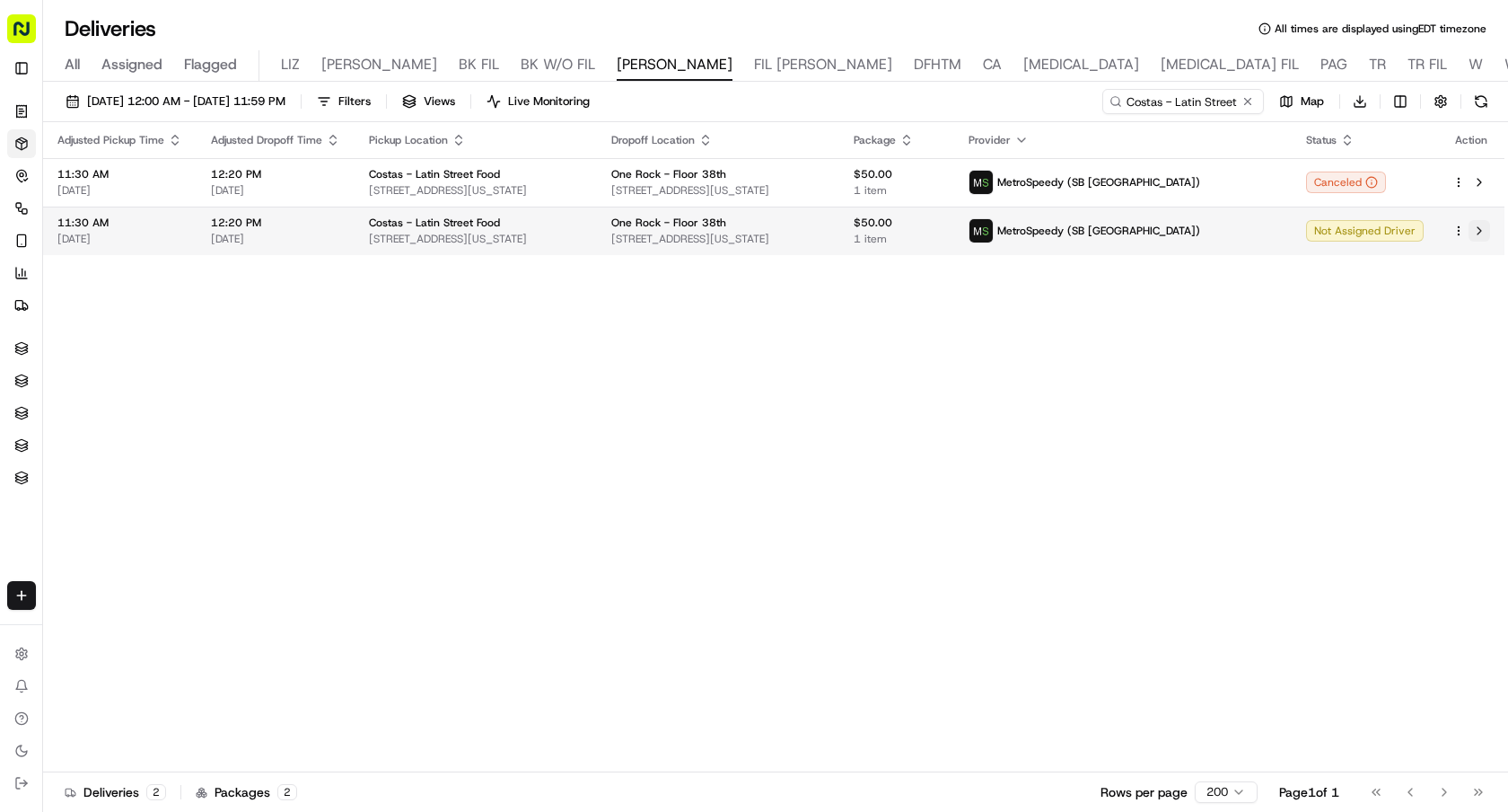
click at [1486, 228] on button at bounding box center [1480, 231] width 22 height 22
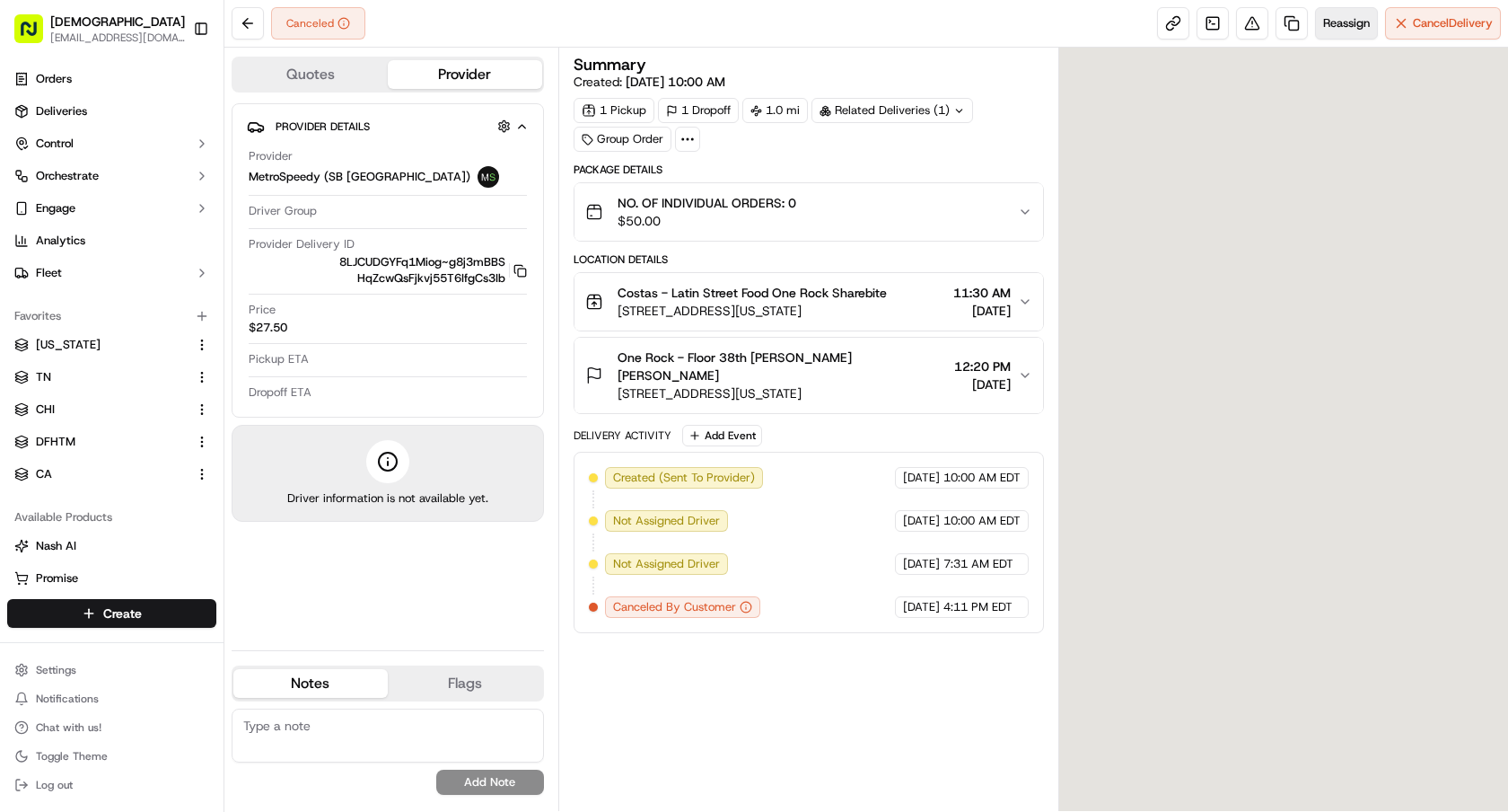
click at [1359, 29] on span "Reassign" at bounding box center [1346, 23] width 47 height 16
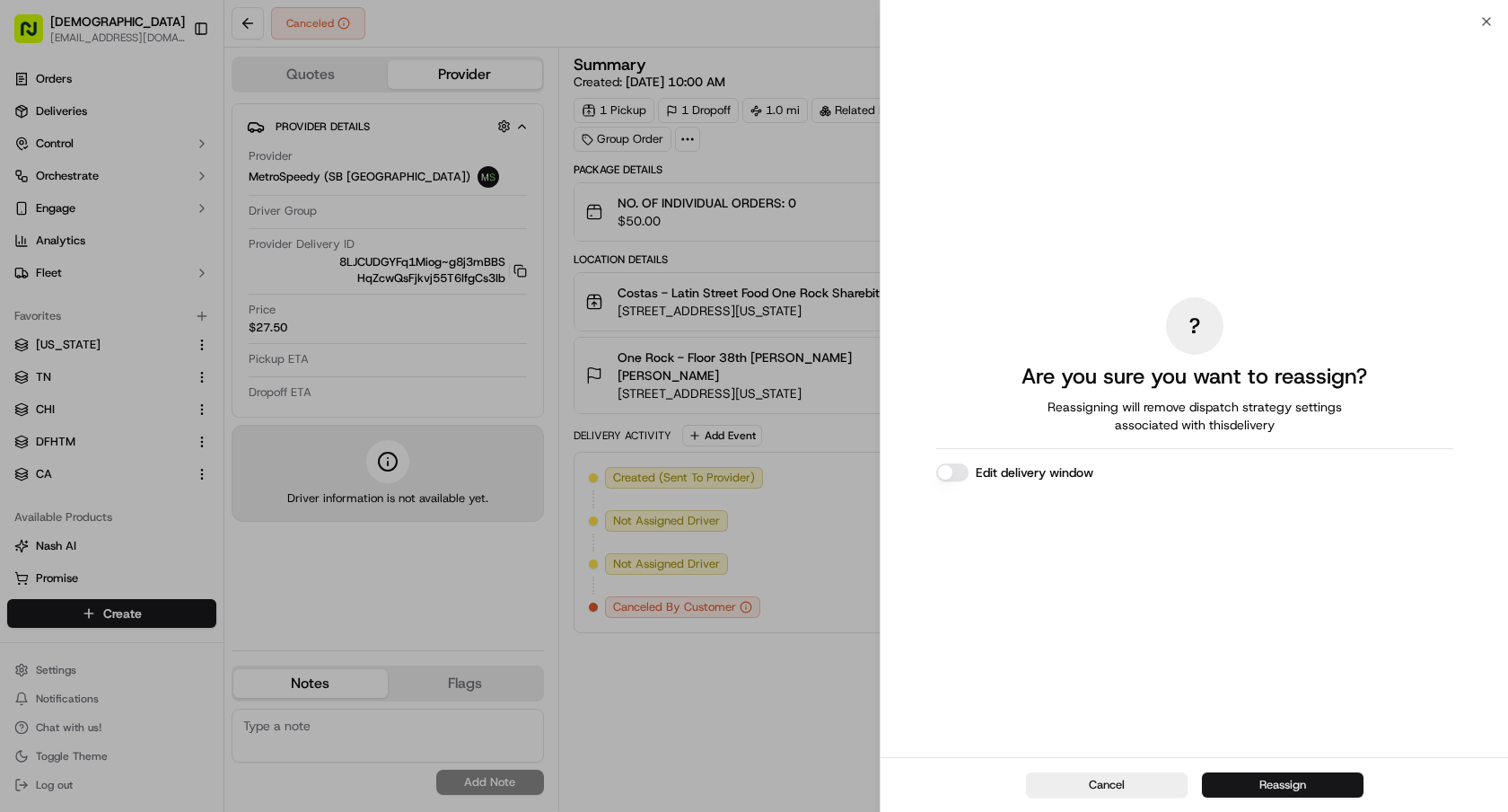
click at [1238, 783] on button "Reassign" at bounding box center [1282, 784] width 162 height 25
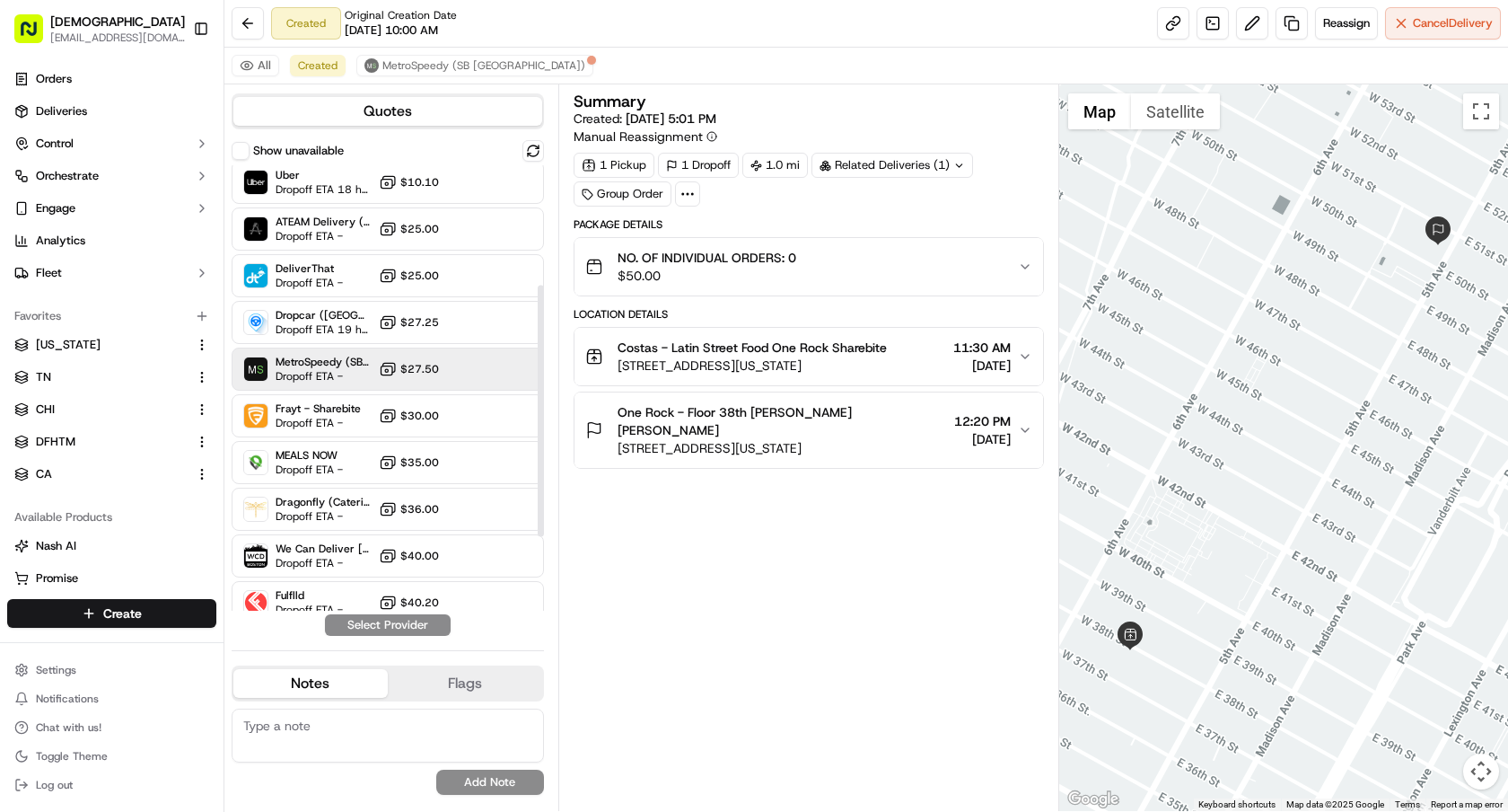
scroll to position [182, 0]
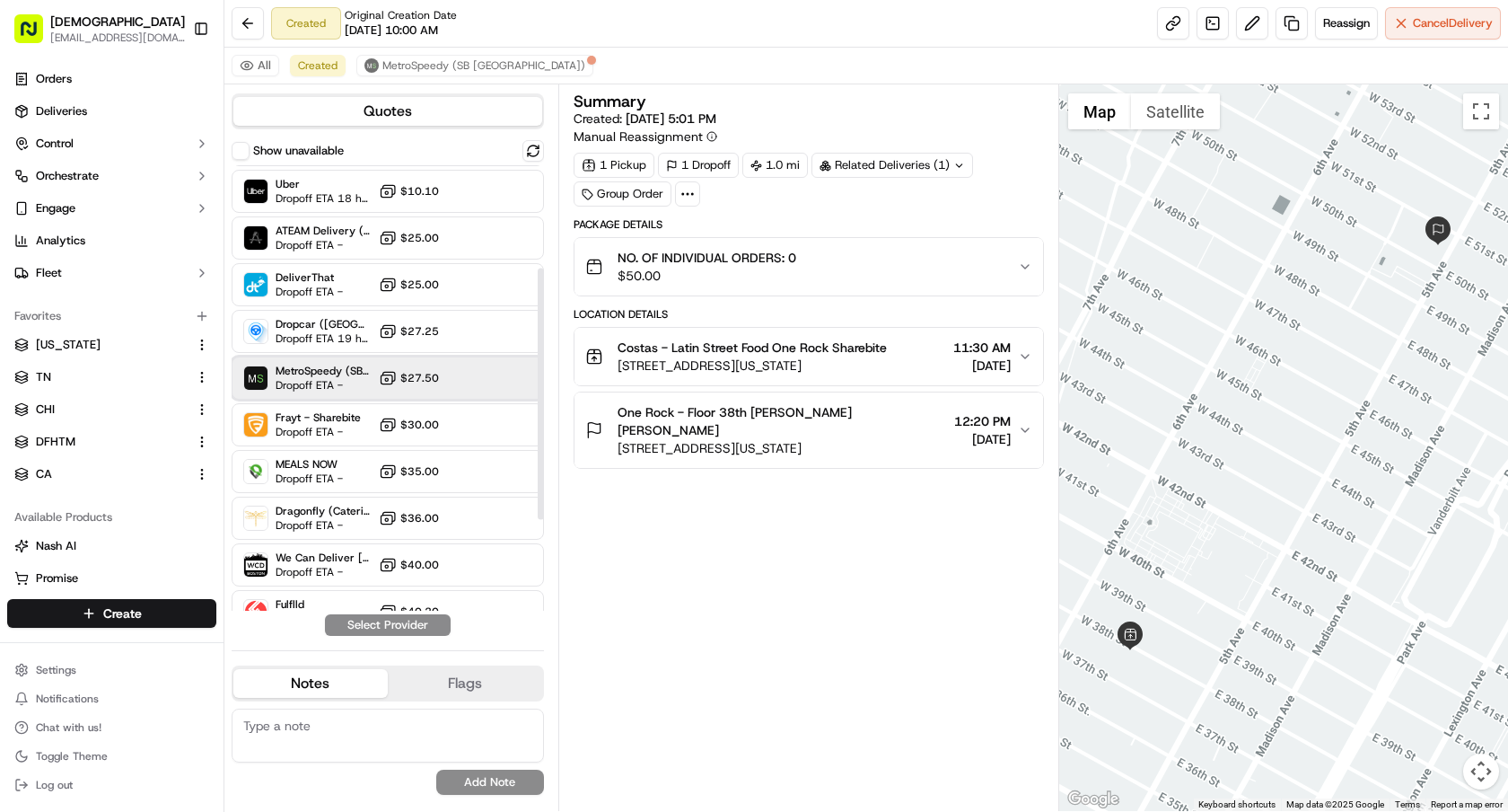
click at [337, 367] on span "MetroSpeedy (SB [GEOGRAPHIC_DATA])" at bounding box center [323, 371] width 96 height 14
click at [412, 628] on button "Assign Provider" at bounding box center [388, 625] width 127 height 22
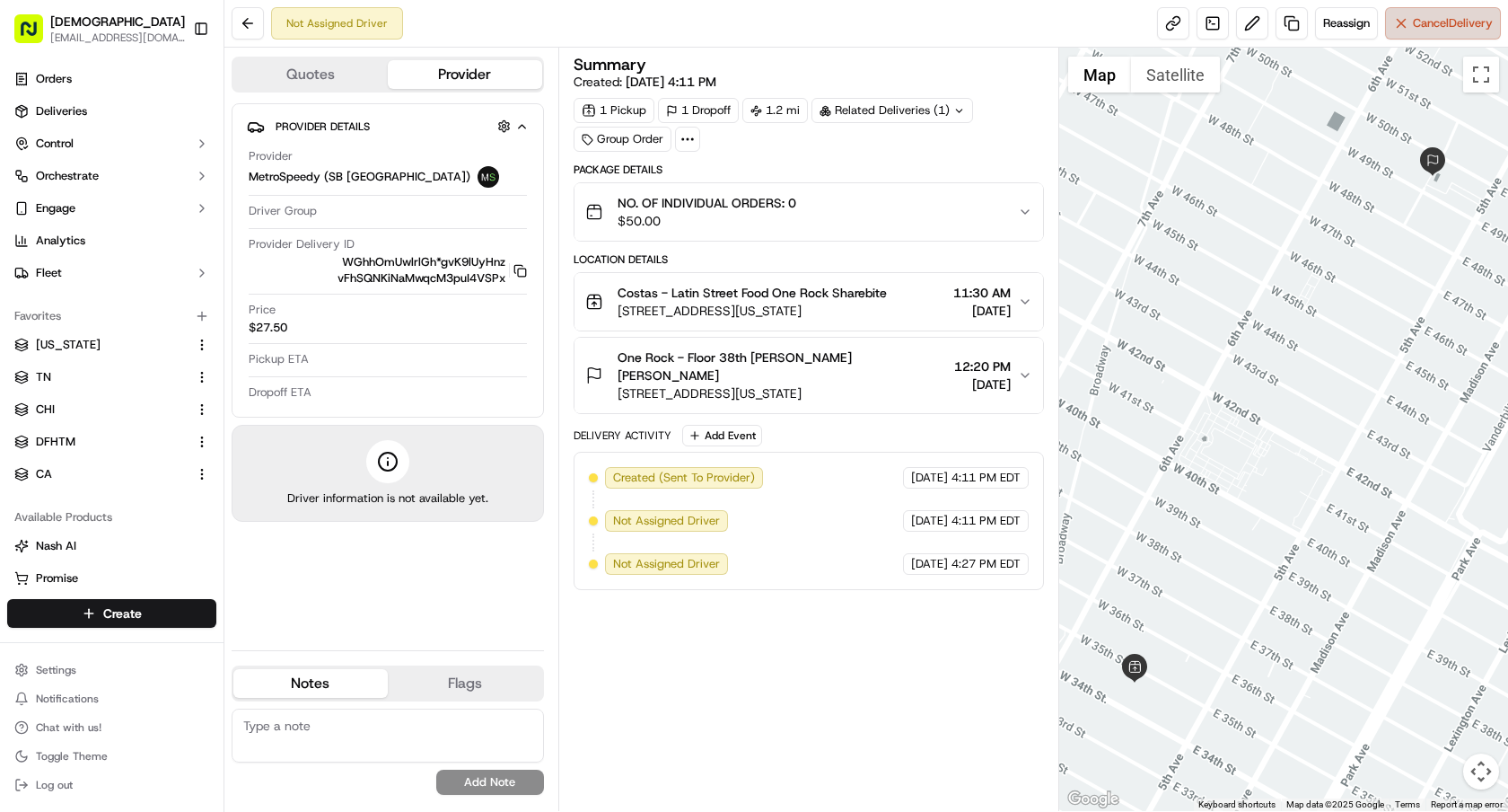
click at [1415, 33] on button "Cancel Delivery" at bounding box center [1443, 23] width 116 height 33
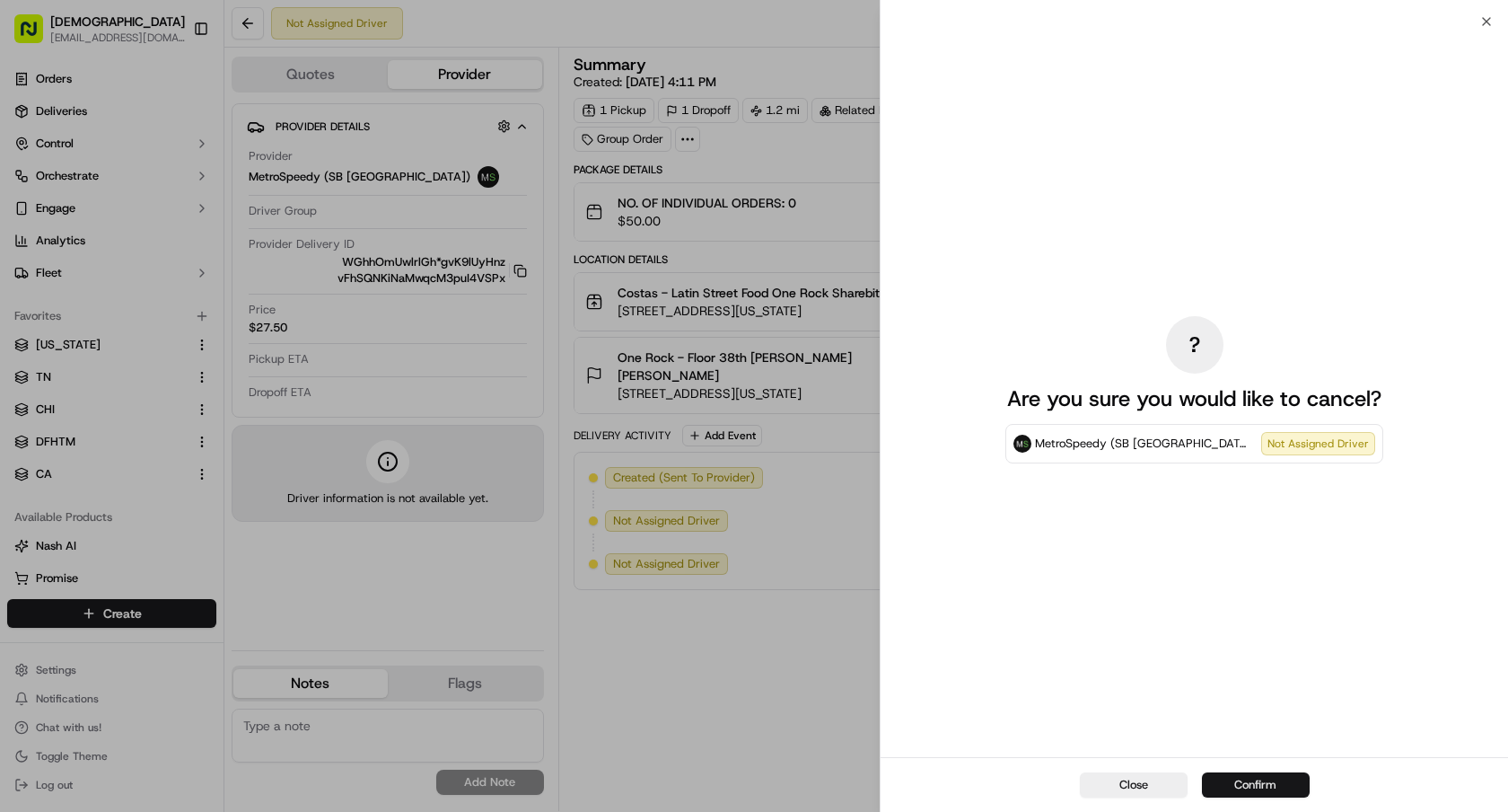
click at [1261, 777] on button "Confirm" at bounding box center [1256, 784] width 107 height 25
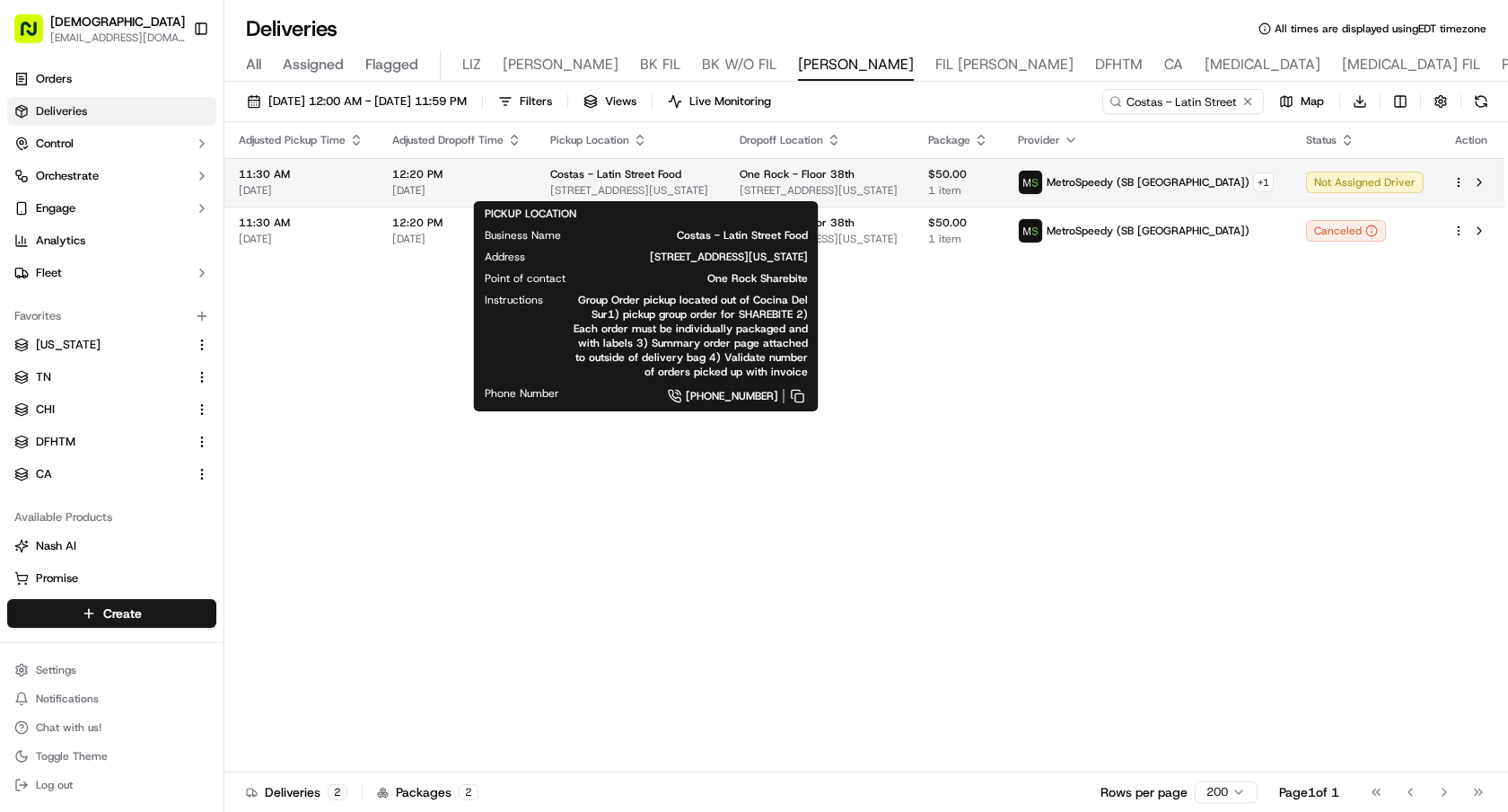
drag, startPoint x: 549, startPoint y: 190, endPoint x: 731, endPoint y: 192, distance: 182.0
click at [711, 192] on span "[STREET_ADDRESS][US_STATE]" at bounding box center [631, 190] width 161 height 14
copy span "40 W 38th St, New York, NY 10018,"
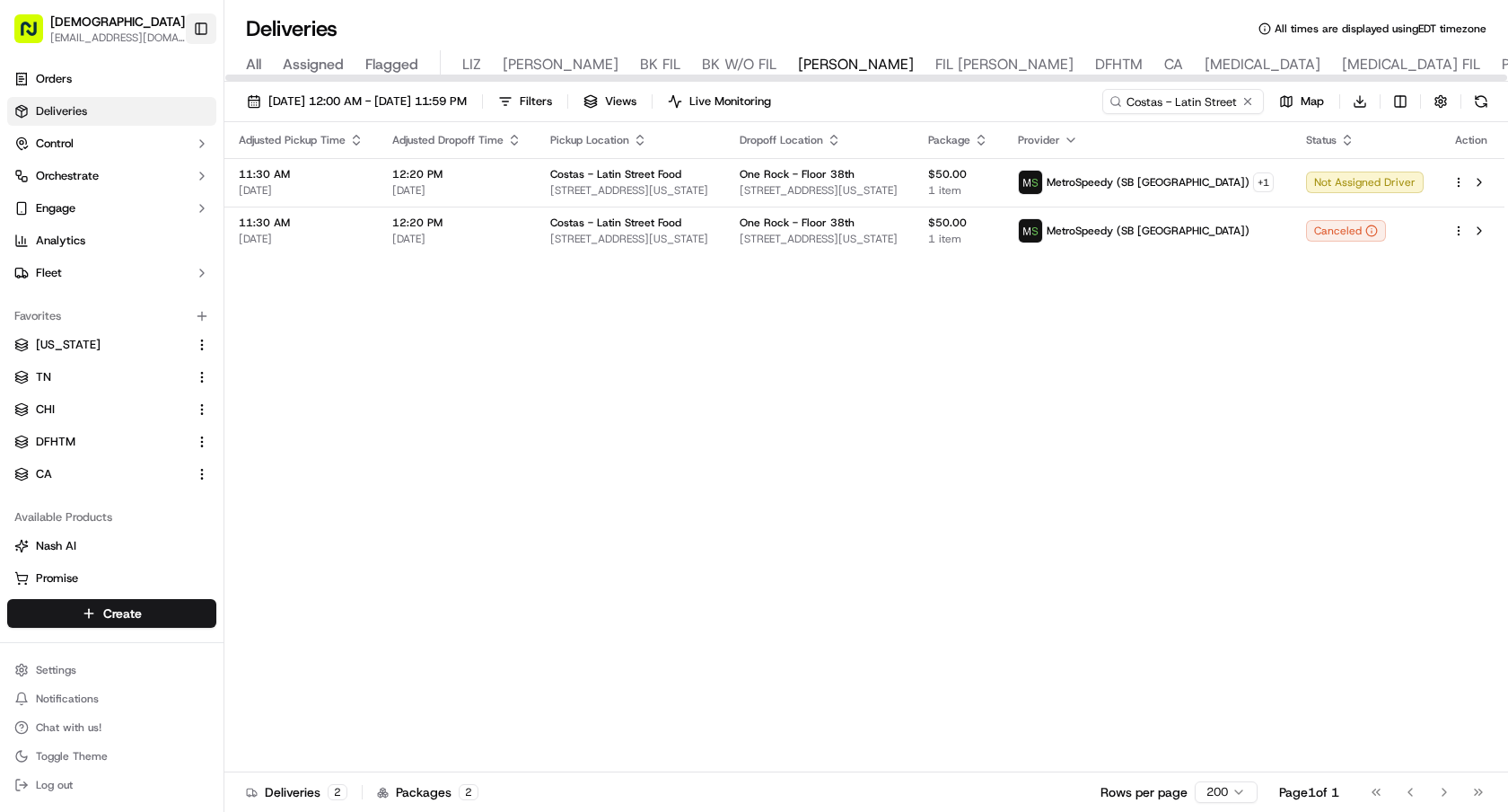
click at [193, 21] on button "Toggle Sidebar" at bounding box center [201, 29] width 31 height 31
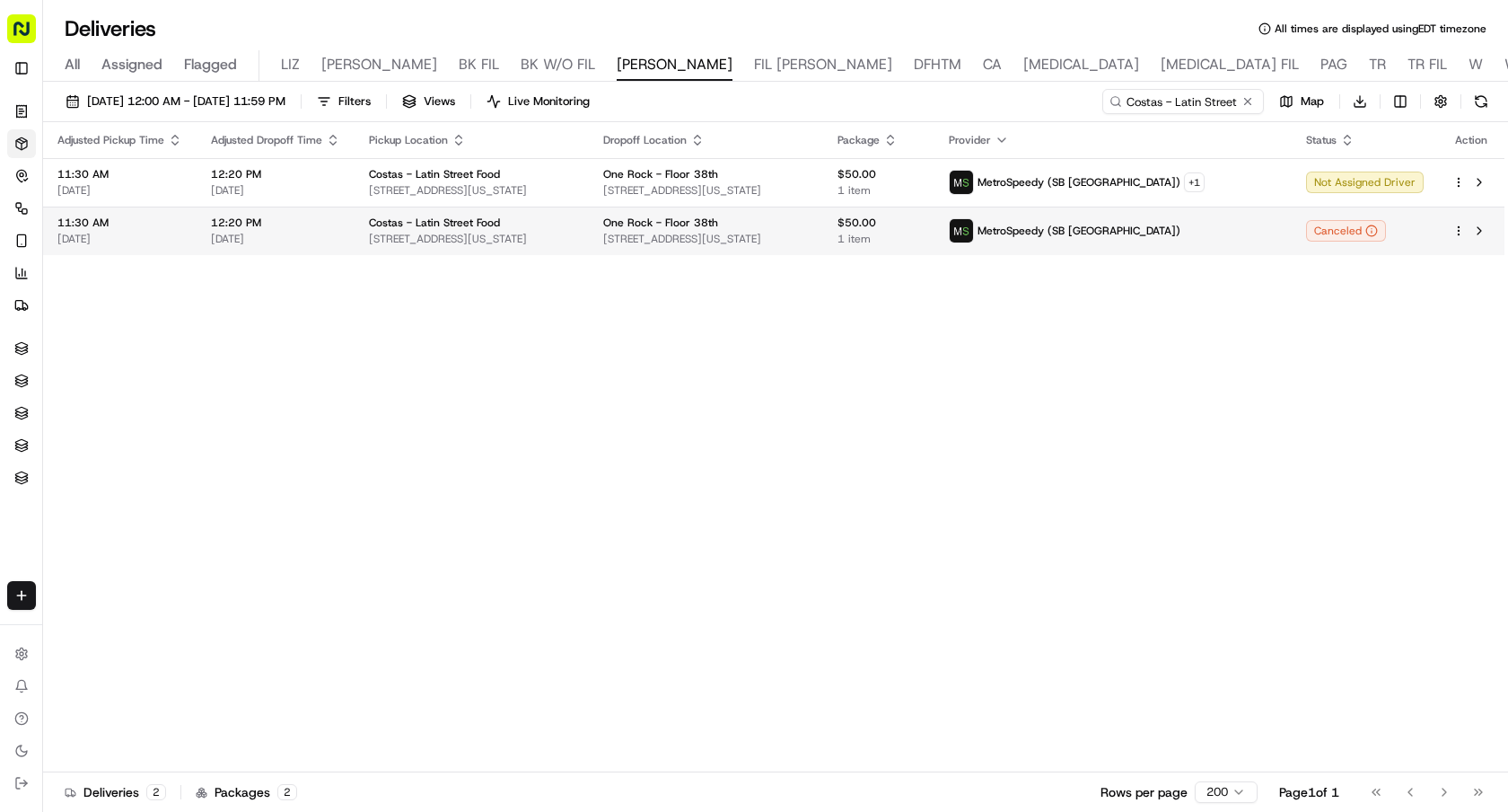
drag, startPoint x: 371, startPoint y: 238, endPoint x: 561, endPoint y: 241, distance: 190.0
click at [561, 241] on span "30 W 35th St, New York, NY 10001, USA" at bounding box center [471, 239] width 206 height 14
drag, startPoint x: 586, startPoint y: 241, endPoint x: 364, endPoint y: 244, distance: 222.0
click at [364, 244] on td "Costas - Latin Street Food 30 W 35th St, New York, NY 10001, USA" at bounding box center [472, 231] width 235 height 49
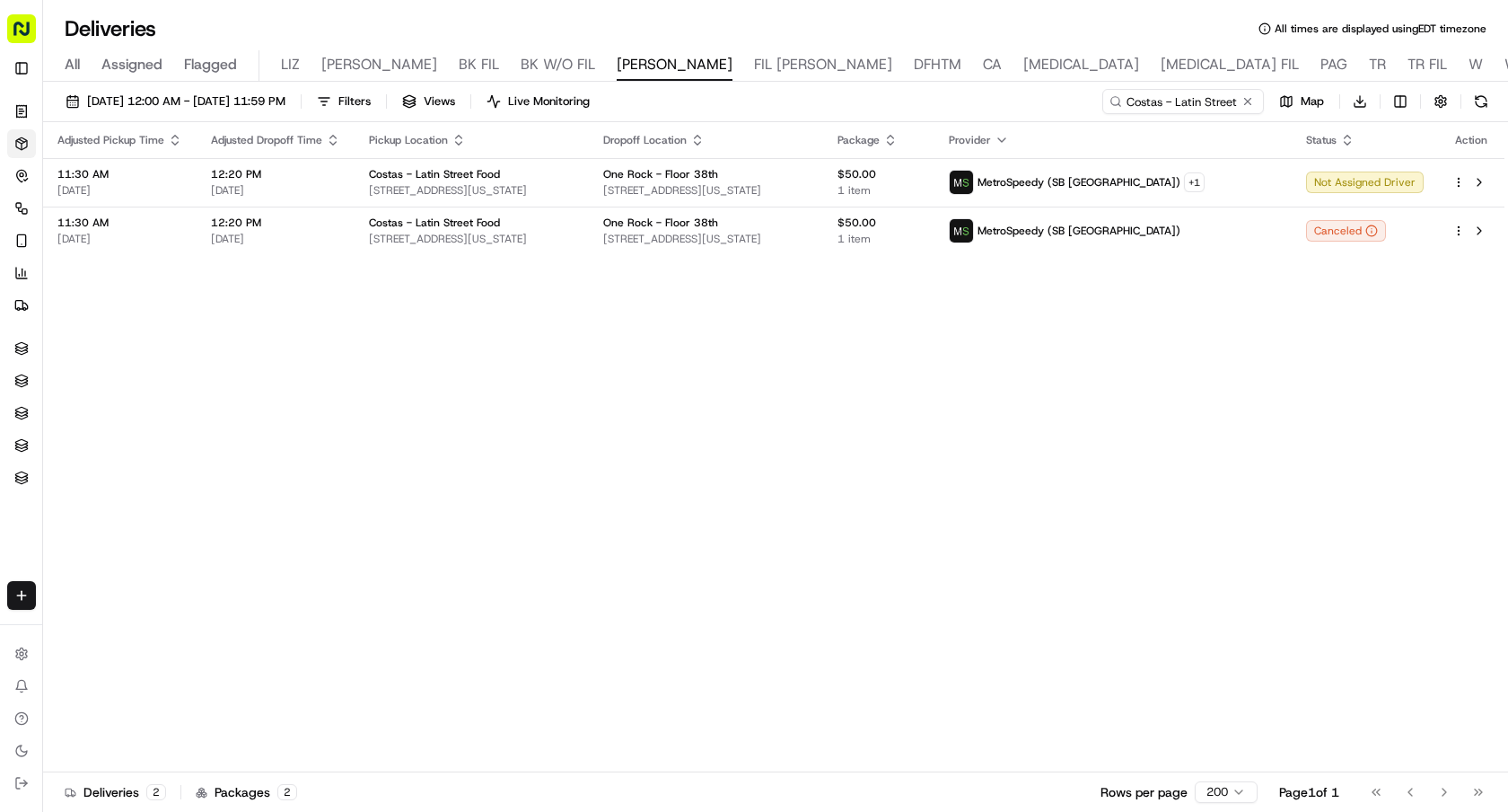
copy span "30 W 35th St, New York, NY 10001, USA"
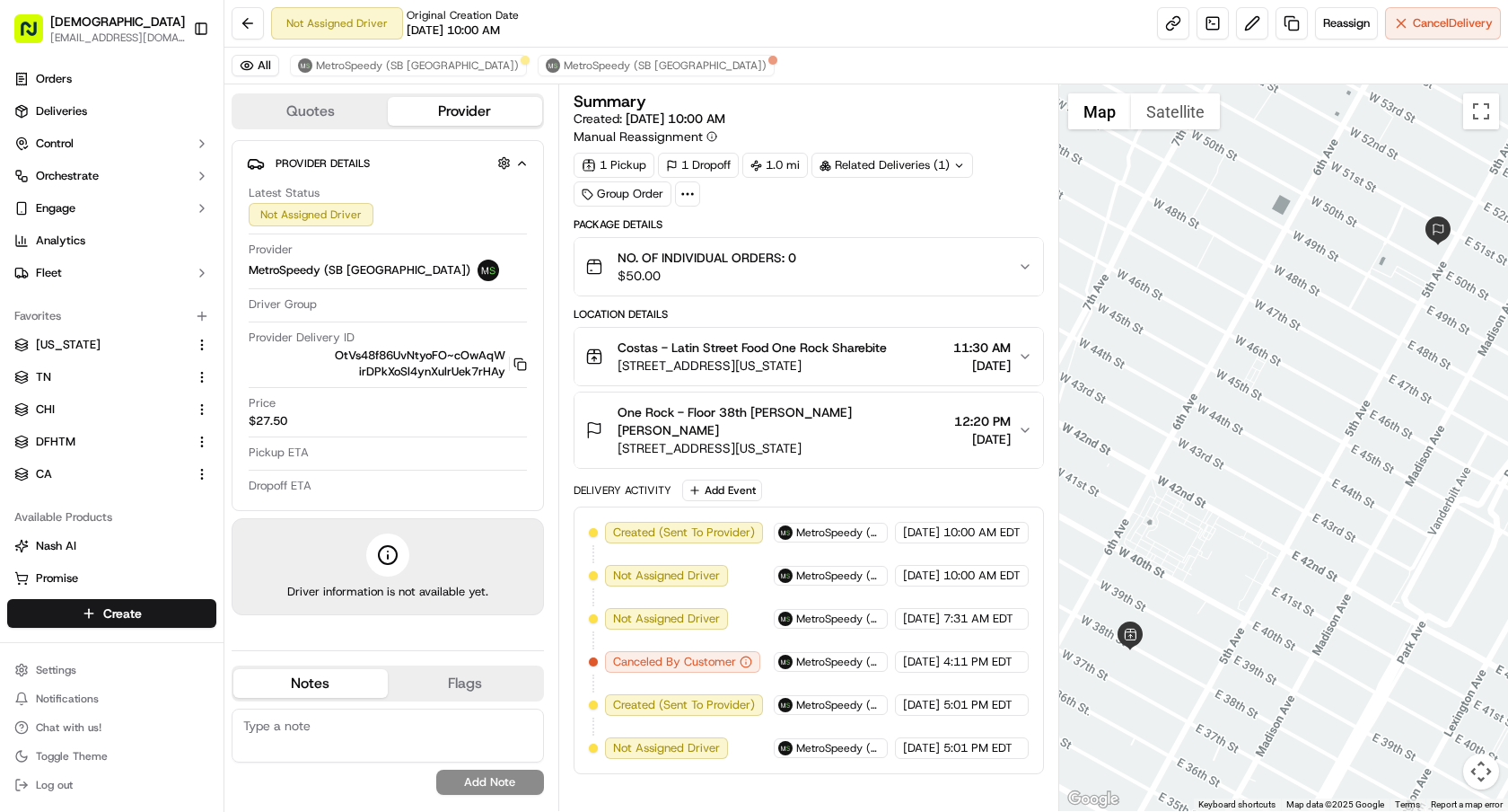
click at [821, 357] on span "[STREET_ADDRESS][US_STATE]" at bounding box center [752, 366] width 269 height 18
